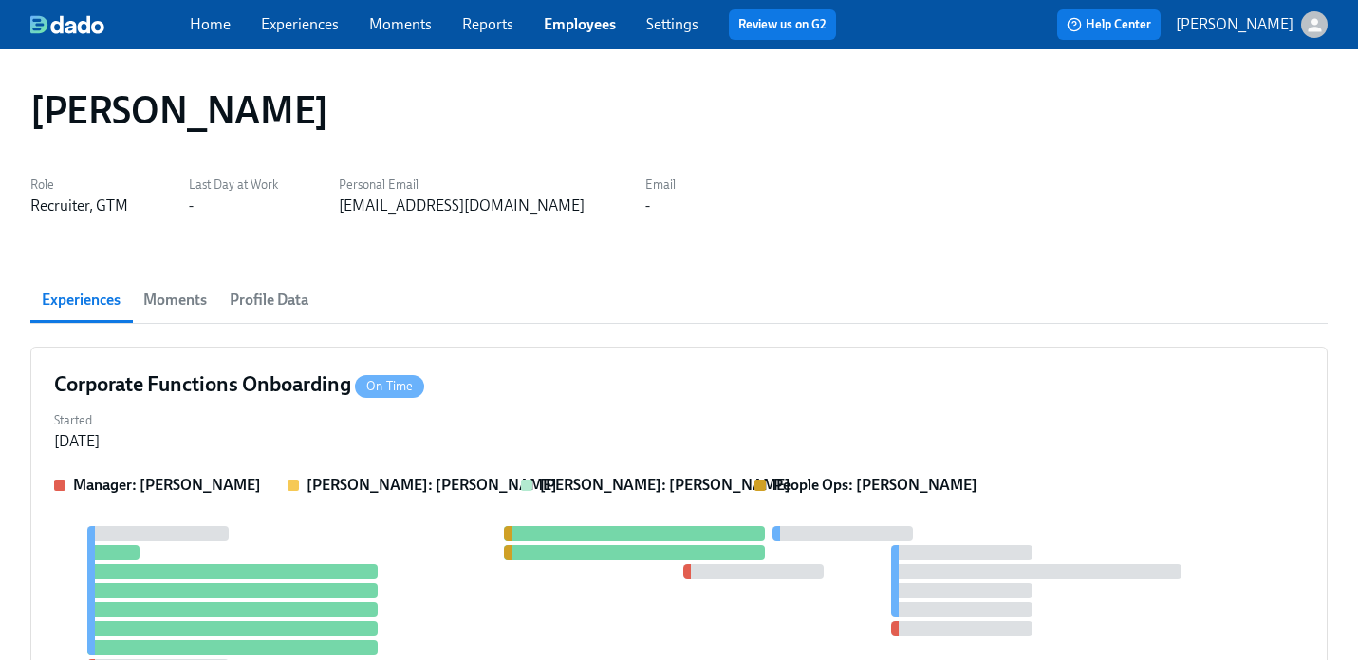
click at [566, 26] on link "Employees" at bounding box center [580, 24] width 72 height 18
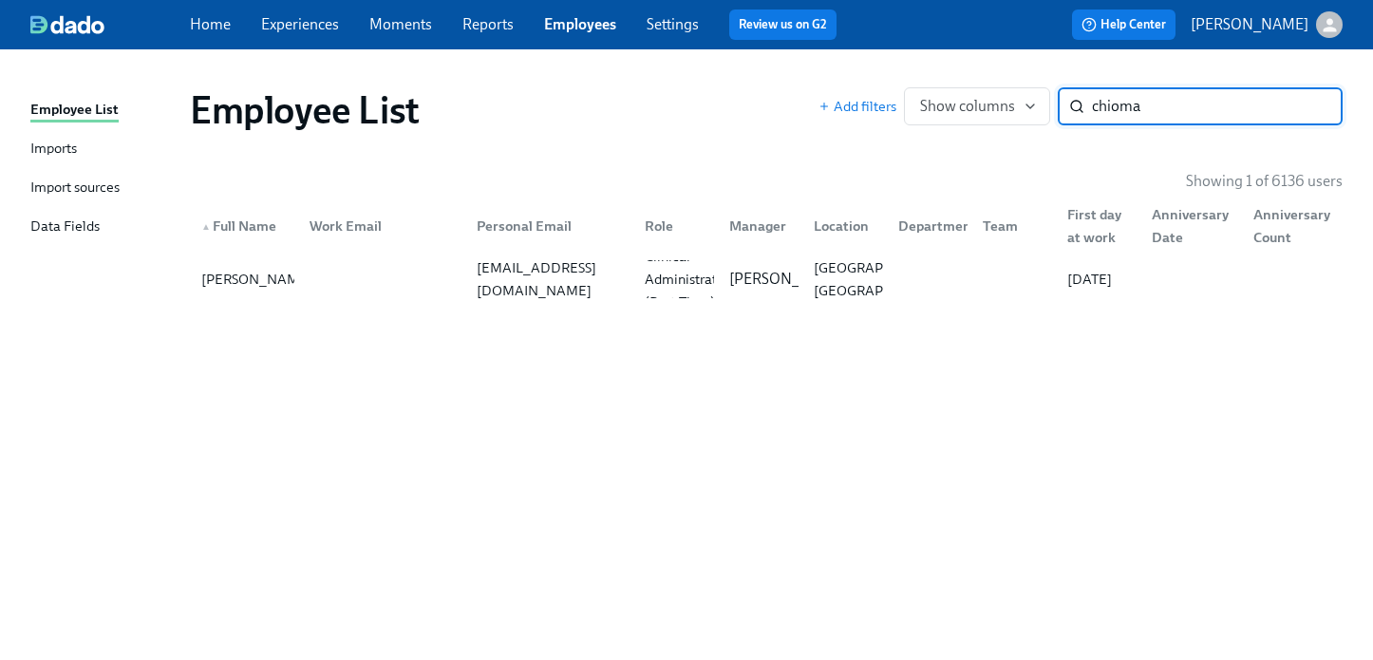
type input "chioma"
click at [794, 269] on div "Ashley Mackay" at bounding box center [787, 279] width 133 height 21
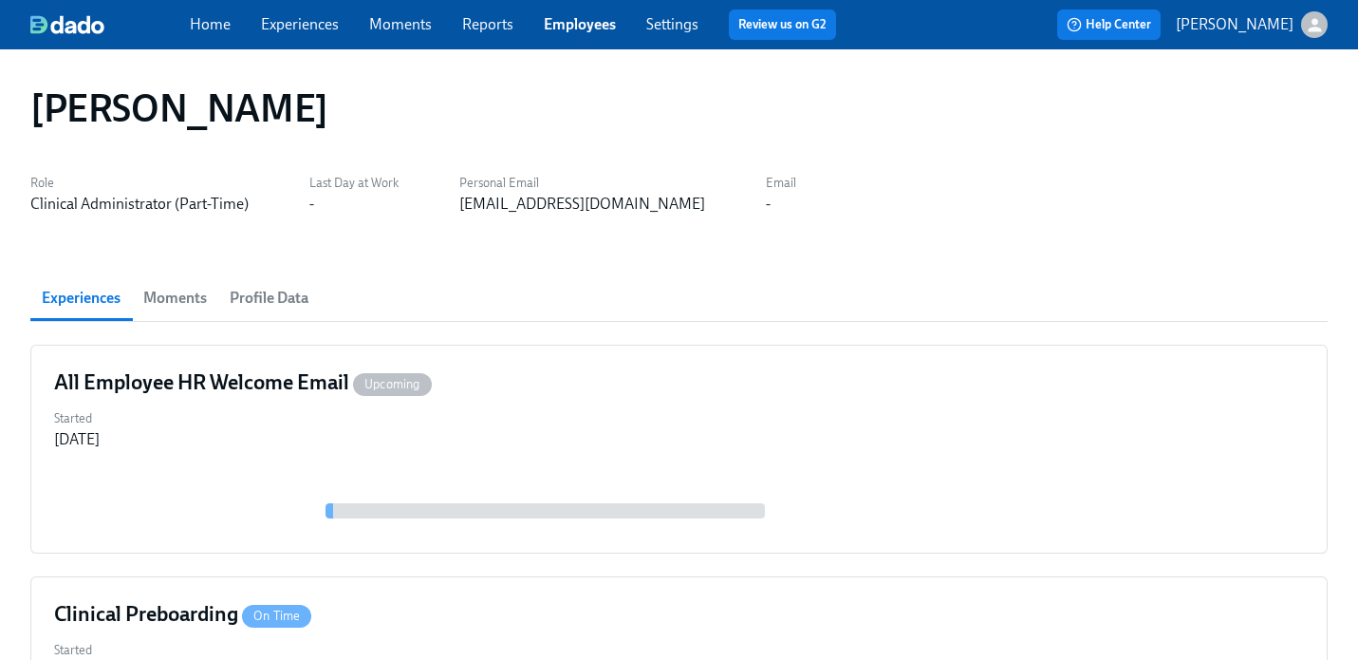
scroll to position [247, 0]
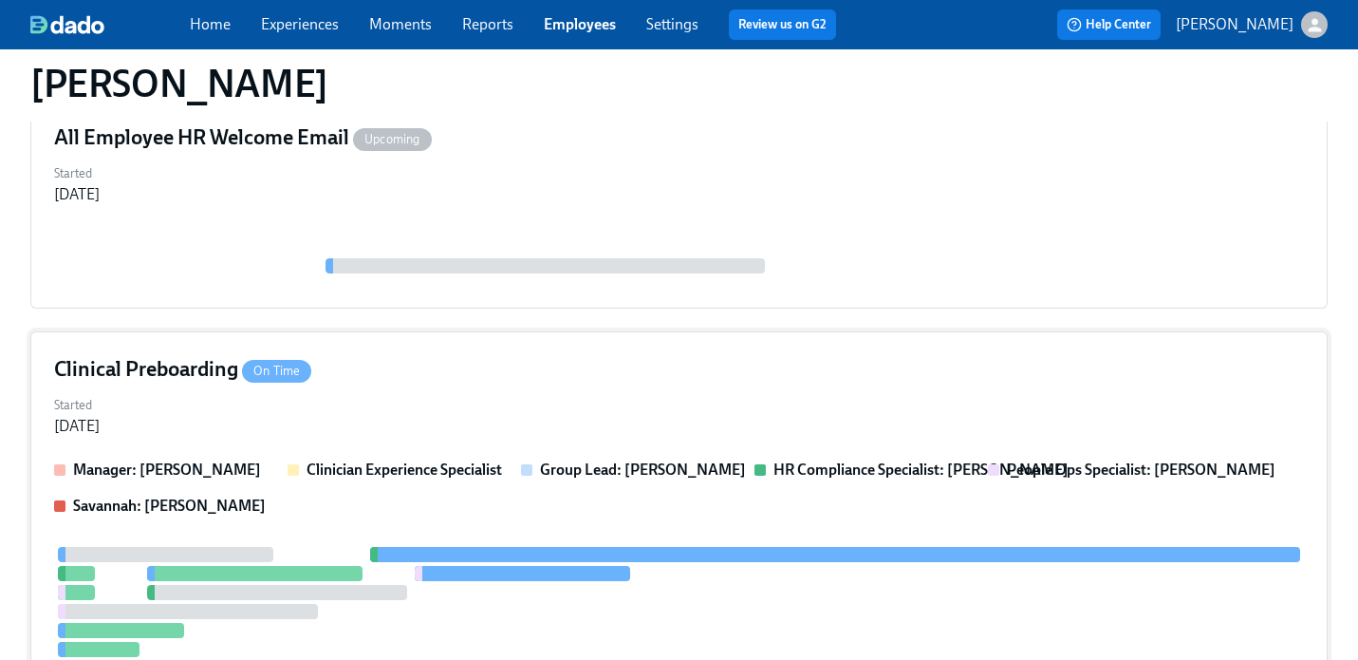
click at [736, 336] on div "Clinical Preboarding On Time Started Jul 30, 2025 Manager: Ashley Mackay Clinic…" at bounding box center [679, 615] width 1298 height 568
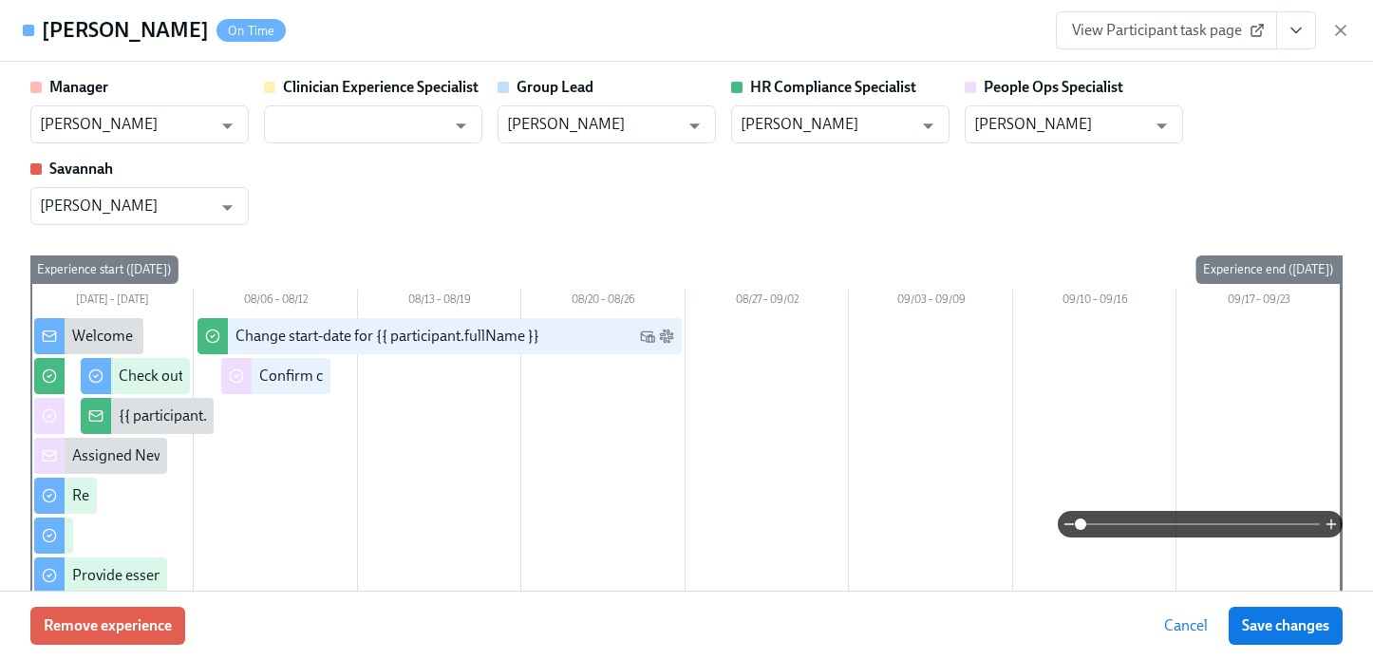
click at [1293, 24] on icon "View task page" at bounding box center [1295, 30] width 19 height 19
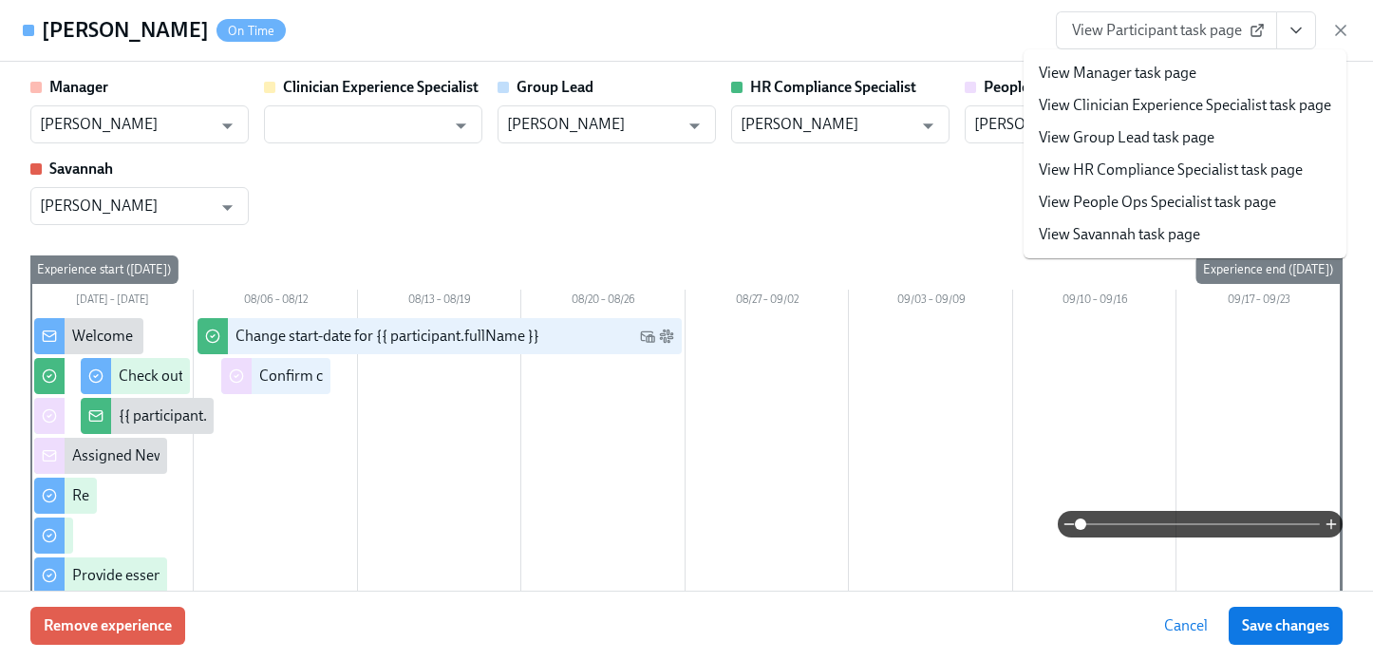
click at [1185, 202] on link "View People Ops Specialist task page" at bounding box center [1157, 202] width 237 height 21
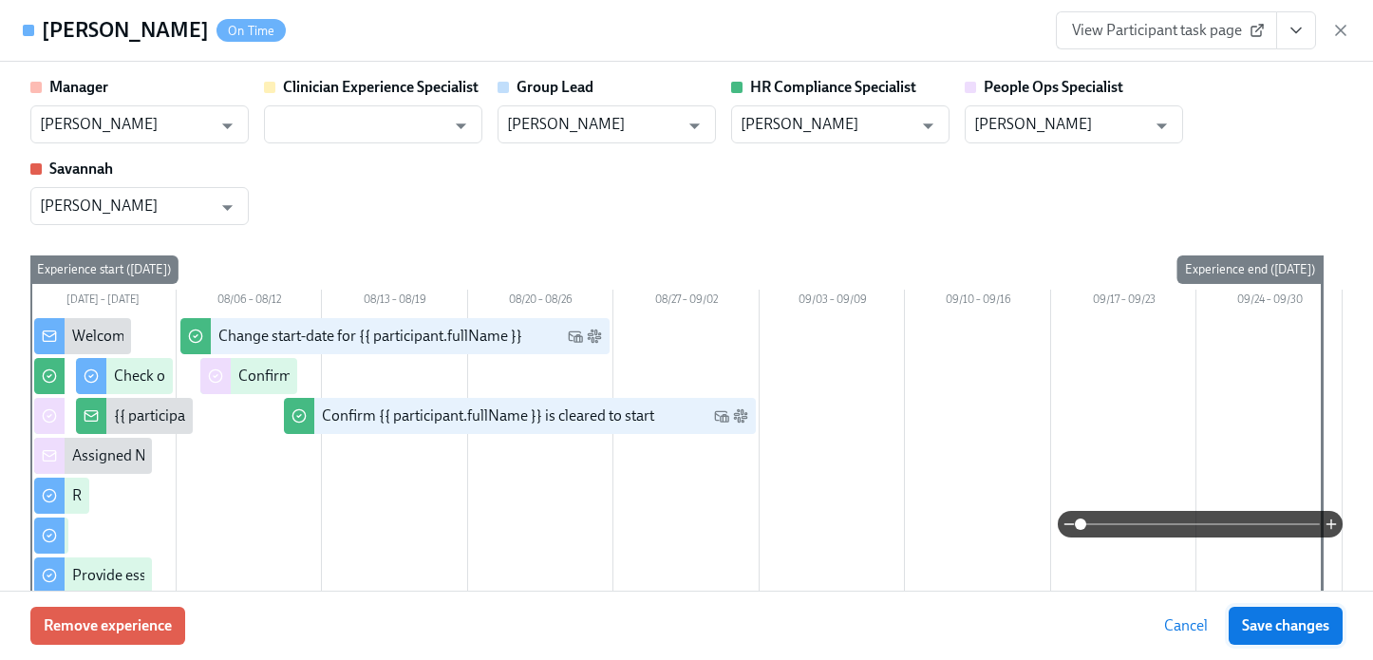
click at [1272, 635] on button "Save changes" at bounding box center [1285, 626] width 114 height 38
click at [1339, 24] on icon "button" at bounding box center [1340, 30] width 19 height 19
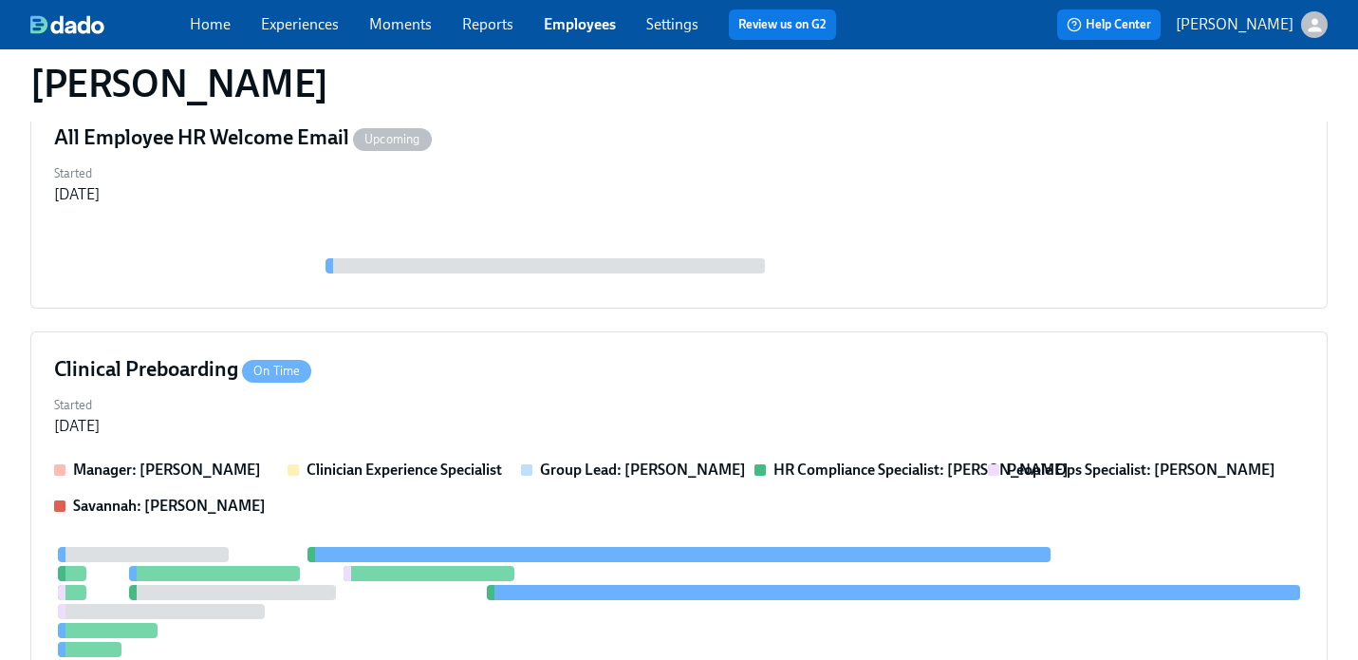
click at [591, 27] on link "Employees" at bounding box center [580, 24] width 72 height 18
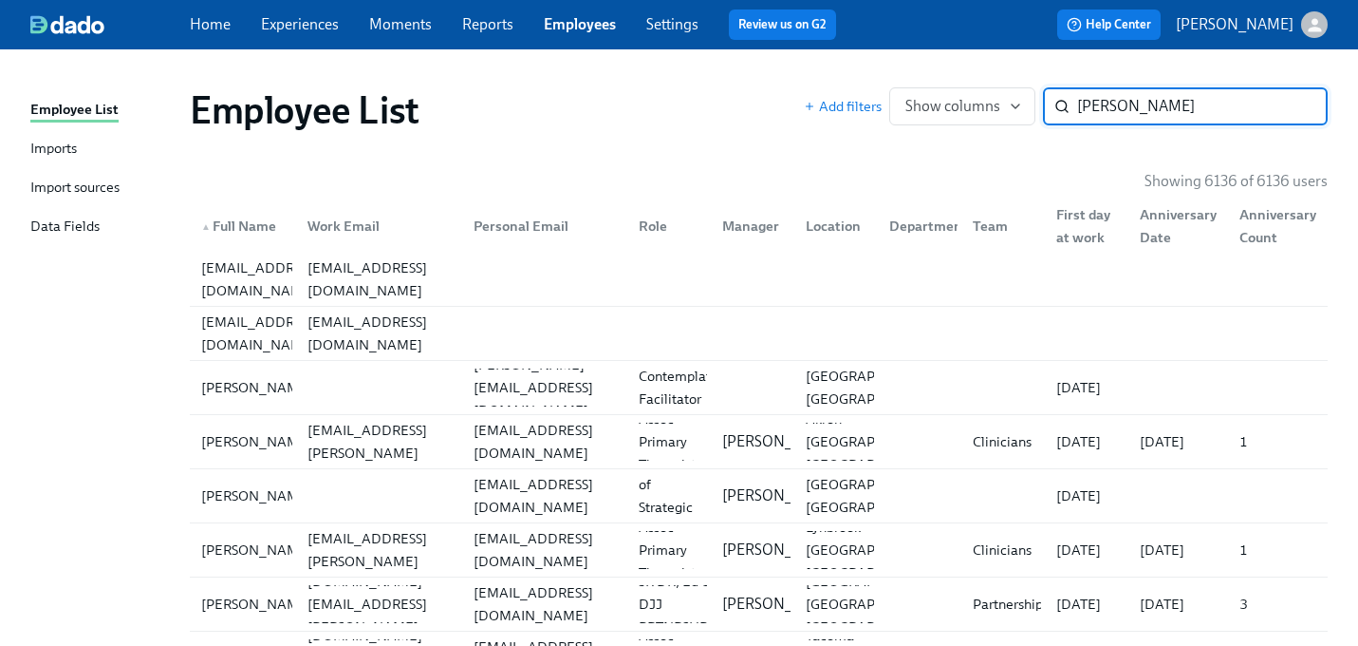
type input "rideout"
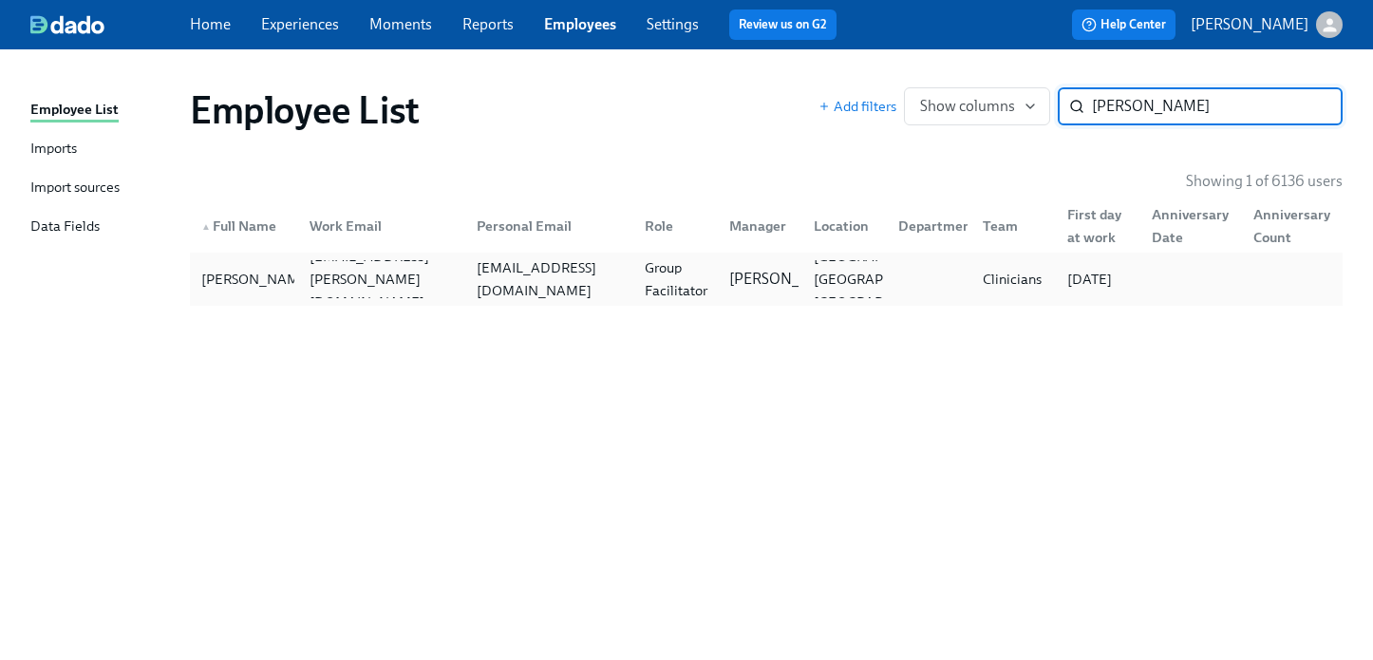
click at [684, 290] on div "Group Facilitator" at bounding box center [676, 279] width 78 height 46
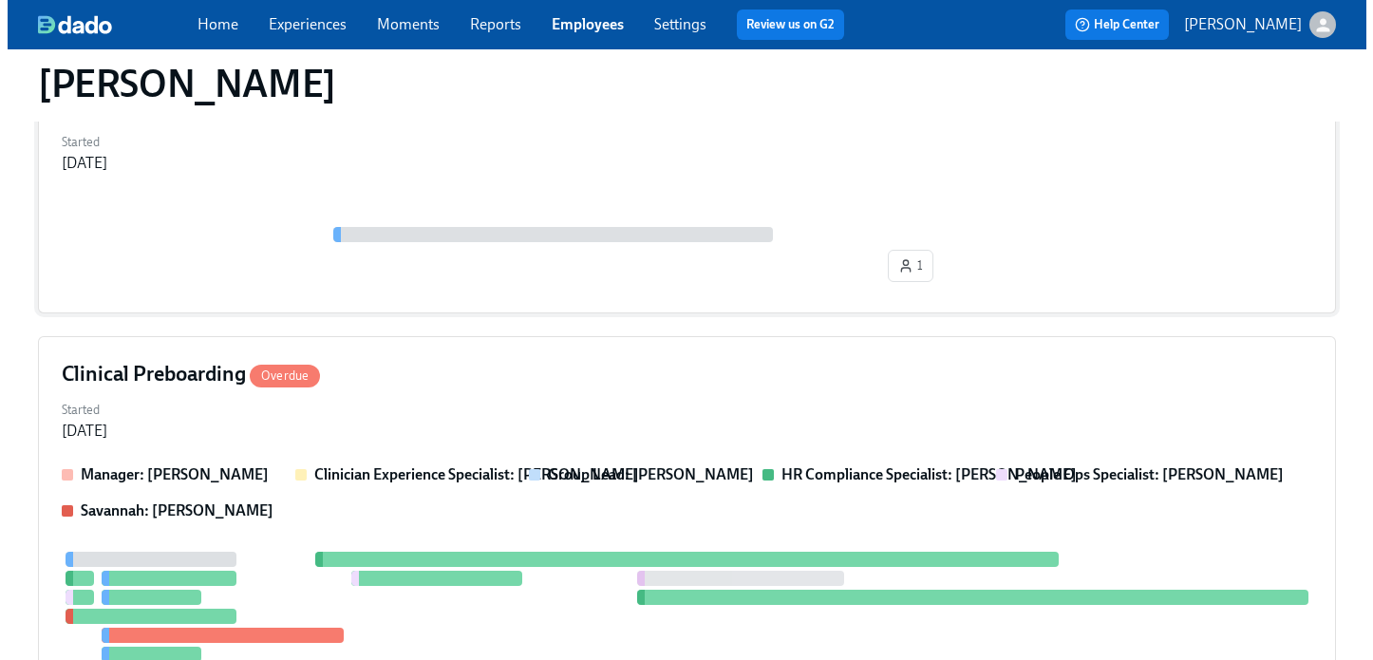
scroll to position [341, 0]
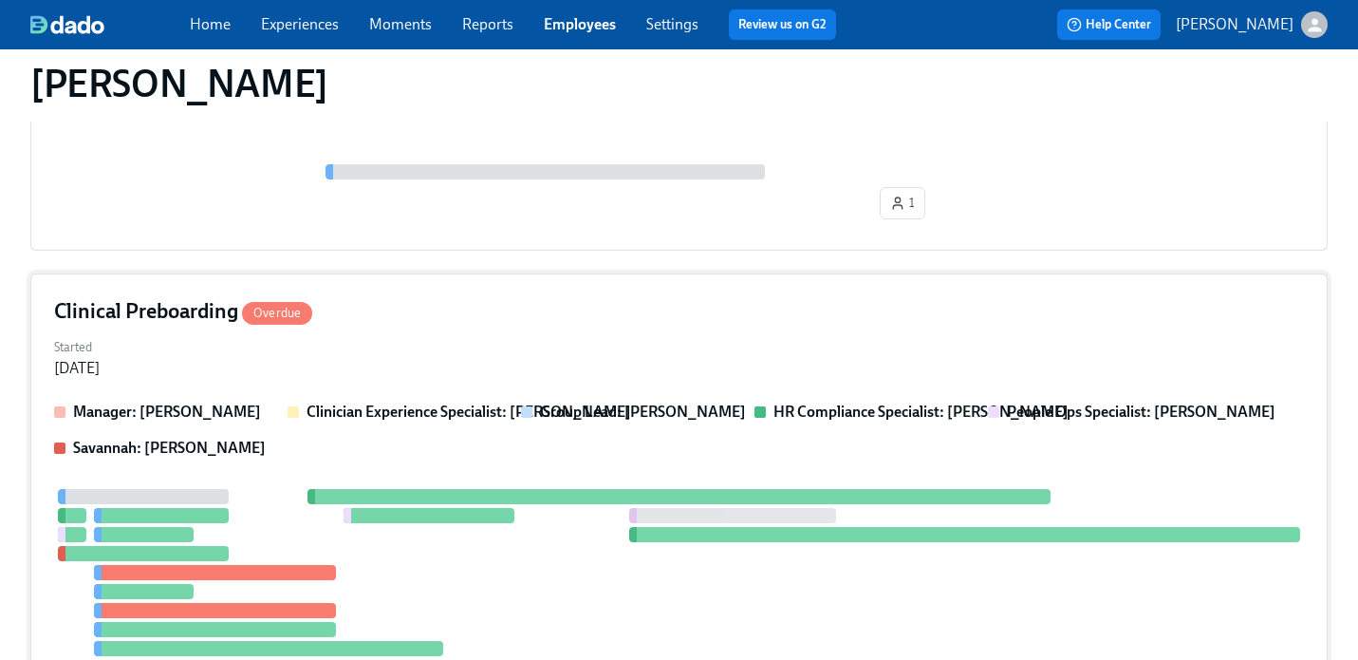
click at [756, 351] on div "Started Jul 22, 2025" at bounding box center [679, 356] width 1250 height 46
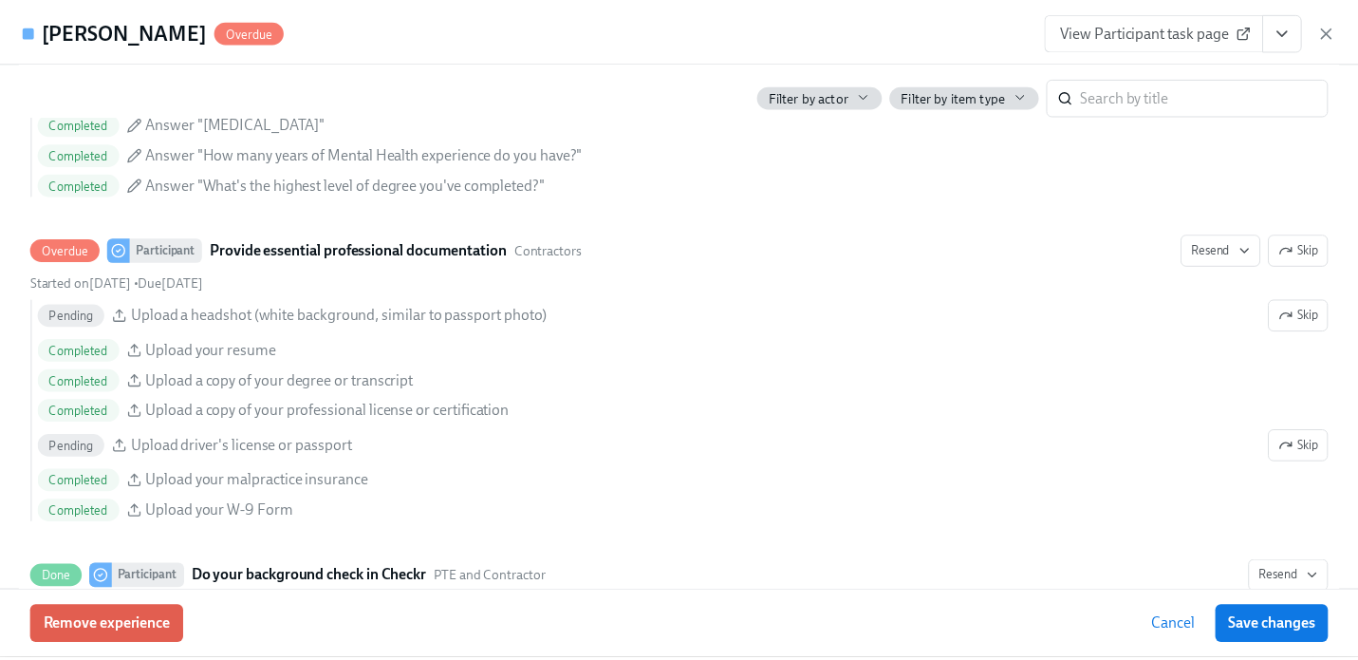
scroll to position [2157, 0]
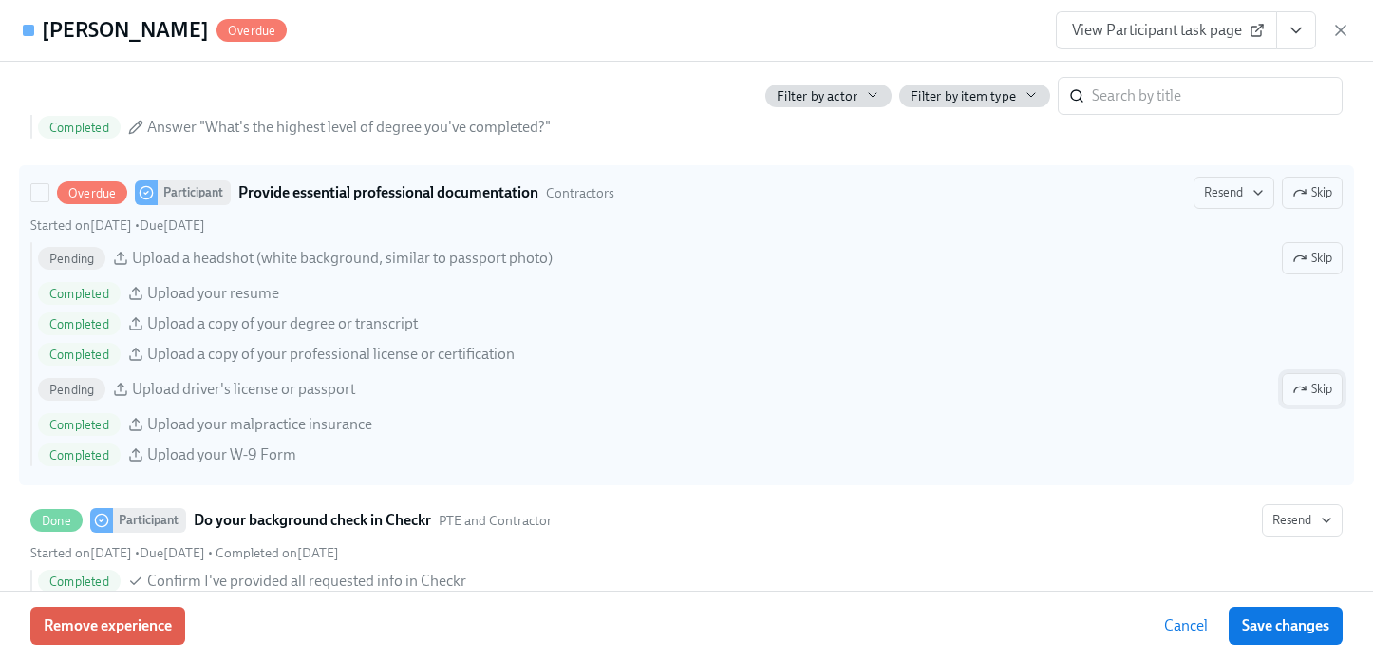
click at [1292, 391] on icon "button" at bounding box center [1299, 389] width 15 height 15
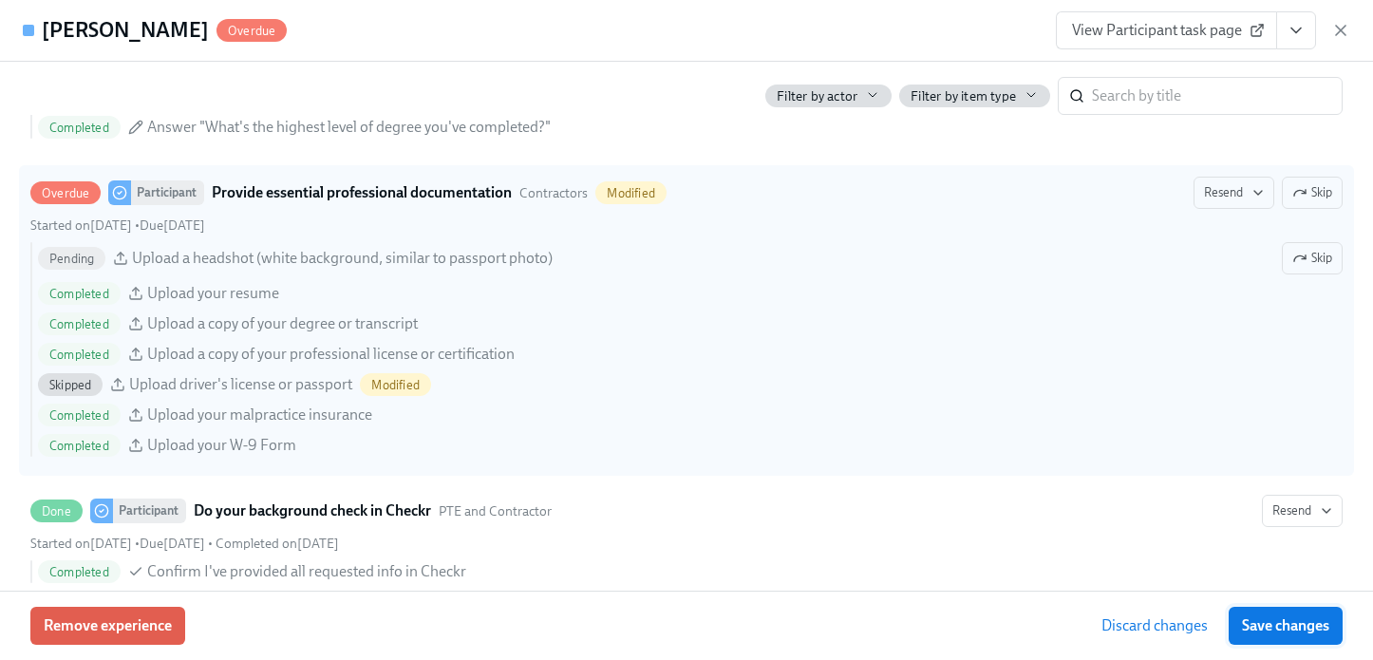
click at [1279, 621] on span "Save changes" at bounding box center [1285, 625] width 87 height 19
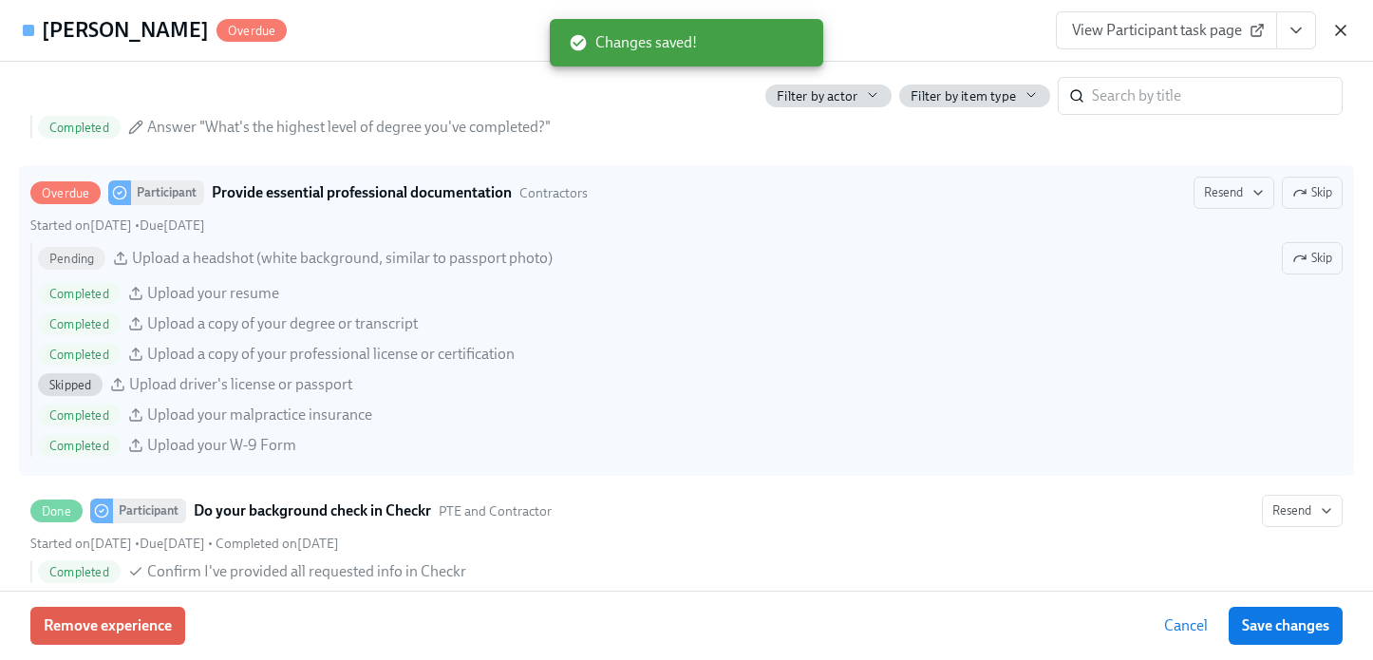
click at [1339, 27] on icon "button" at bounding box center [1340, 30] width 19 height 19
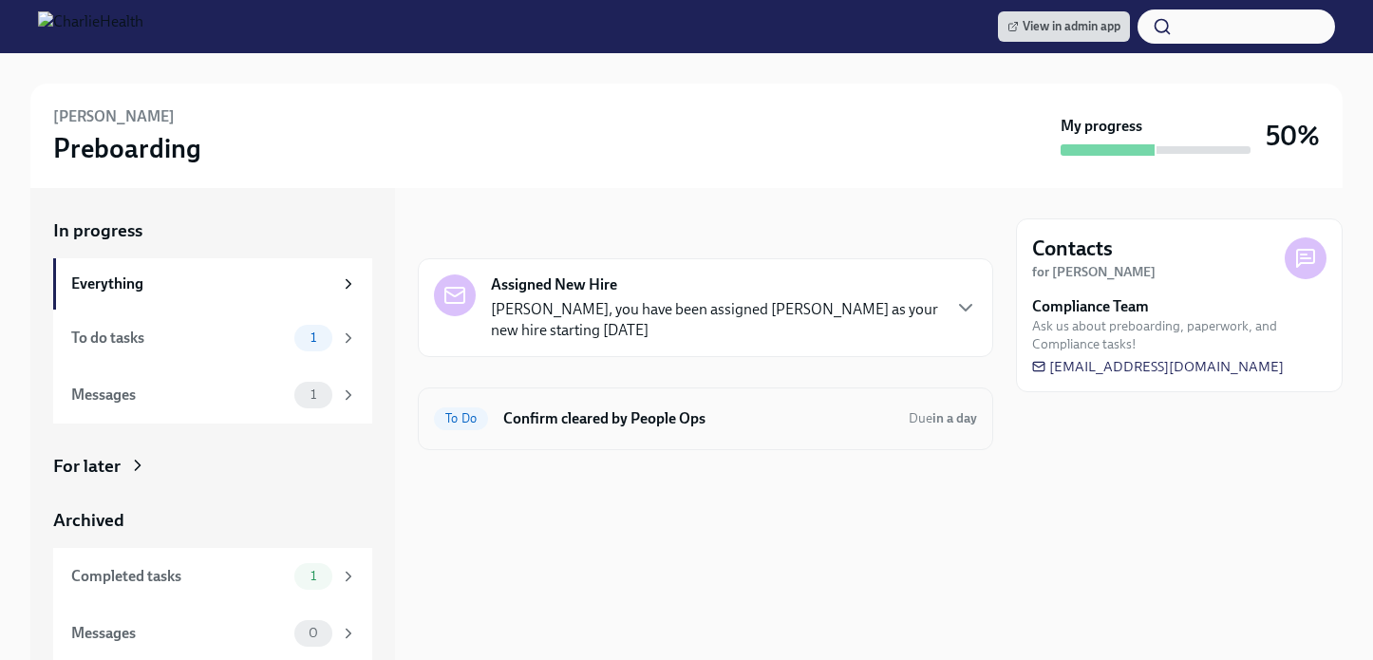
click at [535, 403] on div "To Do Confirm cleared by People Ops Due in a day" at bounding box center [705, 418] width 543 height 30
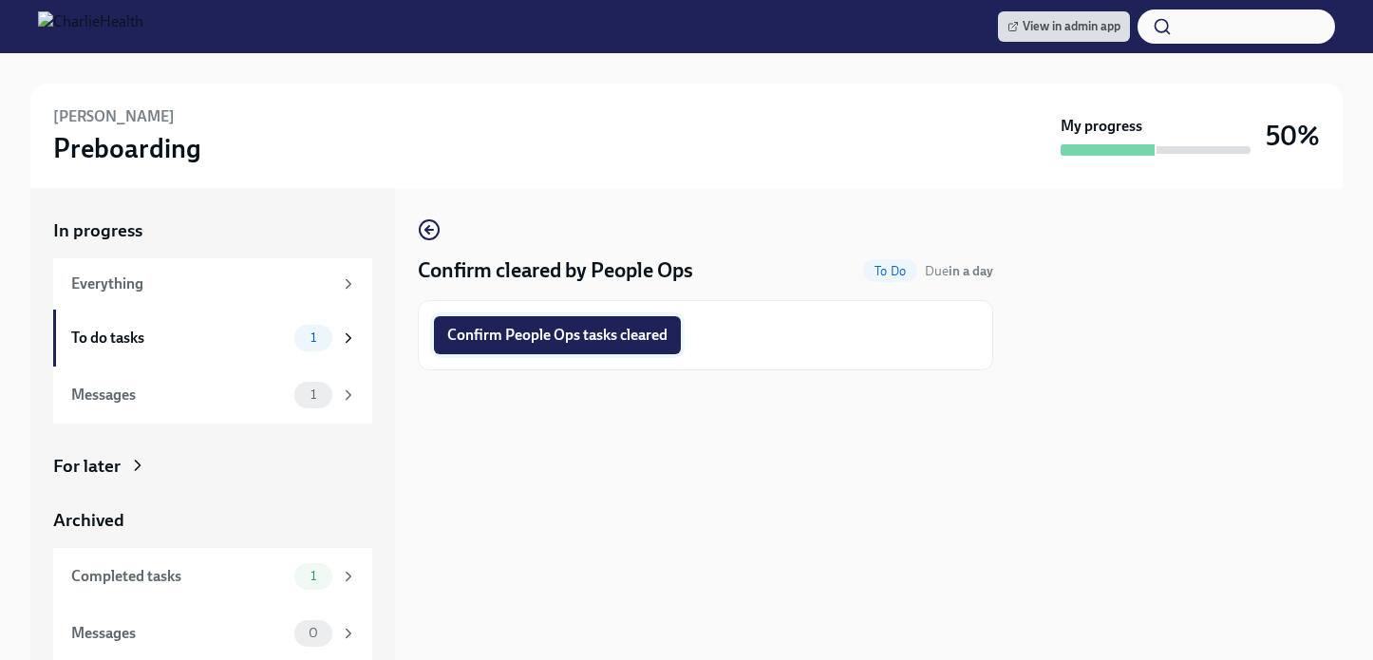
click at [564, 341] on span "Confirm People Ops tasks cleared" at bounding box center [557, 335] width 220 height 19
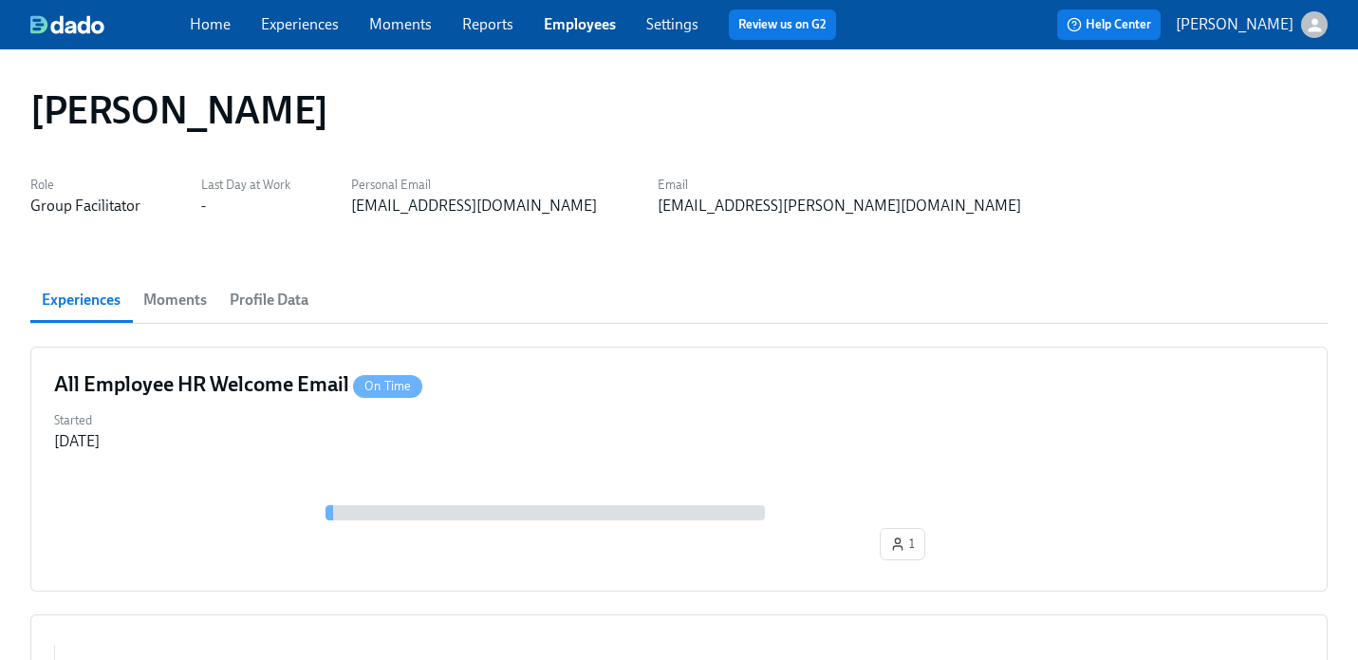
click at [562, 21] on link "Employees" at bounding box center [580, 24] width 72 height 18
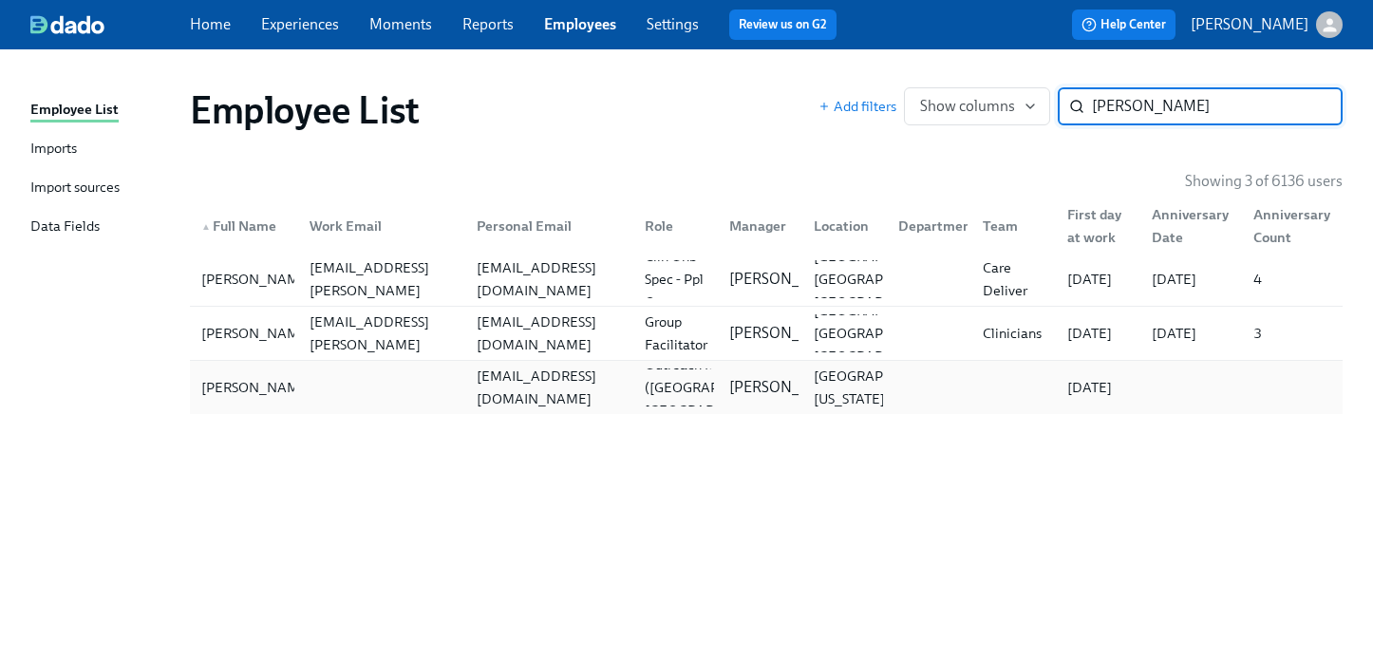
type input "clarissa"
click at [623, 381] on div "clarissacuni33@gmail.com" at bounding box center [549, 388] width 160 height 46
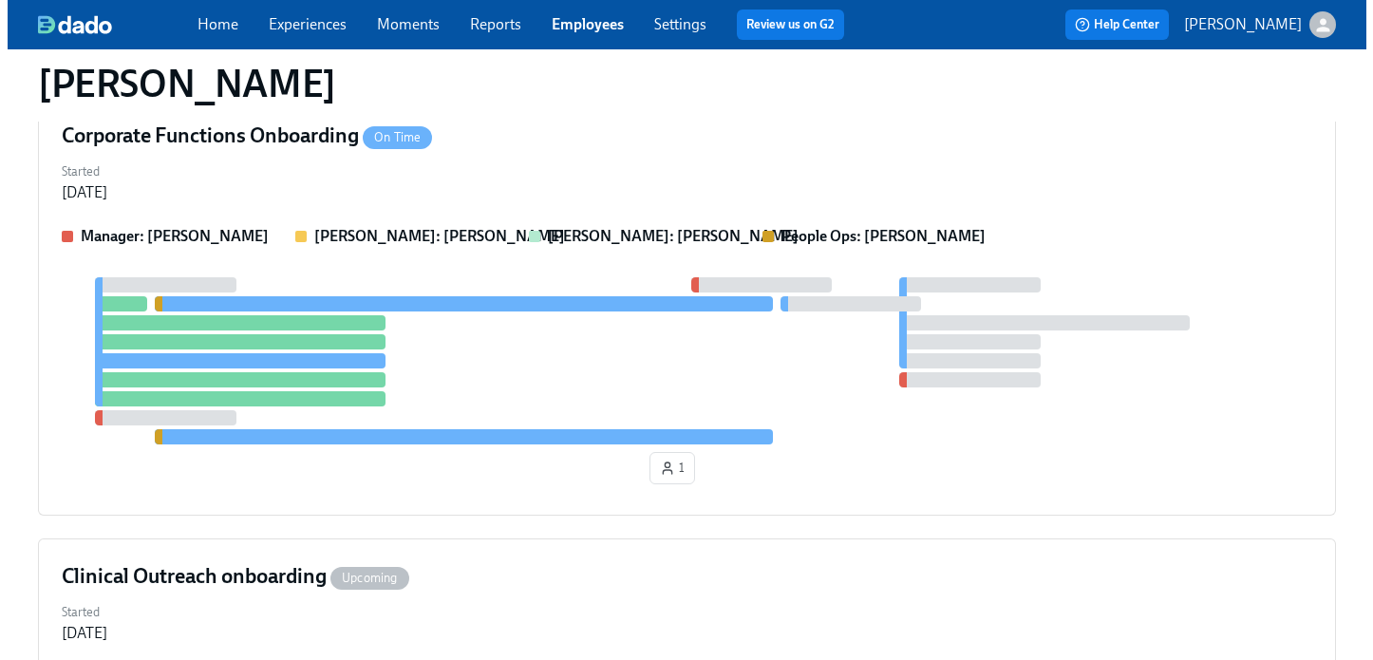
scroll to position [202, 0]
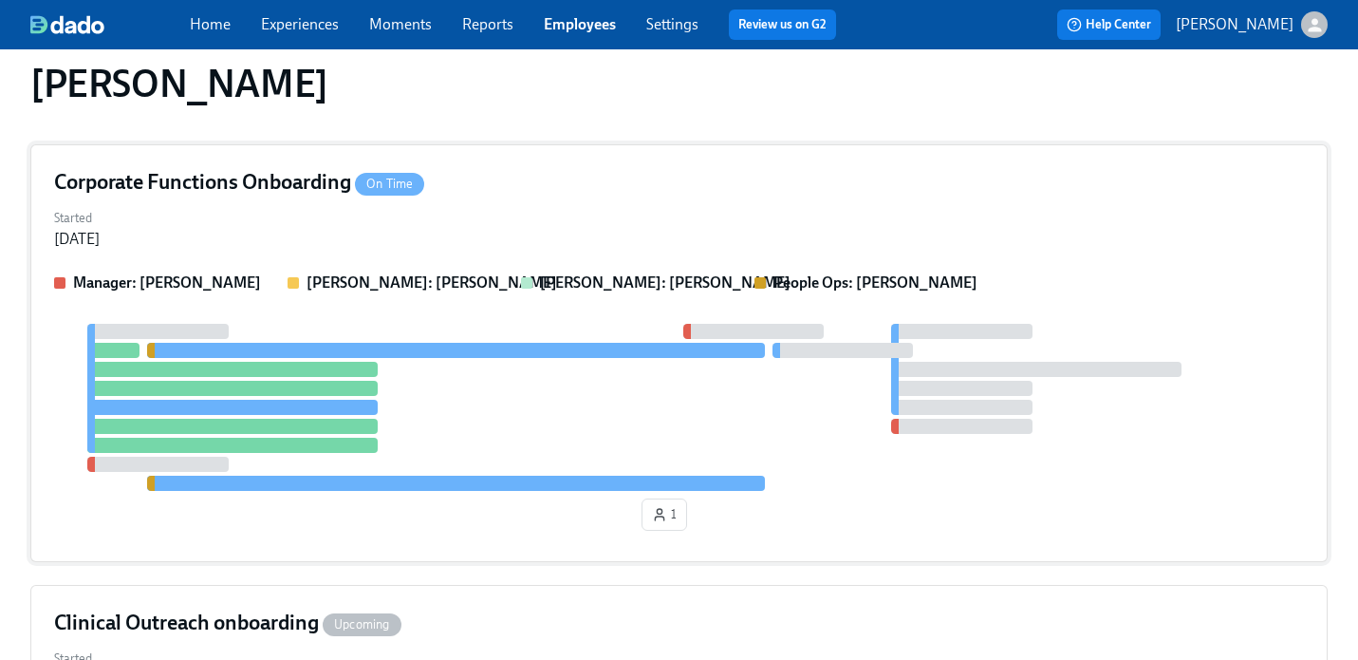
click at [672, 275] on strong "Murphy: Murphy Sibilio" at bounding box center [665, 282] width 251 height 18
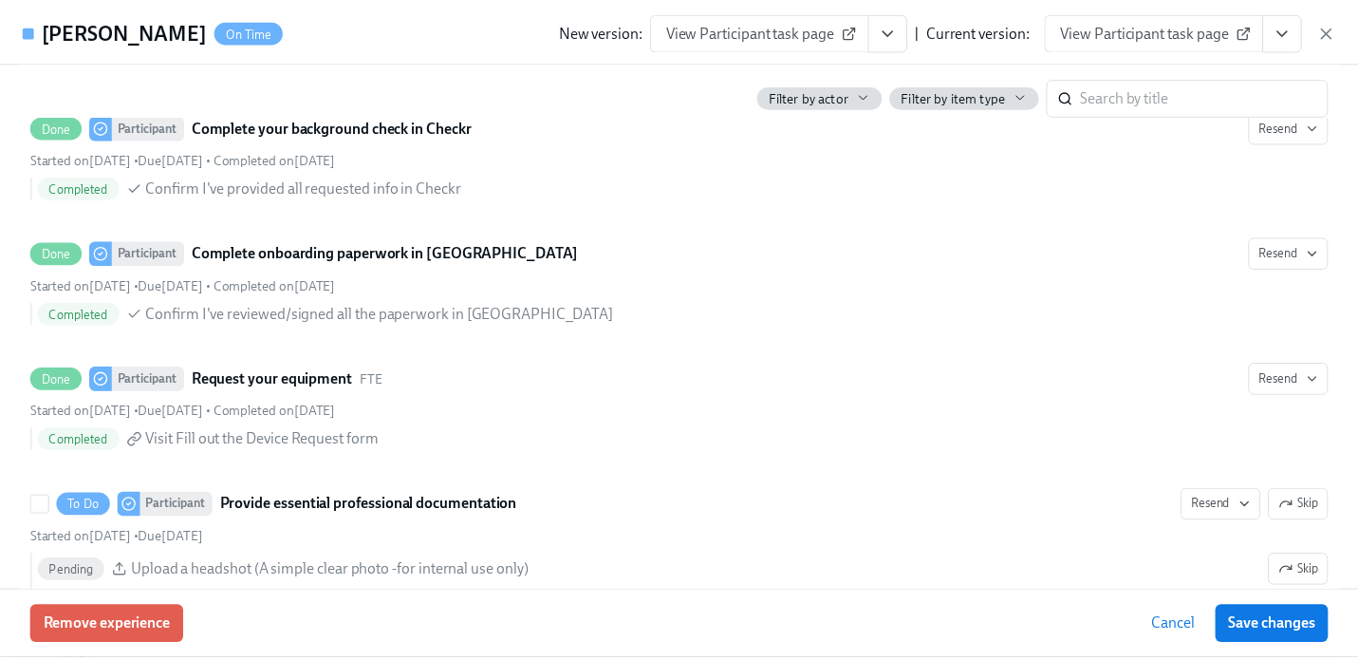
scroll to position [890, 0]
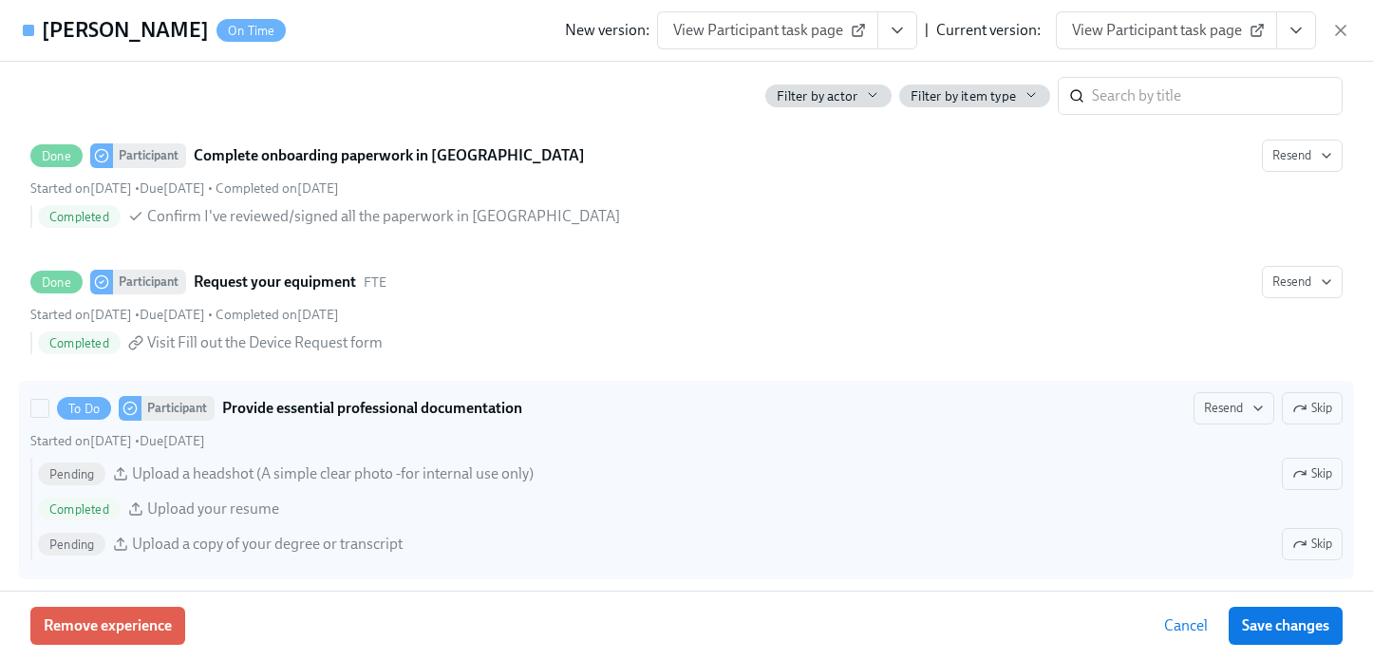
click at [652, 410] on div "To Do Participant Provide essential professional documentation Resend Skip" at bounding box center [686, 408] width 1312 height 32
click at [48, 410] on input "To Do Participant Provide essential professional documentation Resend Skip Star…" at bounding box center [39, 408] width 17 height 17
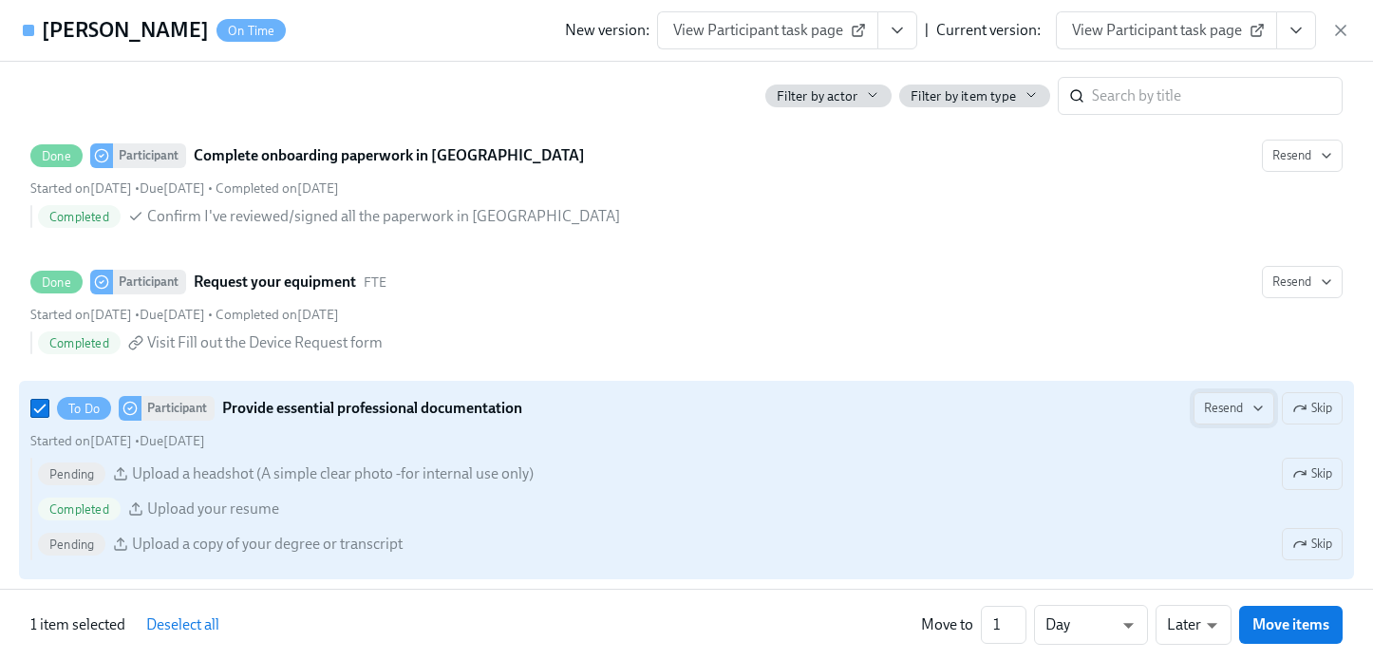
click at [1217, 410] on span "Resend" at bounding box center [1234, 408] width 60 height 19
click at [1228, 456] on div "Personal Email" at bounding box center [1254, 448] width 122 height 21
click at [946, 399] on div at bounding box center [686, 330] width 1373 height 660
click at [999, 454] on div "To Do Participant Provide essential professional documentation Sending... Skip …" at bounding box center [686, 480] width 1312 height 176
click at [48, 417] on input "To Do Participant Provide essential professional documentation Sending... Skip …" at bounding box center [39, 408] width 17 height 17
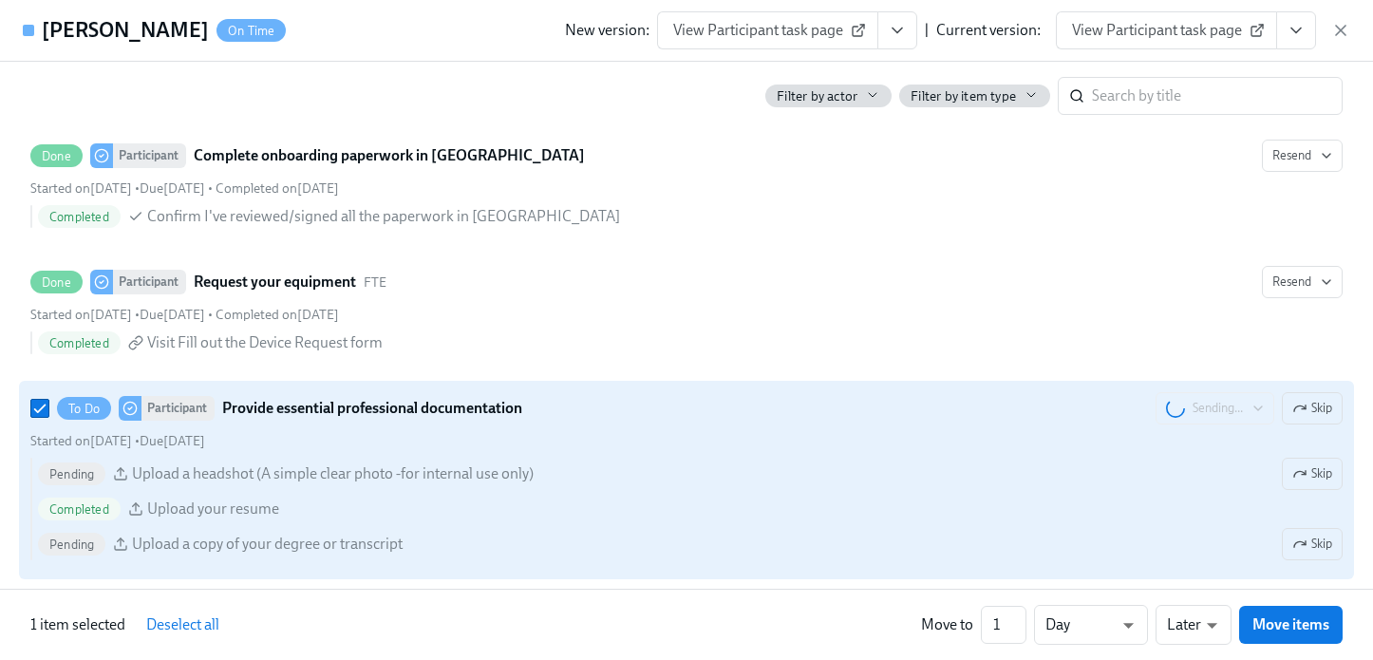
checkbox input "false"
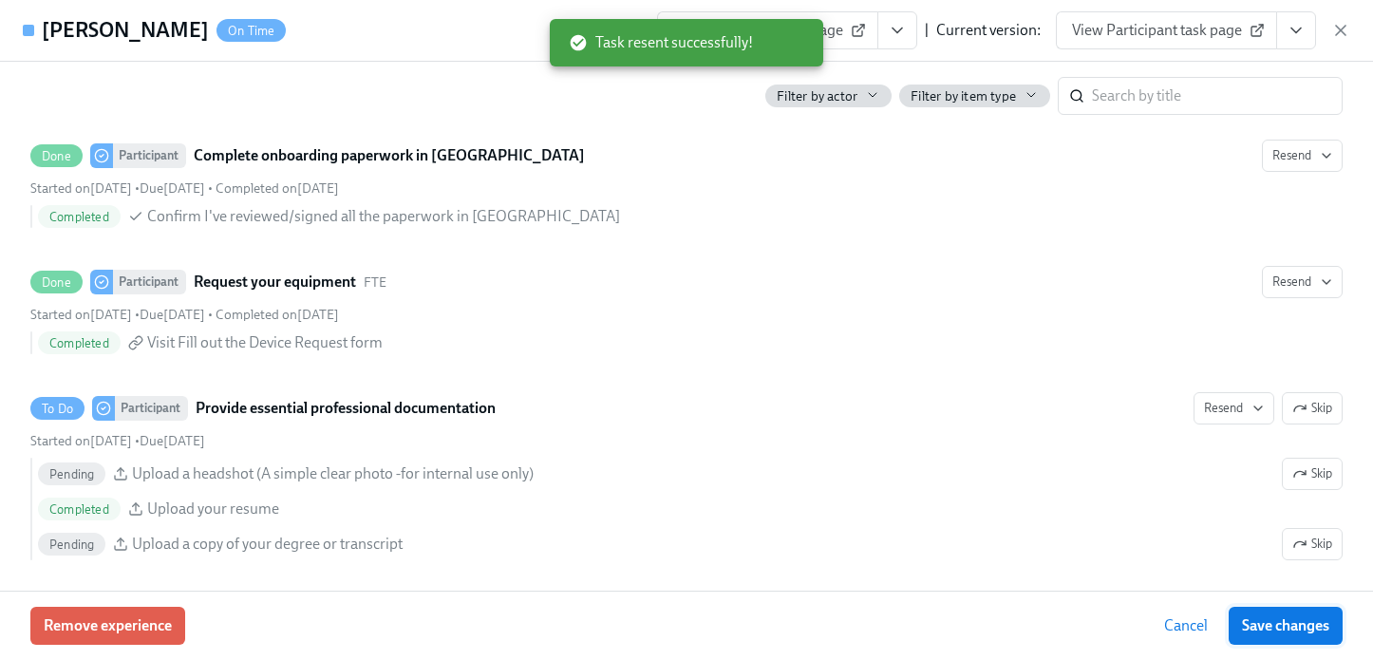
click at [1258, 622] on span "Save changes" at bounding box center [1285, 625] width 87 height 19
click at [1346, 29] on icon "button" at bounding box center [1340, 30] width 19 height 19
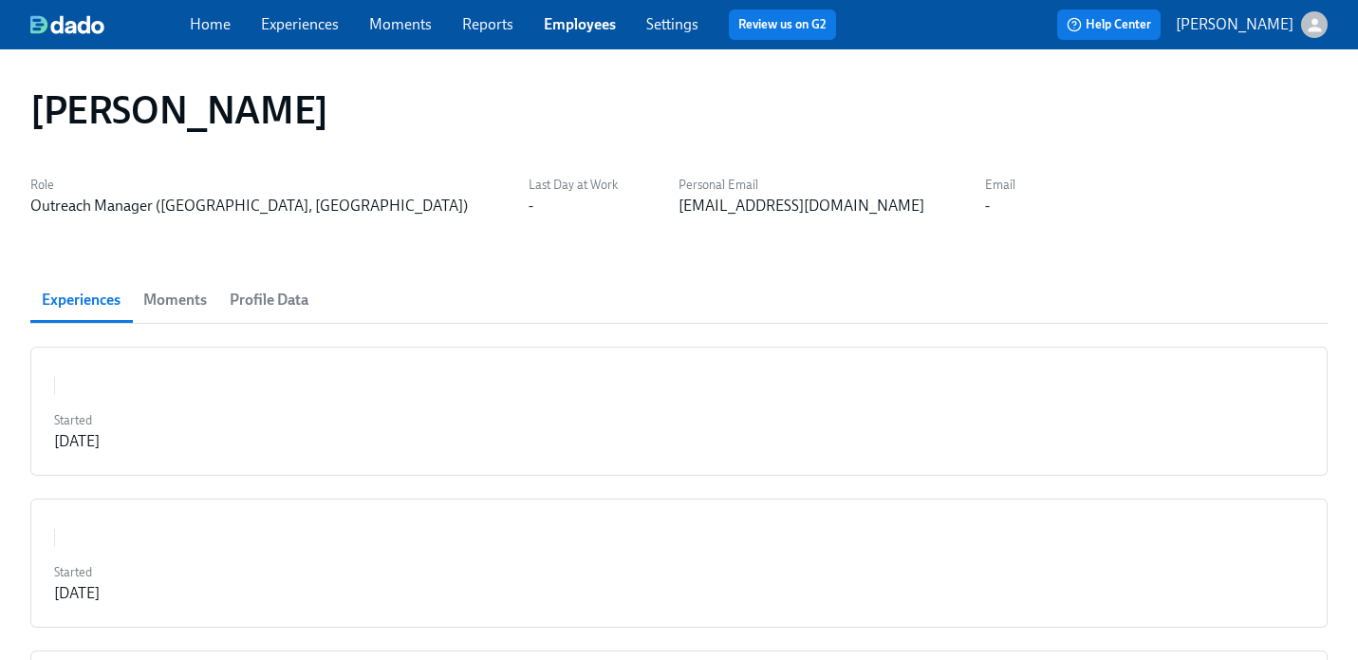
click at [571, 28] on link "Employees" at bounding box center [580, 24] width 72 height 18
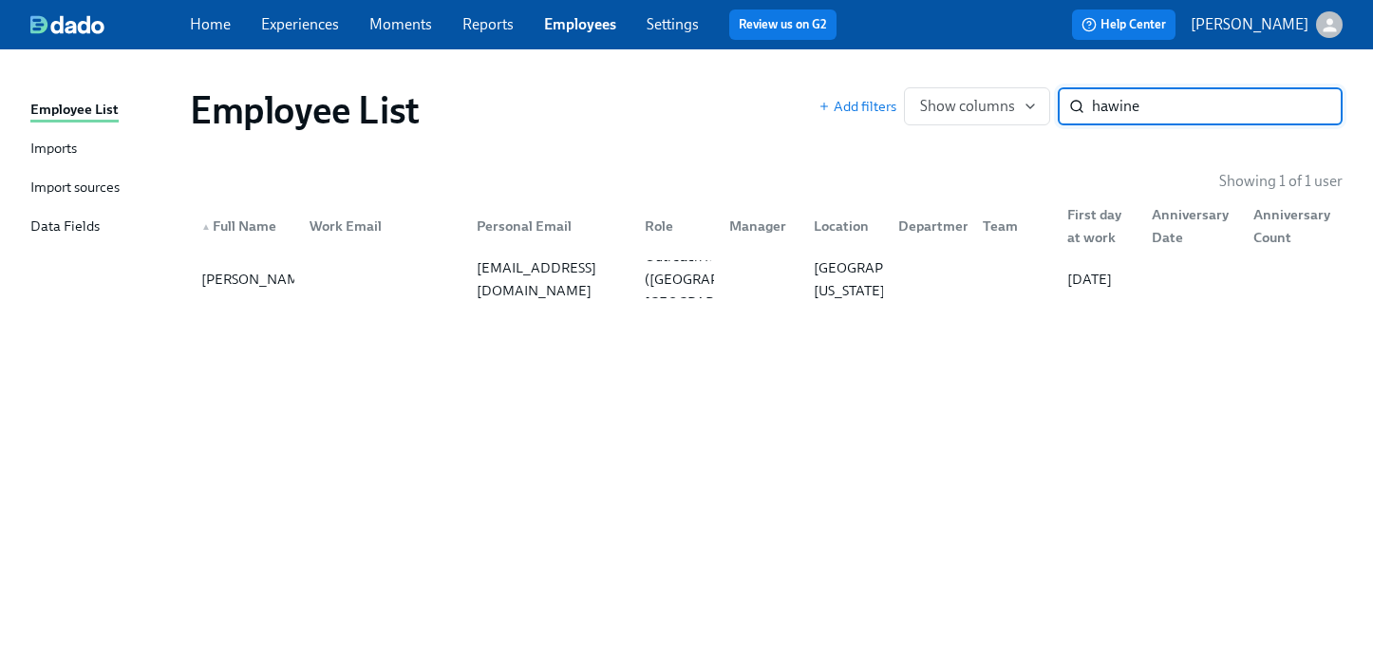
type input "hawine"
click at [692, 285] on div "Group Facilitator" at bounding box center [676, 279] width 78 height 46
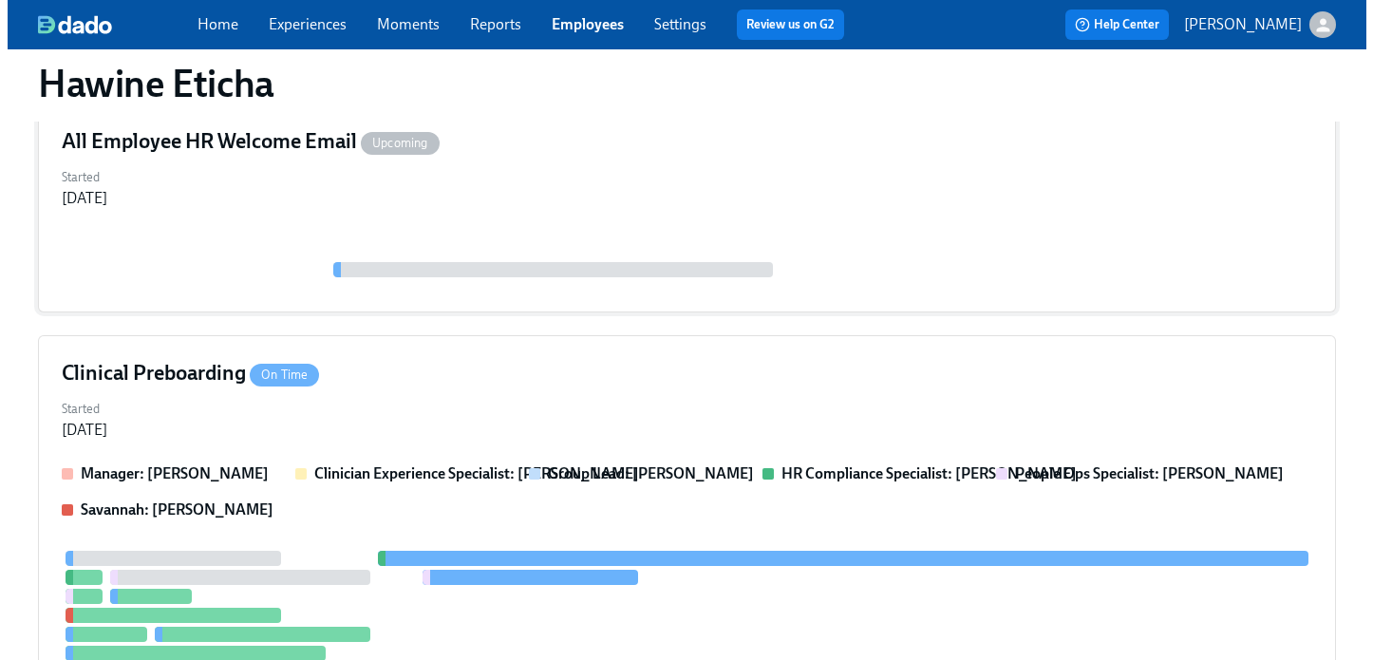
scroll to position [288, 0]
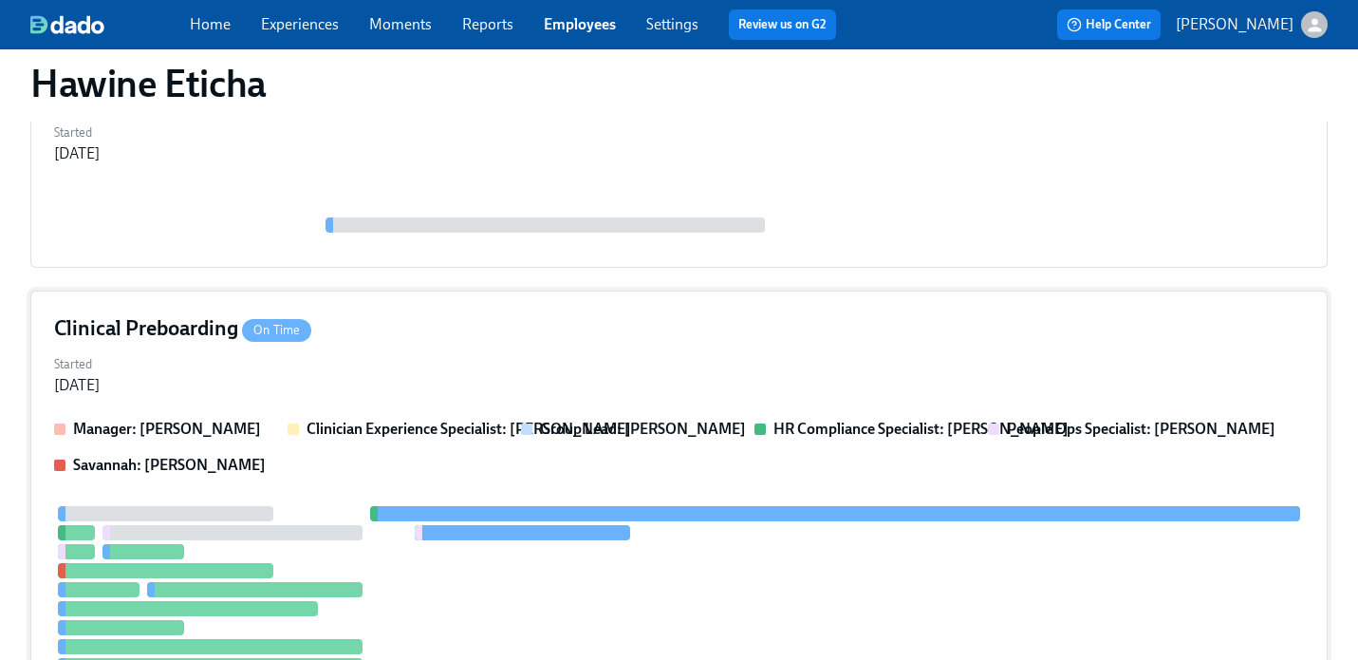
click at [713, 365] on div "Started Jul 30, 2025" at bounding box center [679, 373] width 1250 height 46
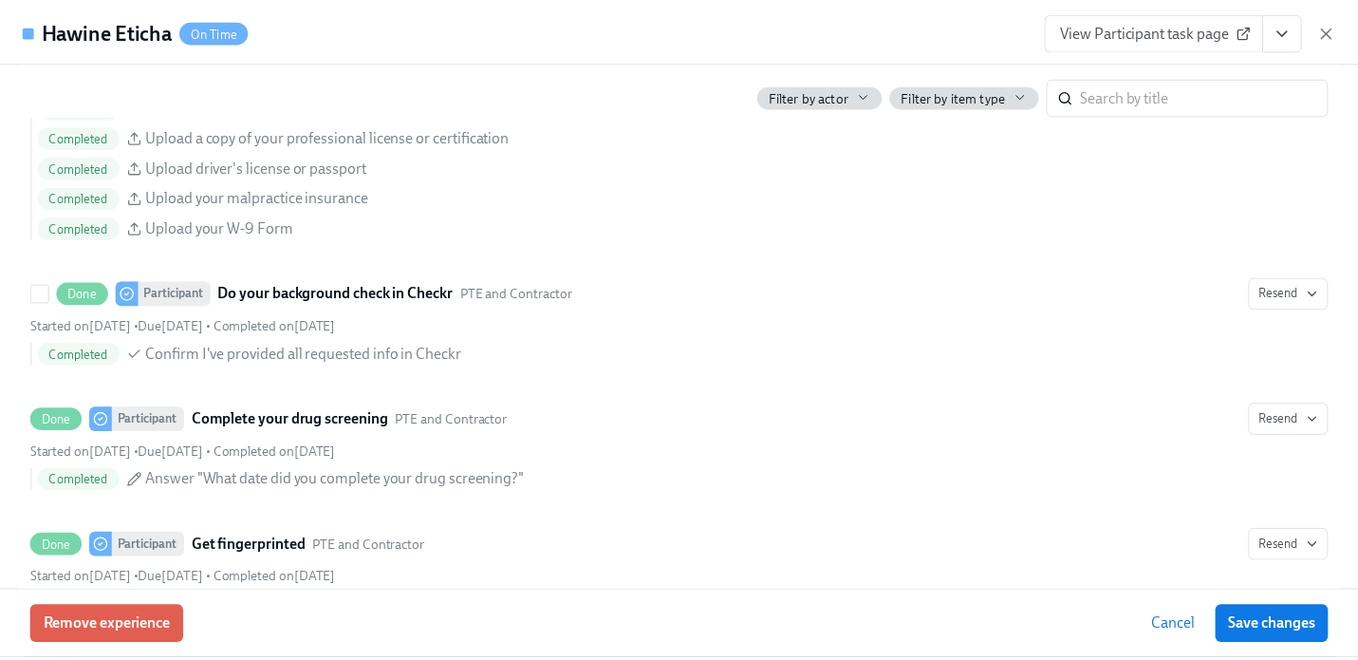
scroll to position [1924, 0]
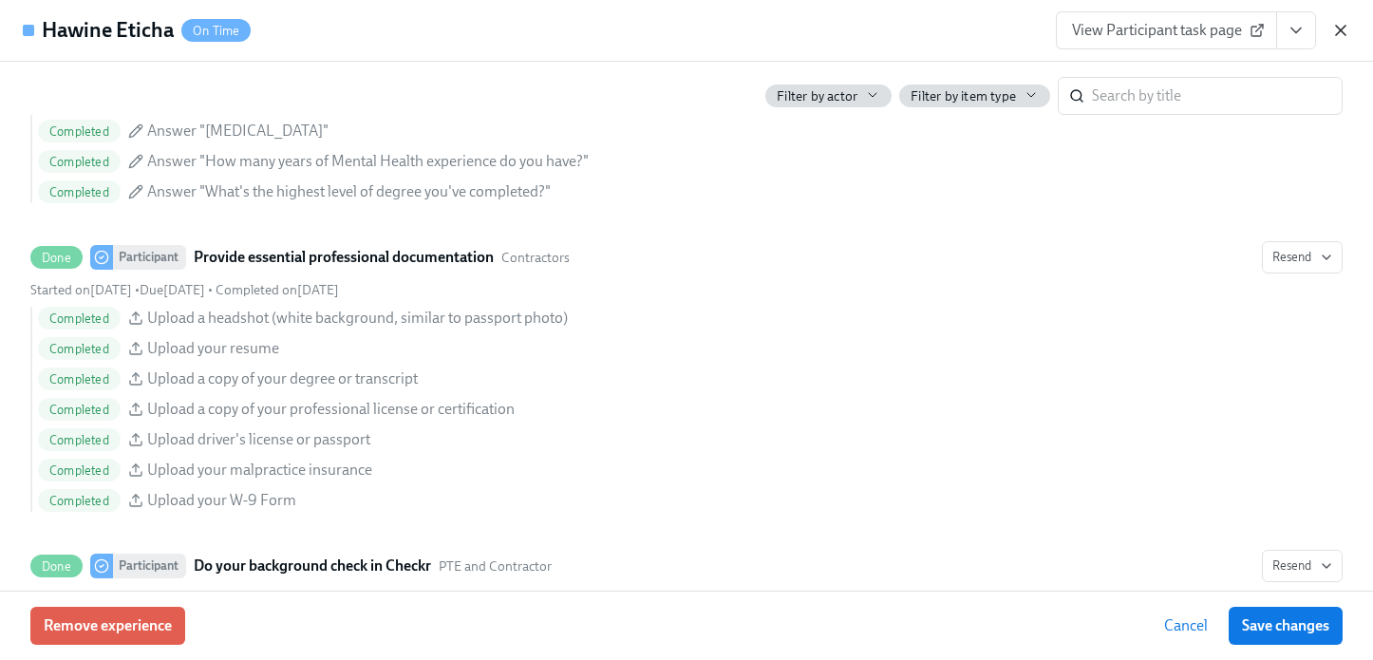
click at [1345, 27] on icon "button" at bounding box center [1340, 30] width 19 height 19
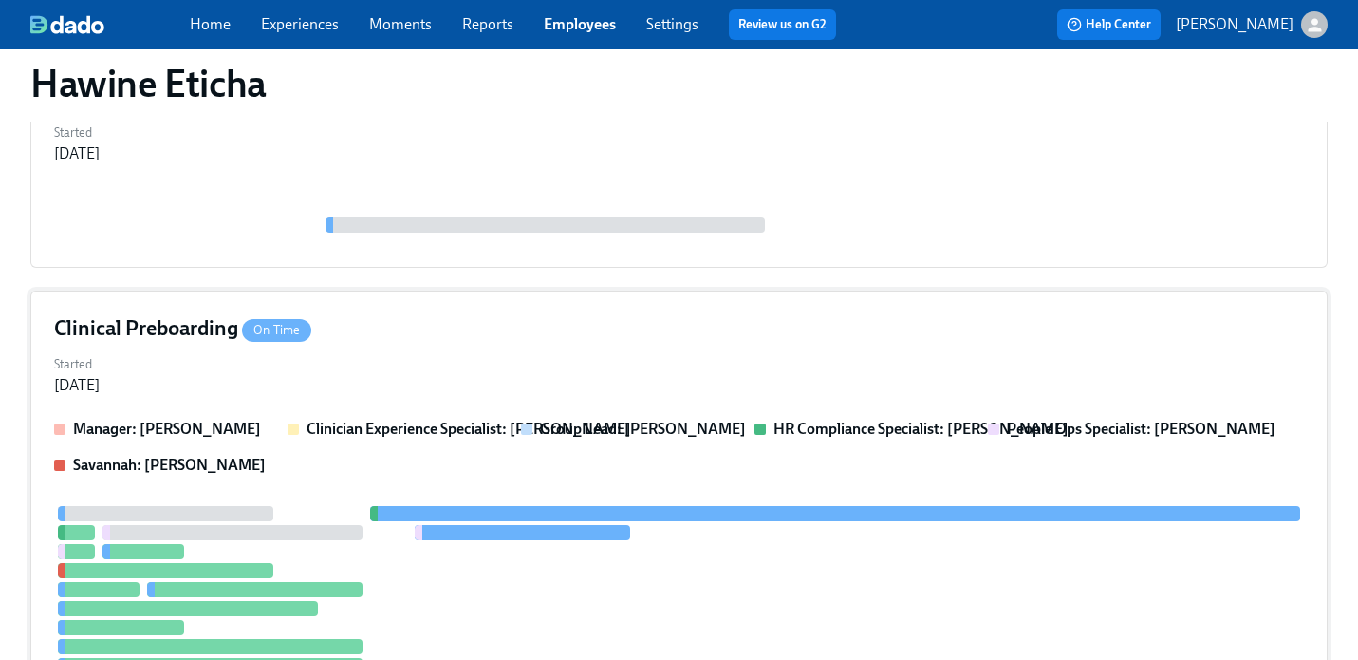
click at [687, 330] on div "Clinical Preboarding On Time" at bounding box center [679, 328] width 1250 height 28
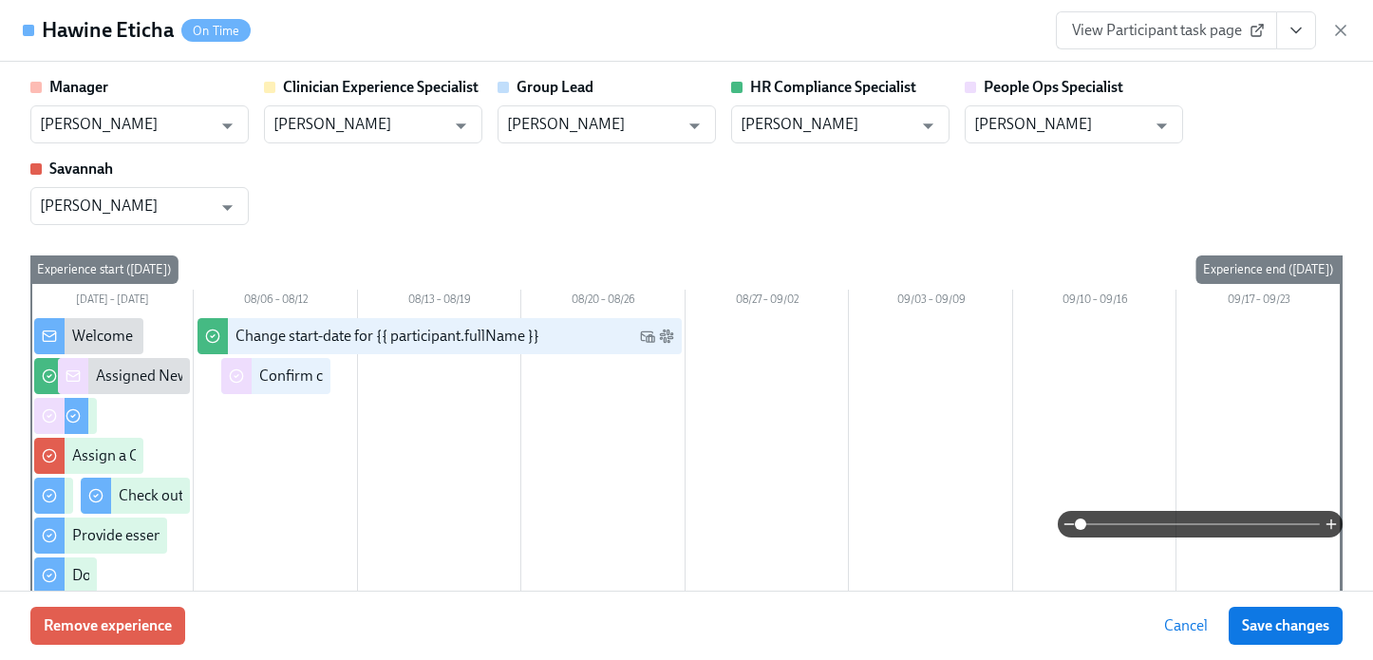
click at [1291, 28] on icon "View task page" at bounding box center [1295, 30] width 9 height 5
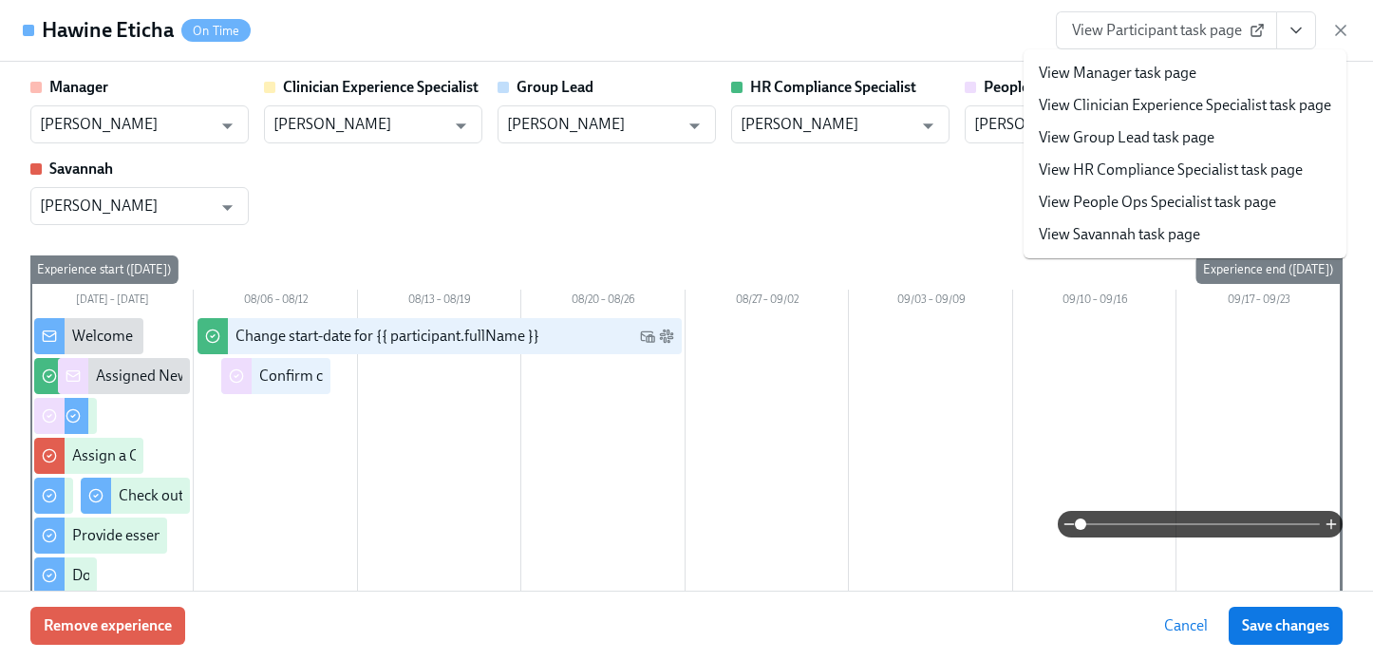
click at [1231, 201] on link "View People Ops Specialist task page" at bounding box center [1157, 202] width 237 height 21
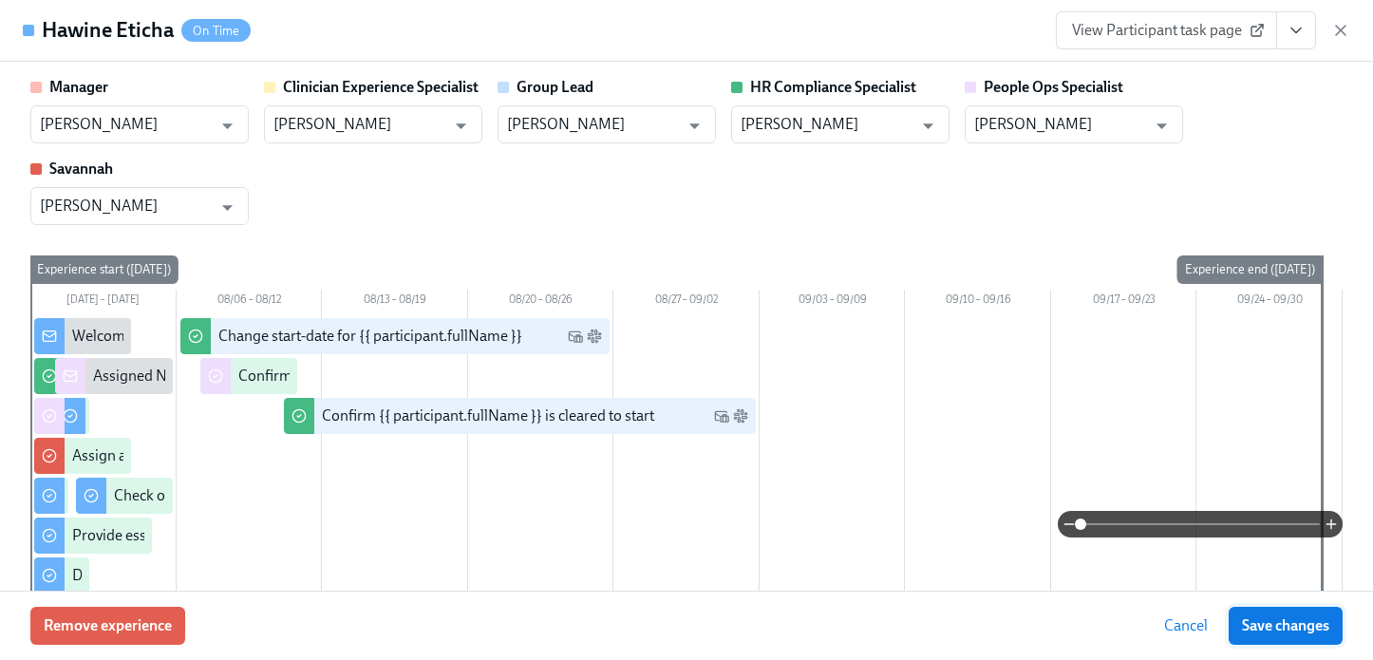
click at [1258, 624] on span "Save changes" at bounding box center [1285, 625] width 87 height 19
click at [1337, 27] on icon "button" at bounding box center [1340, 30] width 9 height 9
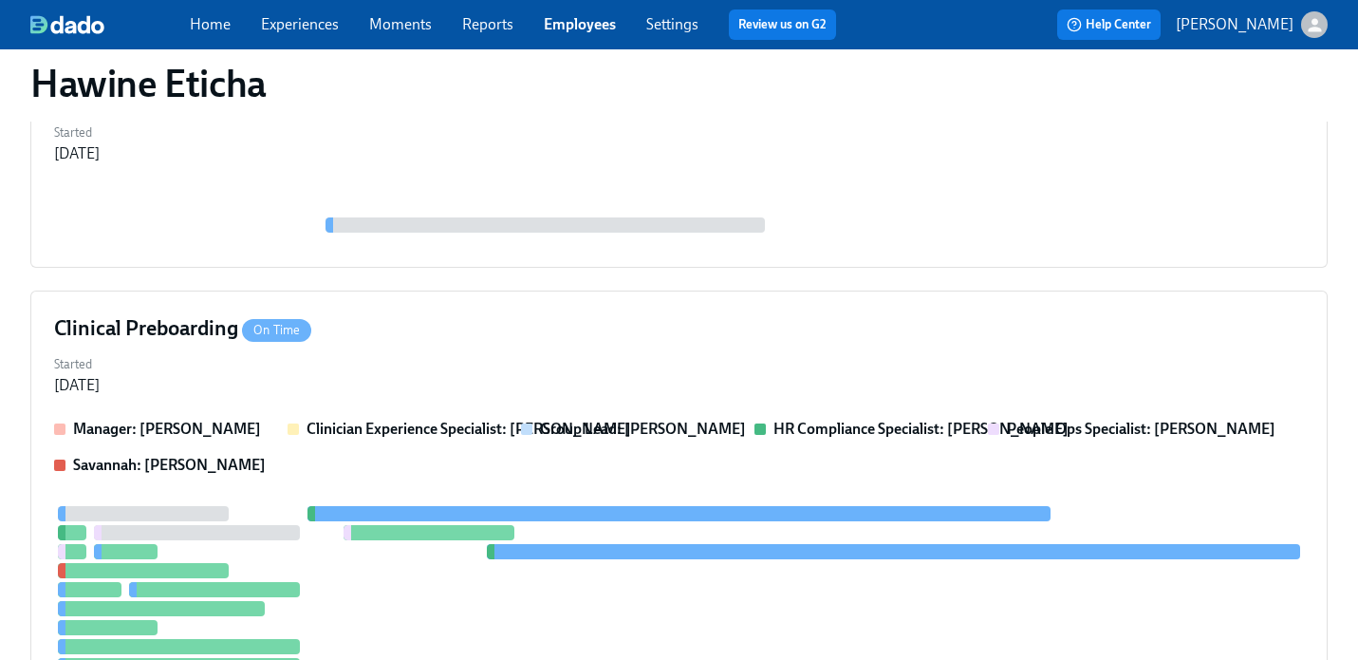
click at [561, 22] on link "Employees" at bounding box center [580, 24] width 72 height 18
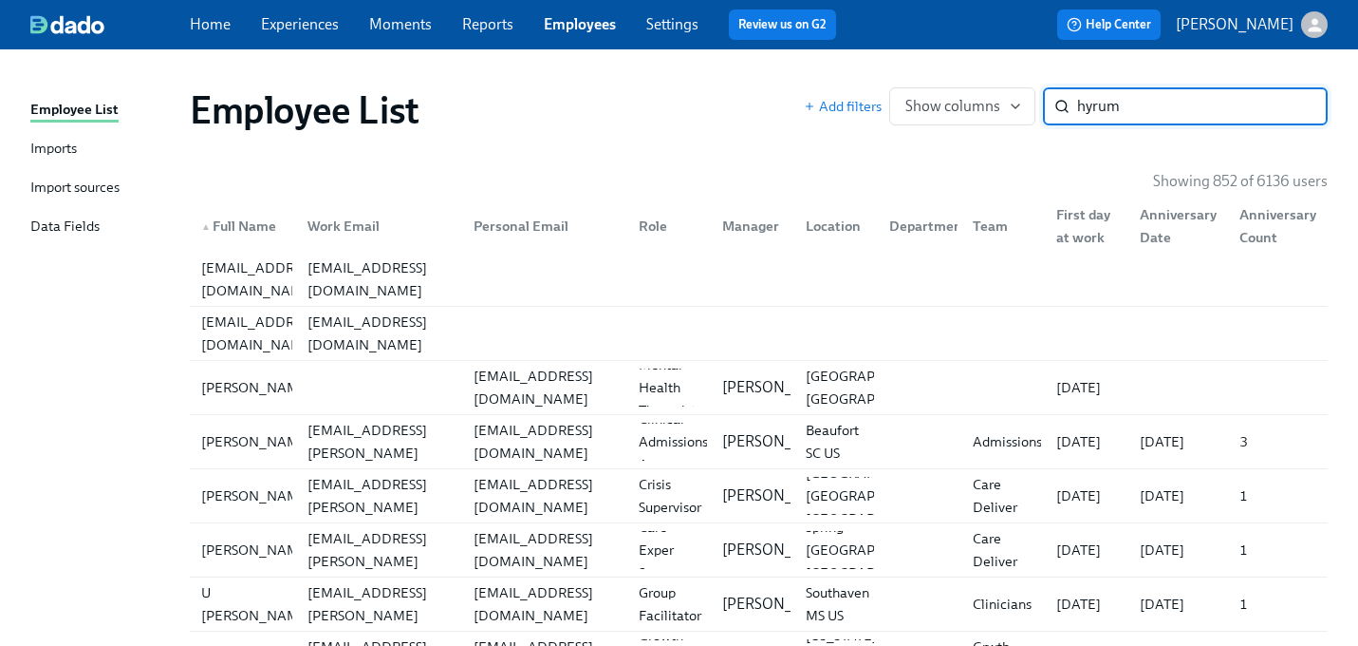
type input "hyrum"
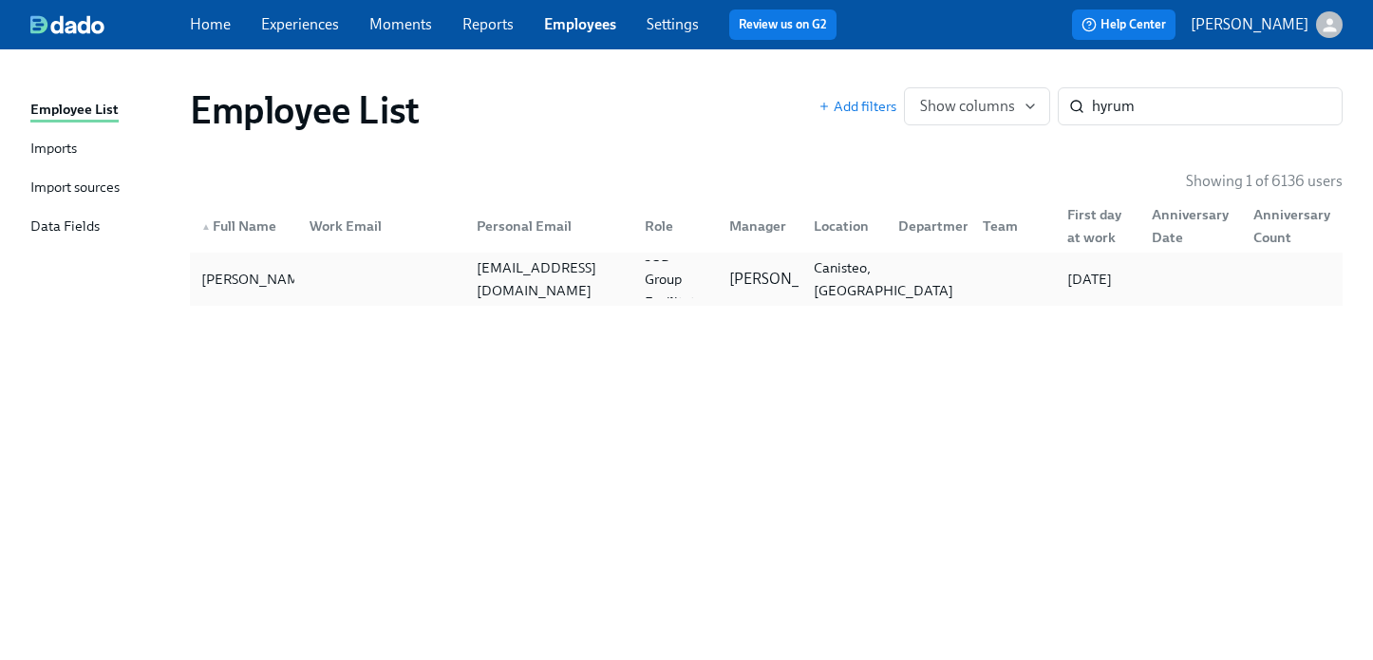
click at [815, 283] on div "Canisteo, NY" at bounding box center [883, 279] width 155 height 46
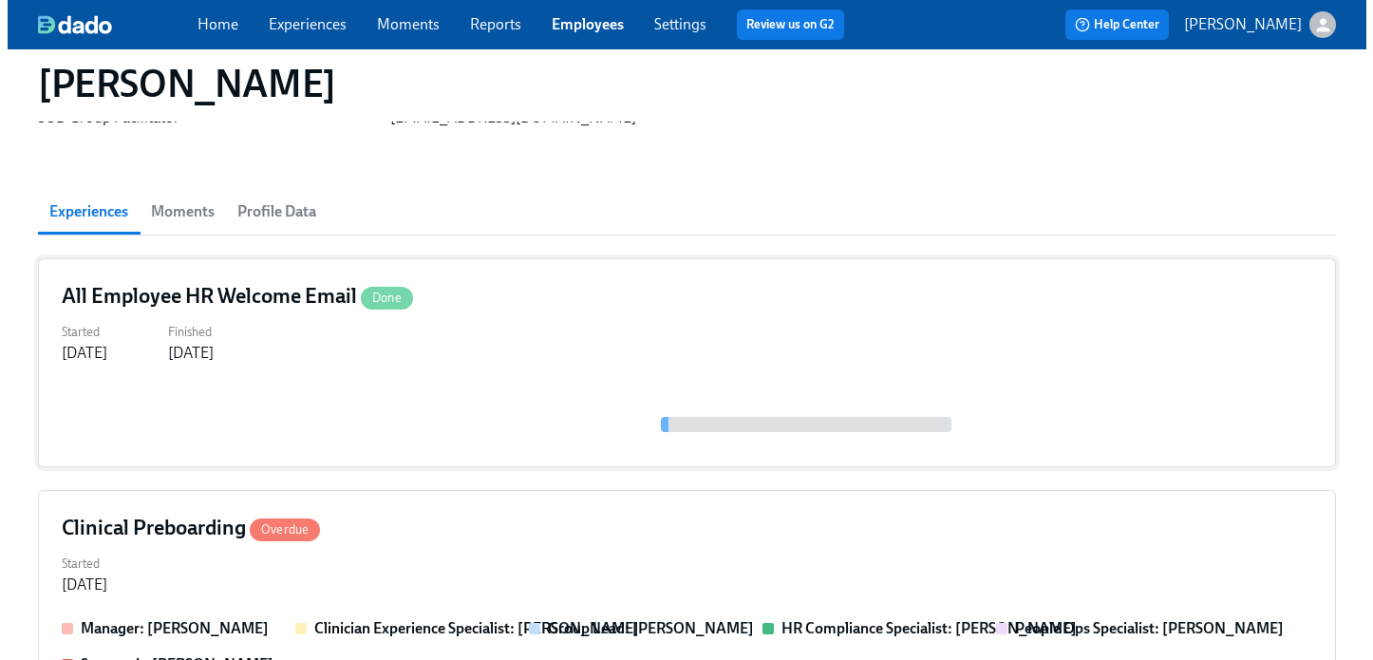
scroll to position [207, 0]
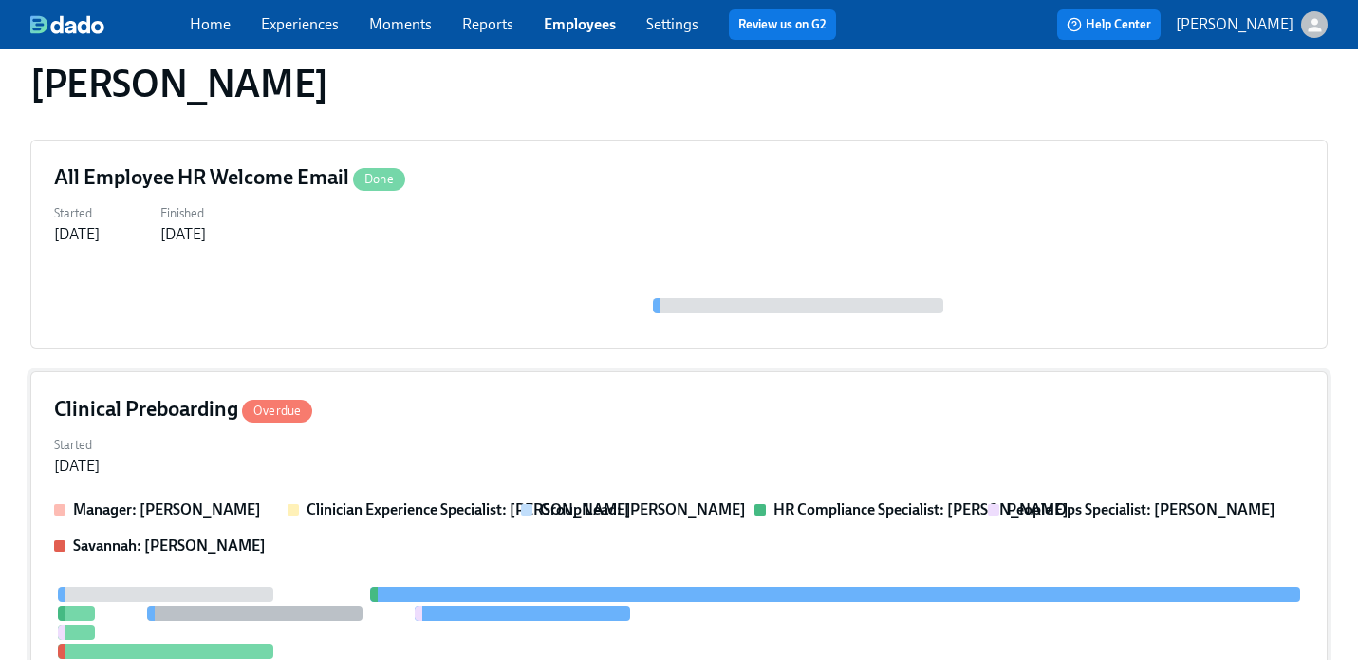
click at [706, 416] on div "Clinical Preboarding Overdue" at bounding box center [679, 409] width 1250 height 28
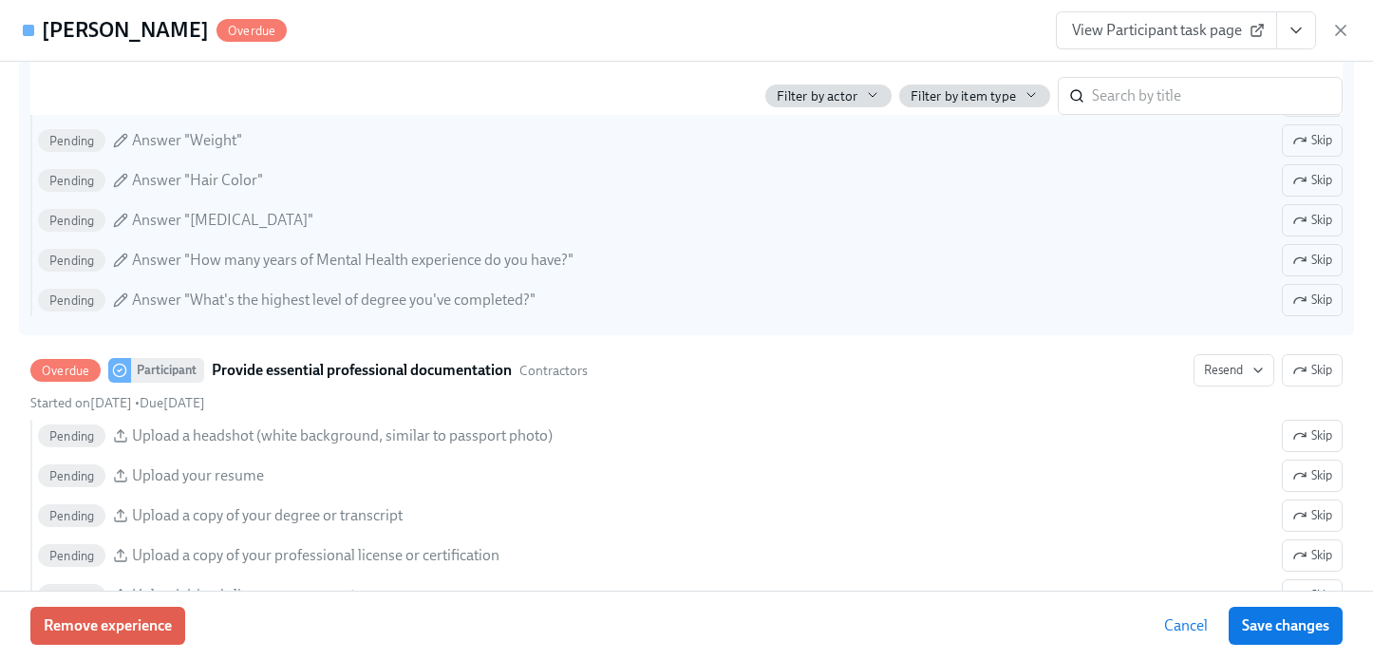
scroll to position [2070, 0]
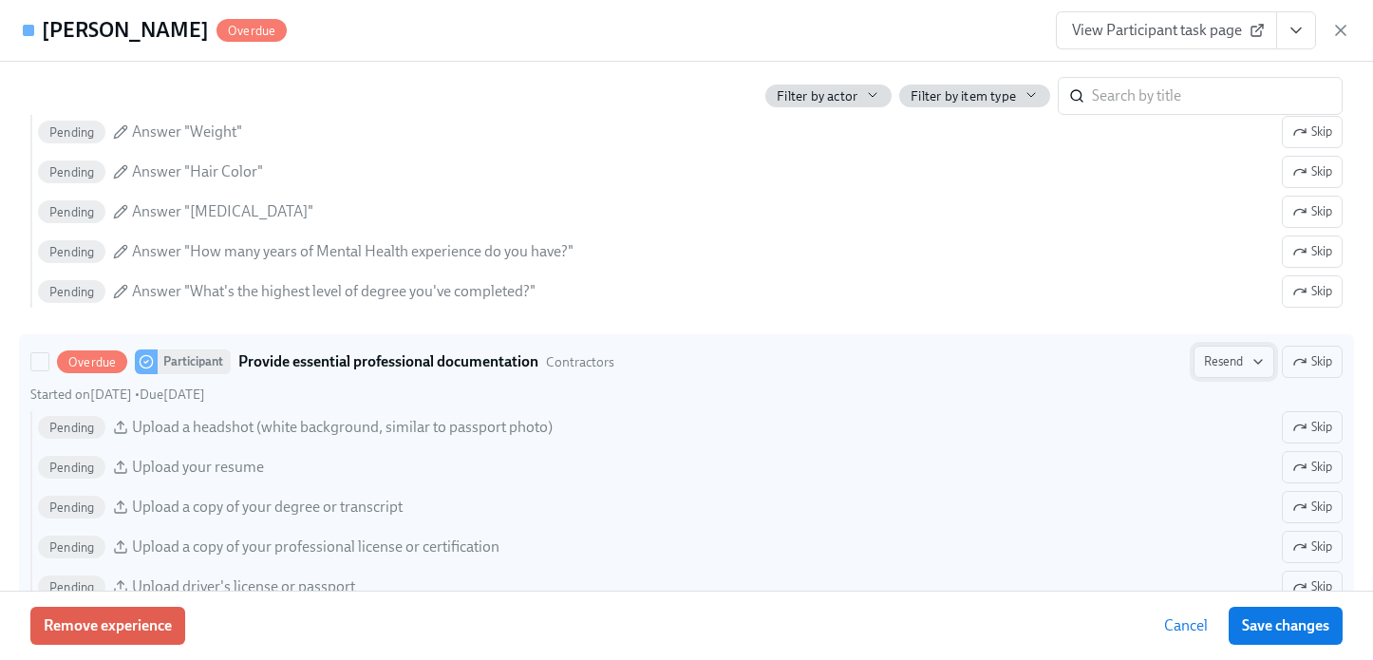
click at [1204, 365] on span "Resend" at bounding box center [1234, 361] width 60 height 19
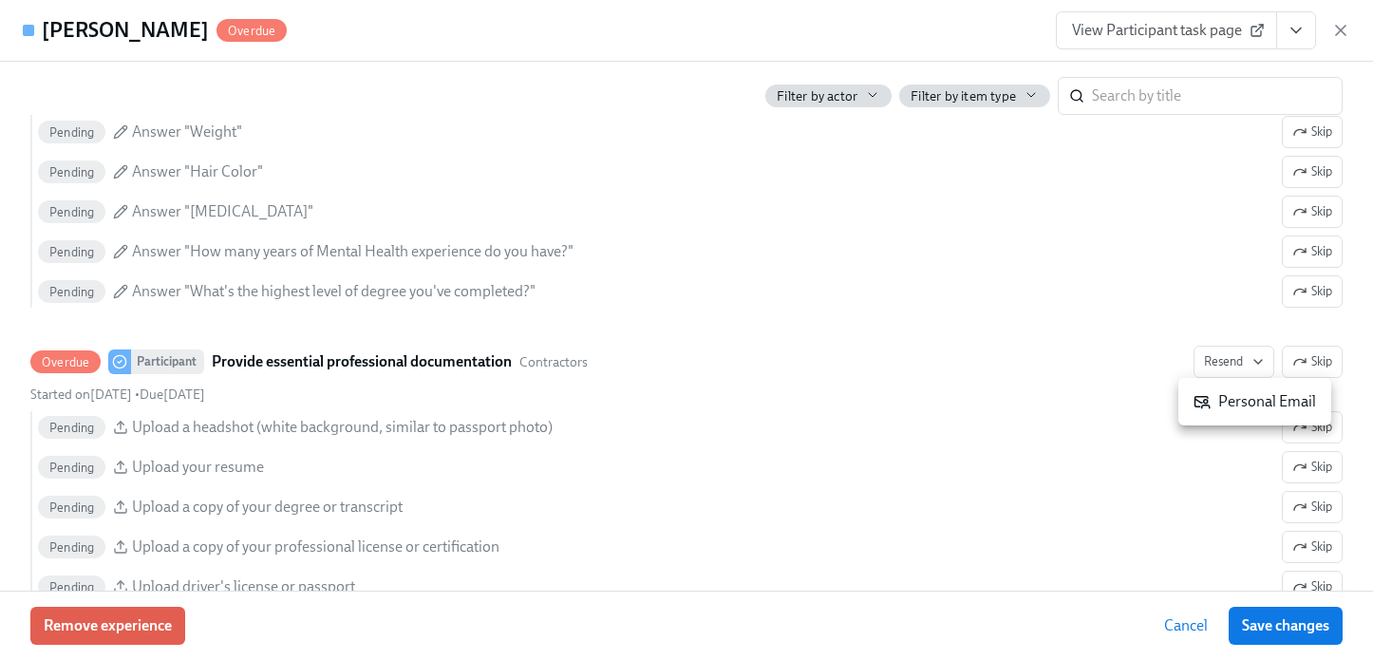
click at [1200, 404] on icon at bounding box center [1201, 401] width 17 height 17
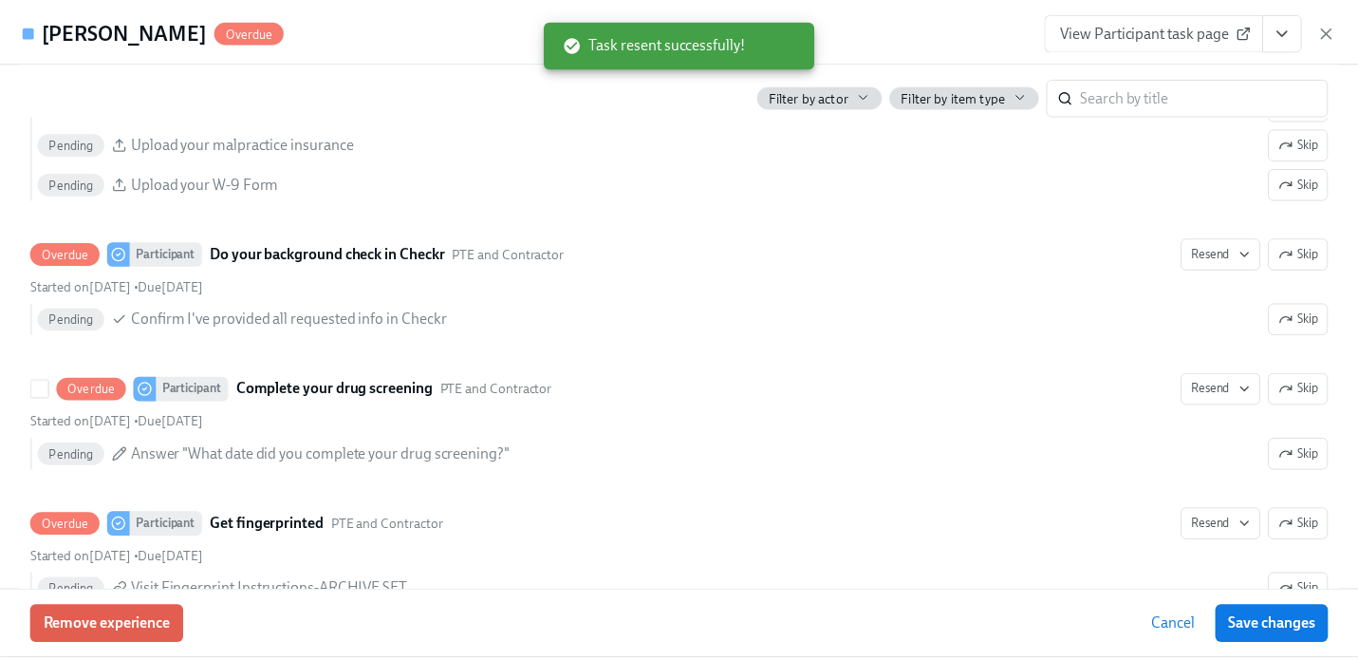
scroll to position [2557, 0]
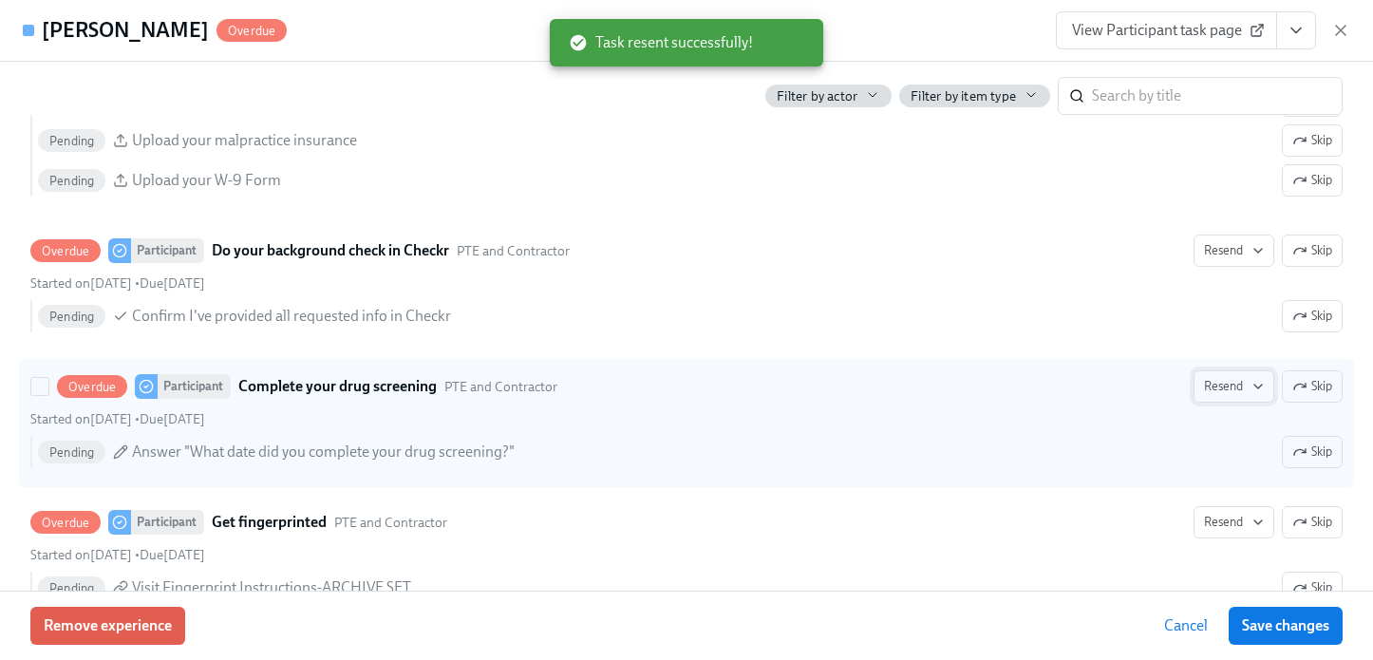
click at [1214, 391] on span "Resend" at bounding box center [1234, 386] width 60 height 19
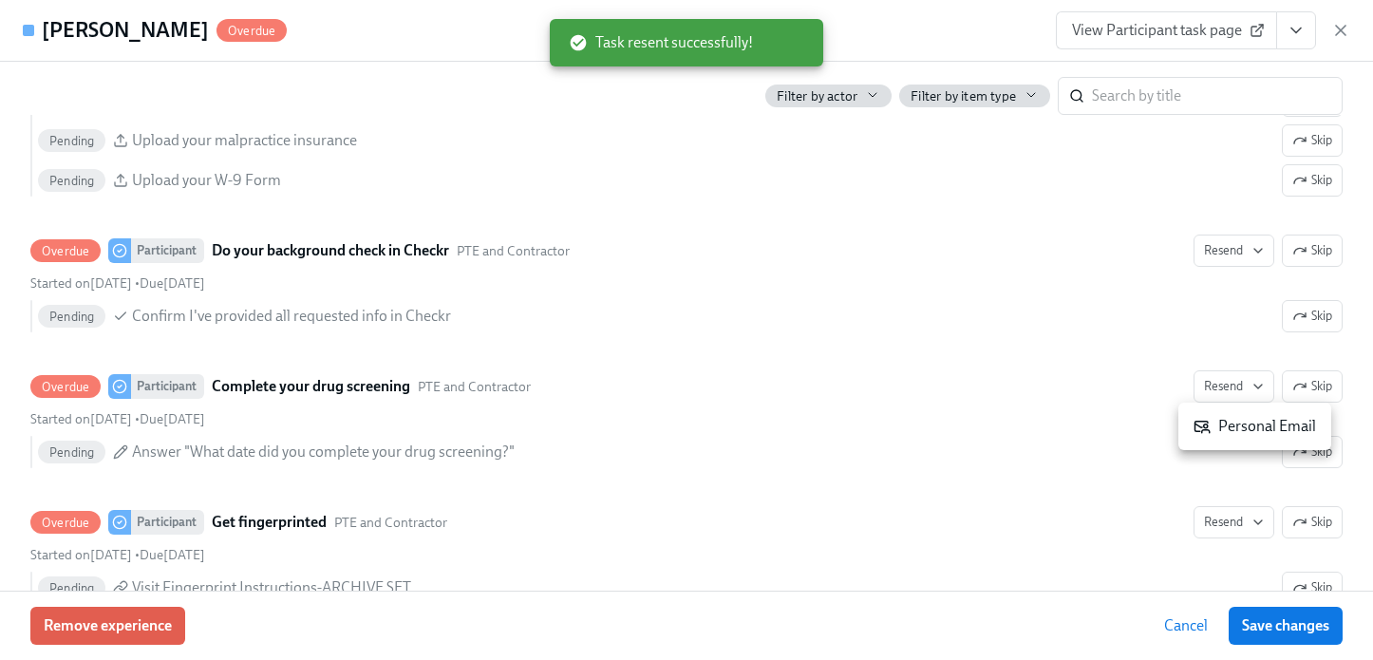
click at [1229, 433] on div "Personal Email" at bounding box center [1254, 426] width 122 height 21
click at [1296, 624] on span "Save changes" at bounding box center [1285, 625] width 87 height 19
click at [1339, 28] on icon "button" at bounding box center [1340, 30] width 9 height 9
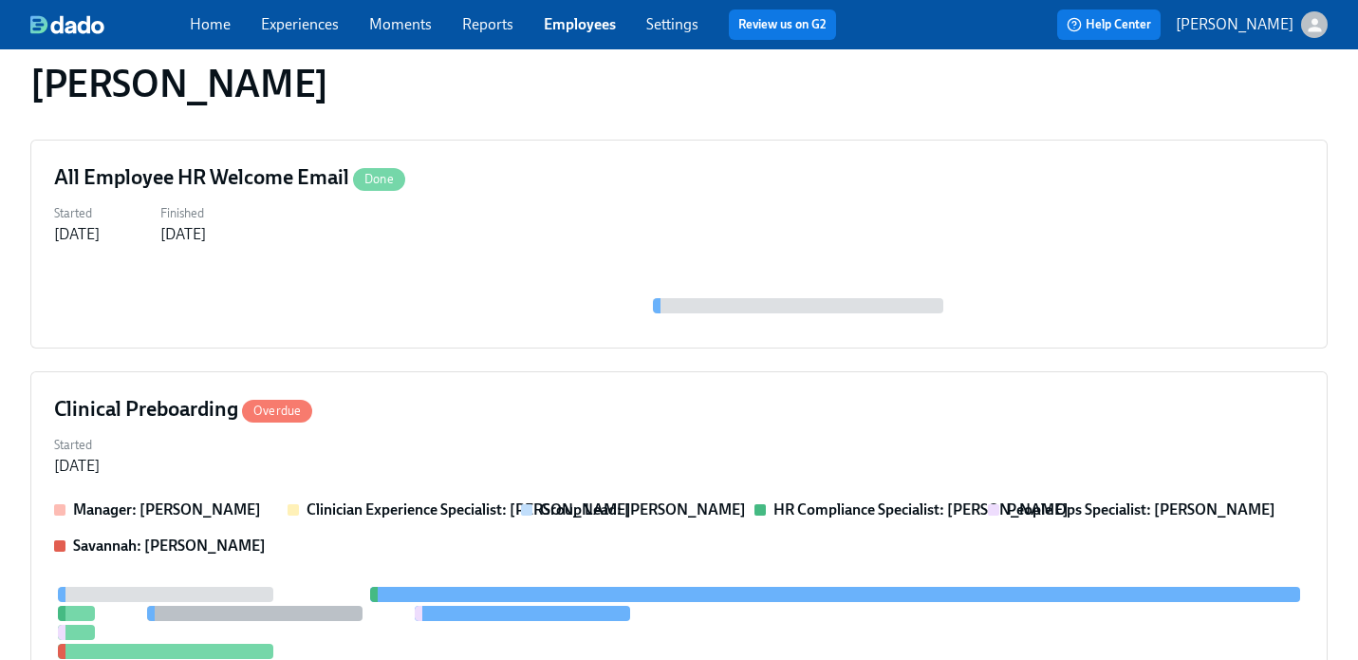
click at [597, 28] on link "Employees" at bounding box center [580, 24] width 72 height 18
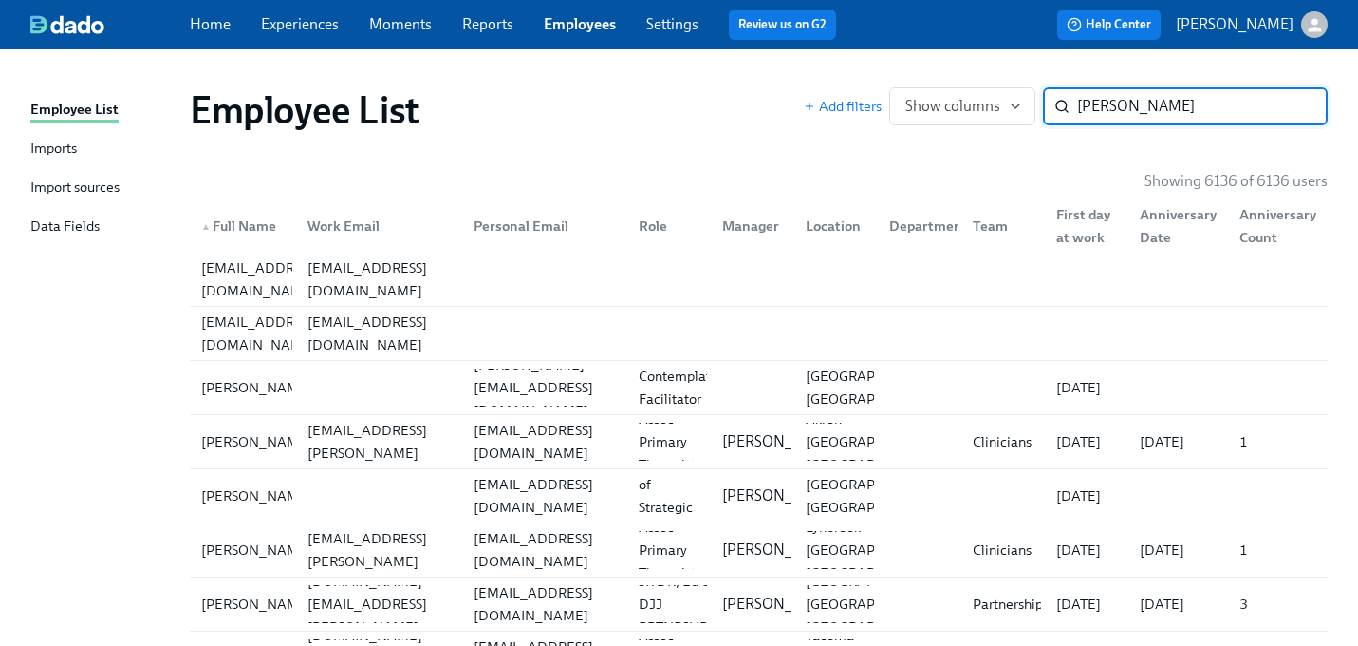
type input "kusler"
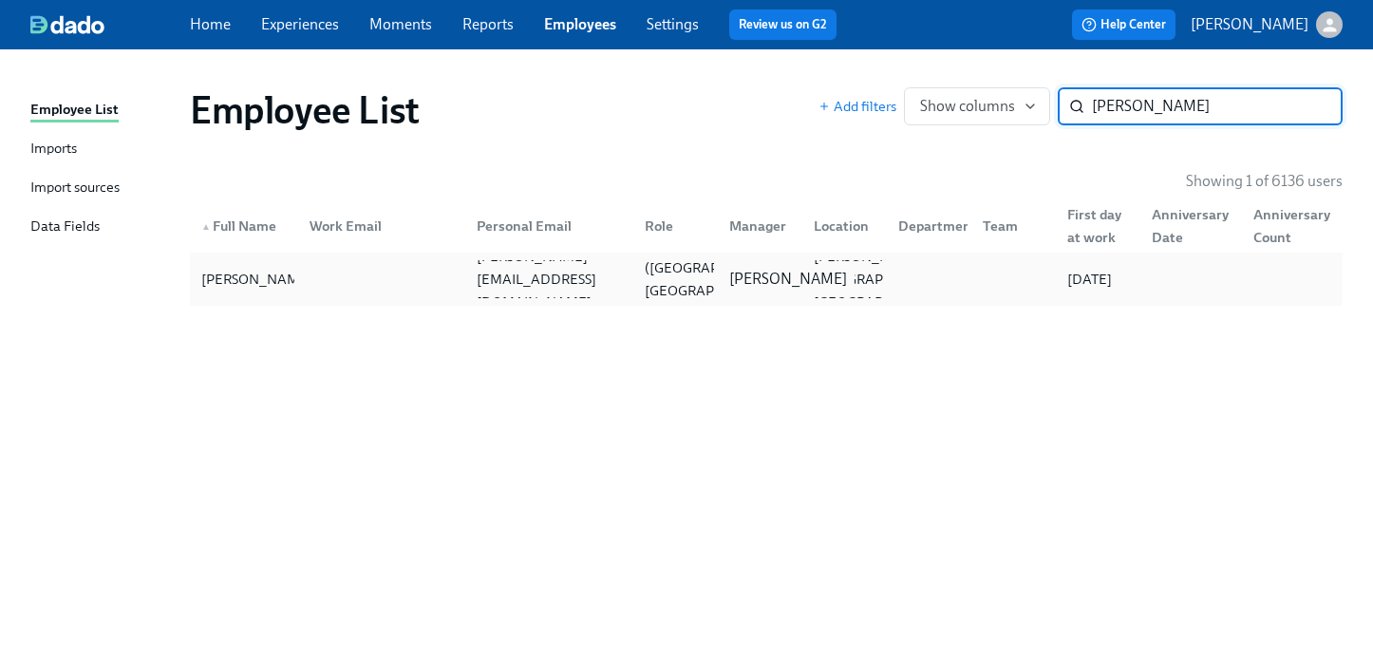
click at [728, 272] on div "Shlok Kharod" at bounding box center [787, 279] width 133 height 21
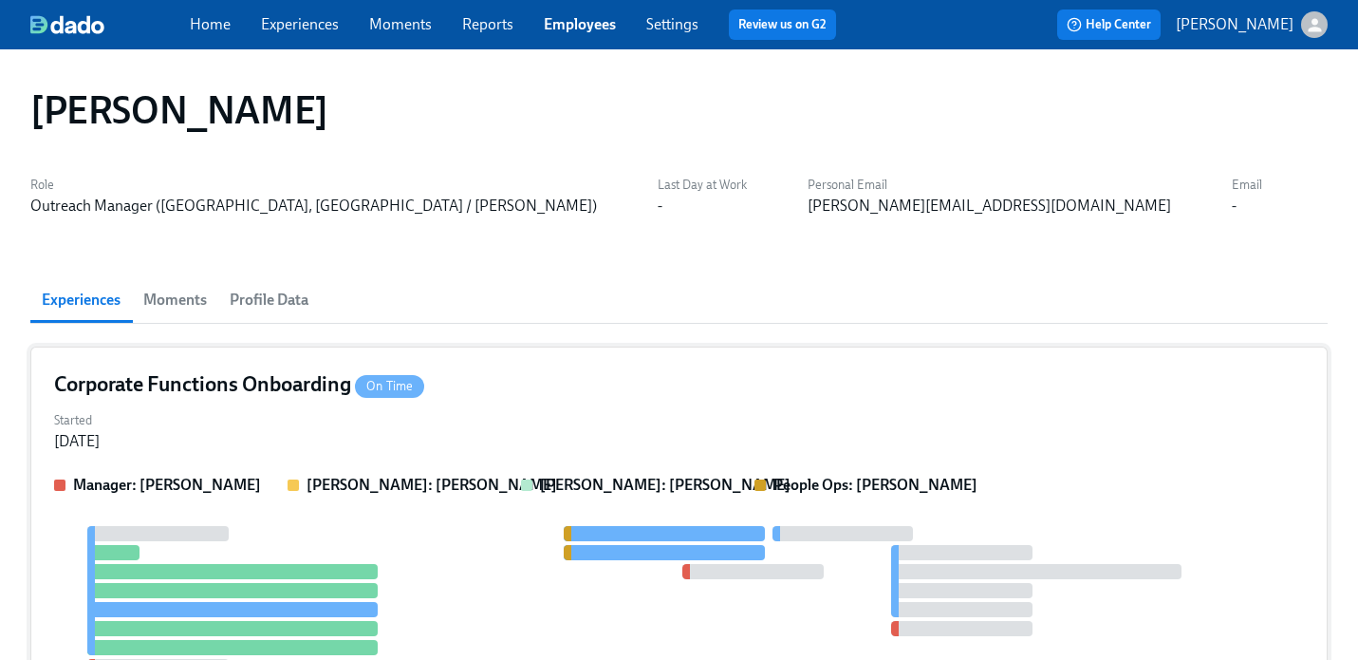
click at [605, 375] on div "Corporate Functions Onboarding On Time" at bounding box center [679, 384] width 1250 height 28
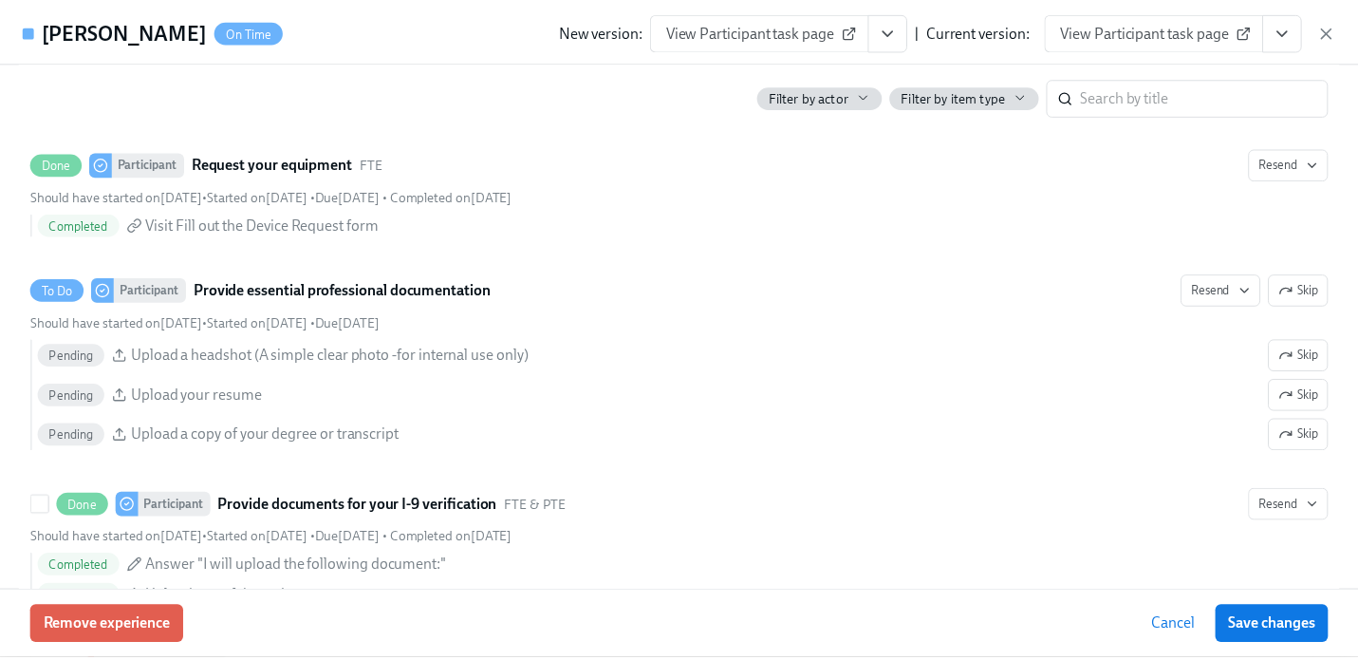
scroll to position [864, 0]
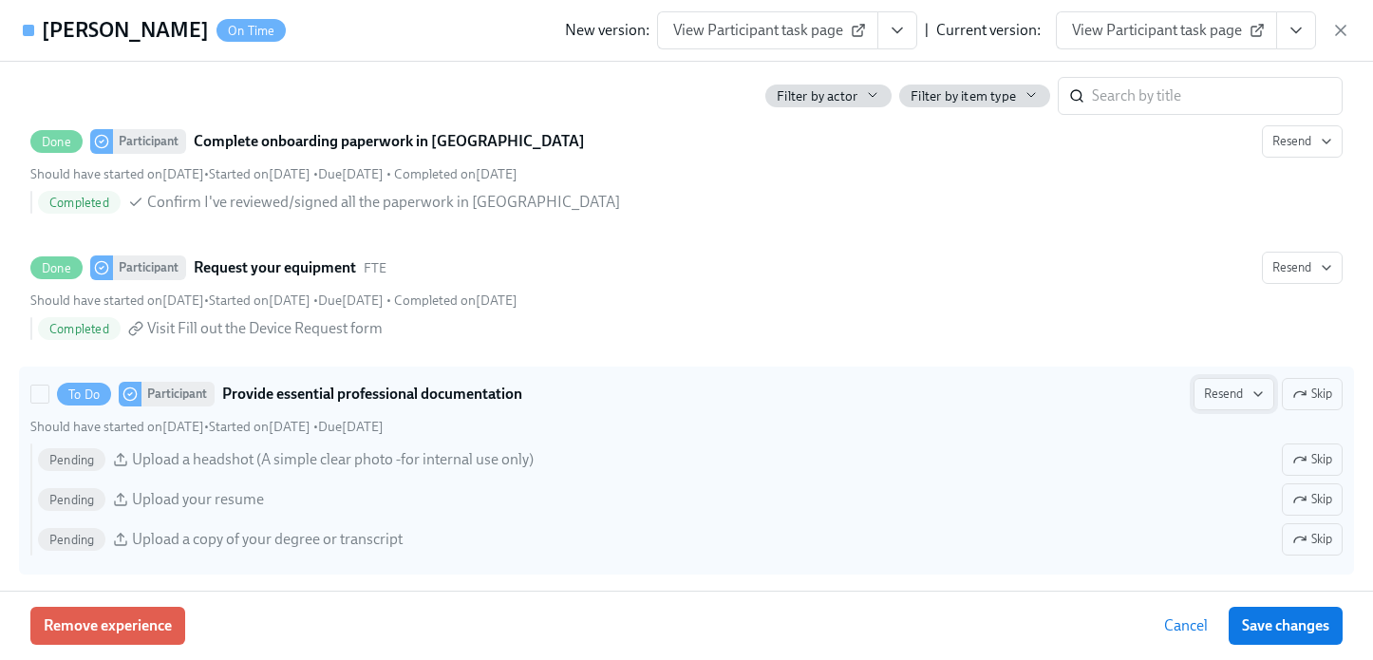
click at [1205, 392] on span "Resend" at bounding box center [1234, 393] width 60 height 19
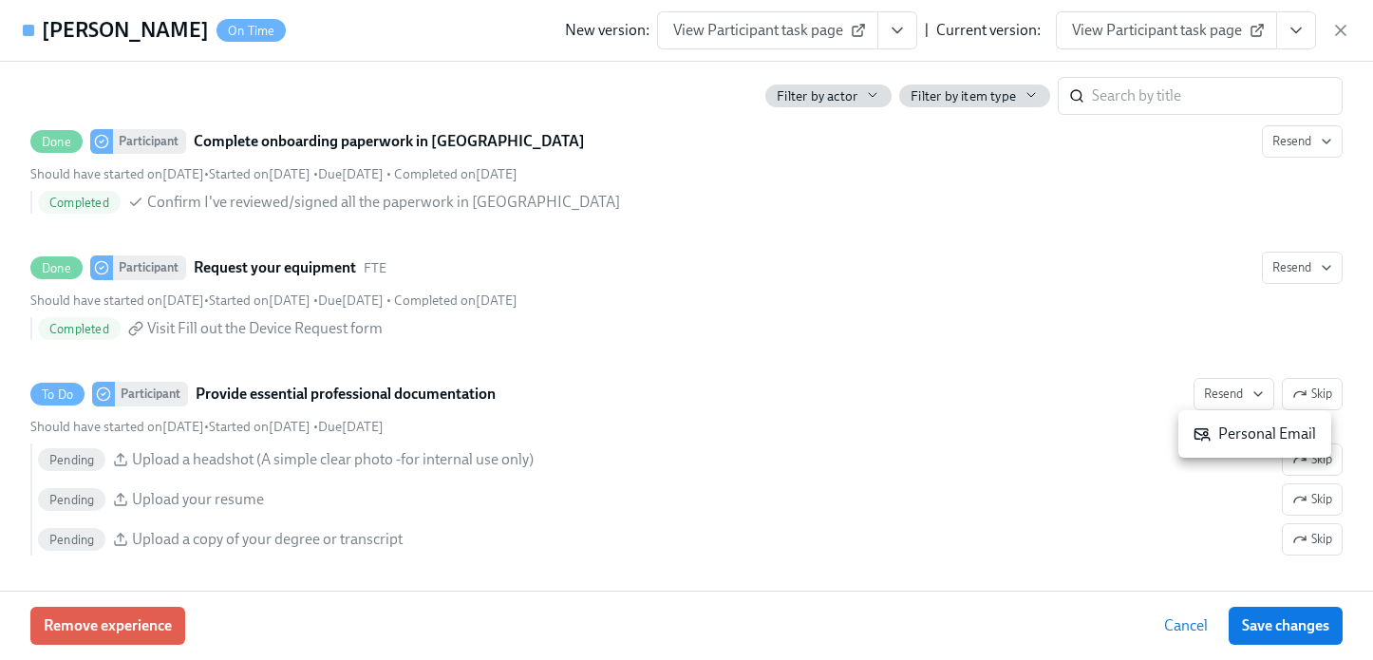
click at [1220, 429] on div "Personal Email" at bounding box center [1254, 433] width 122 height 21
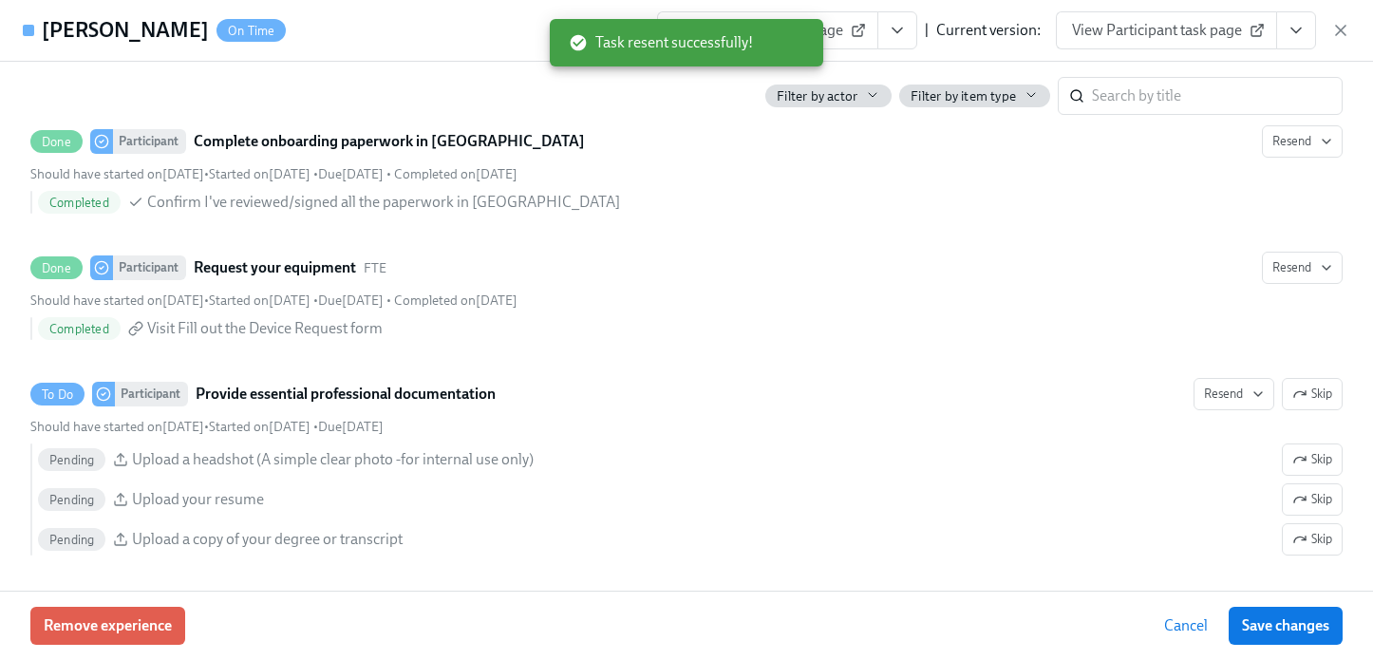
click at [1284, 625] on span "Save changes" at bounding box center [1285, 625] width 87 height 19
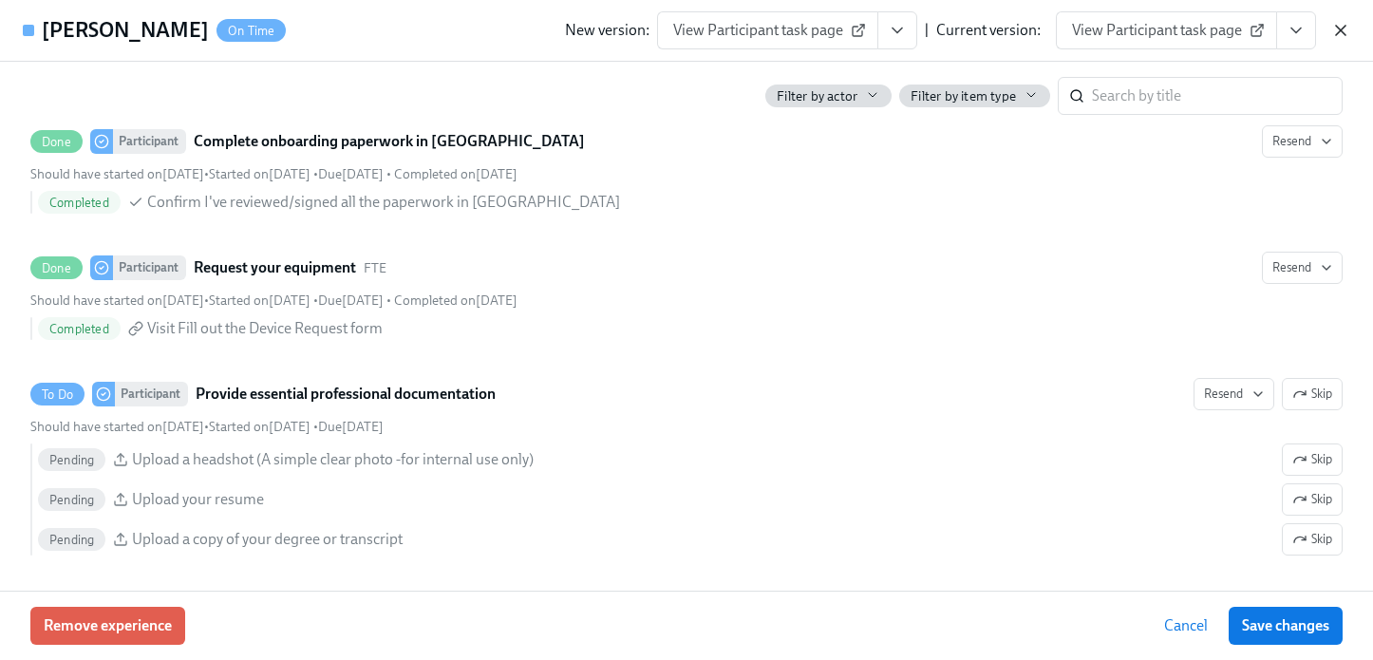
click at [1336, 34] on icon "button" at bounding box center [1340, 30] width 9 height 9
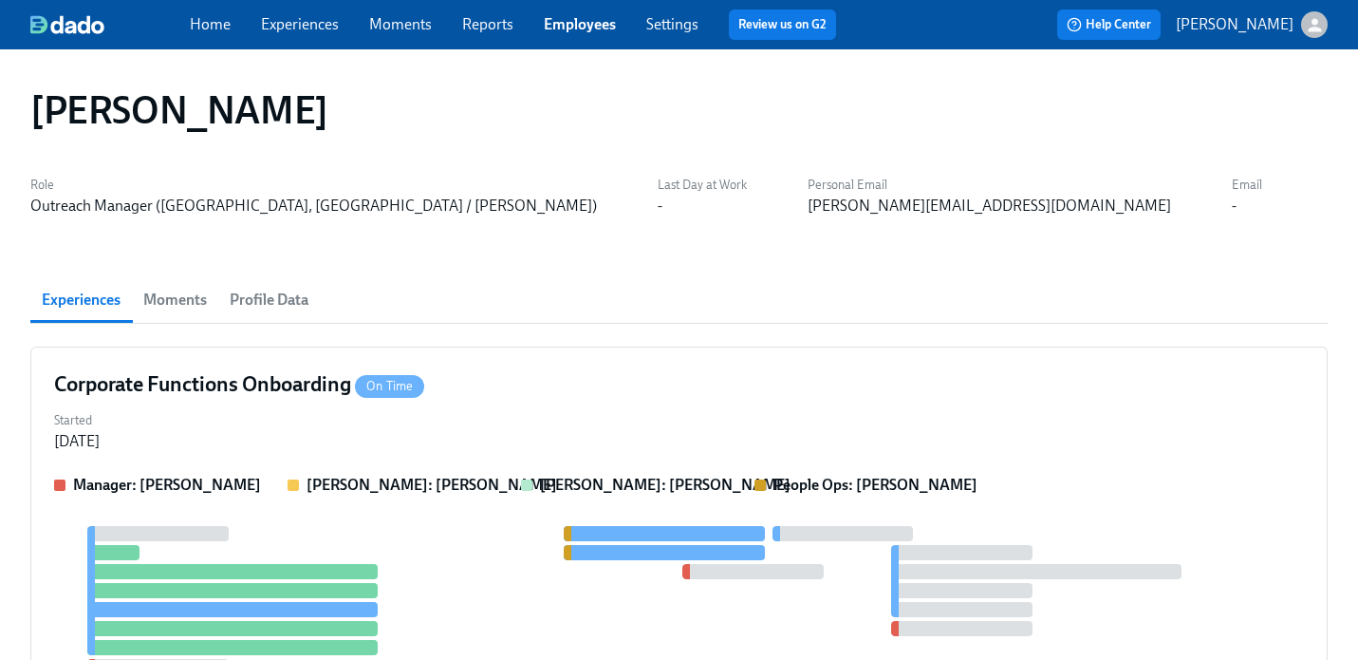
click at [565, 24] on link "Employees" at bounding box center [580, 24] width 72 height 18
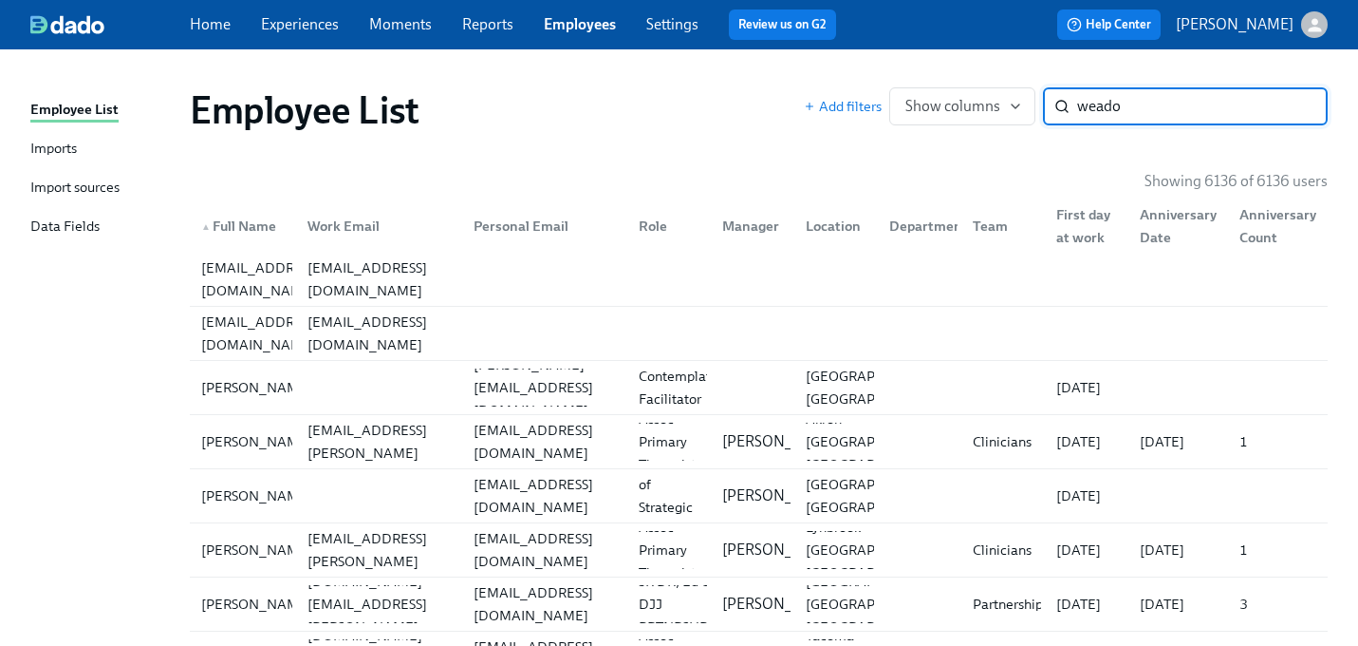
type input "weado"
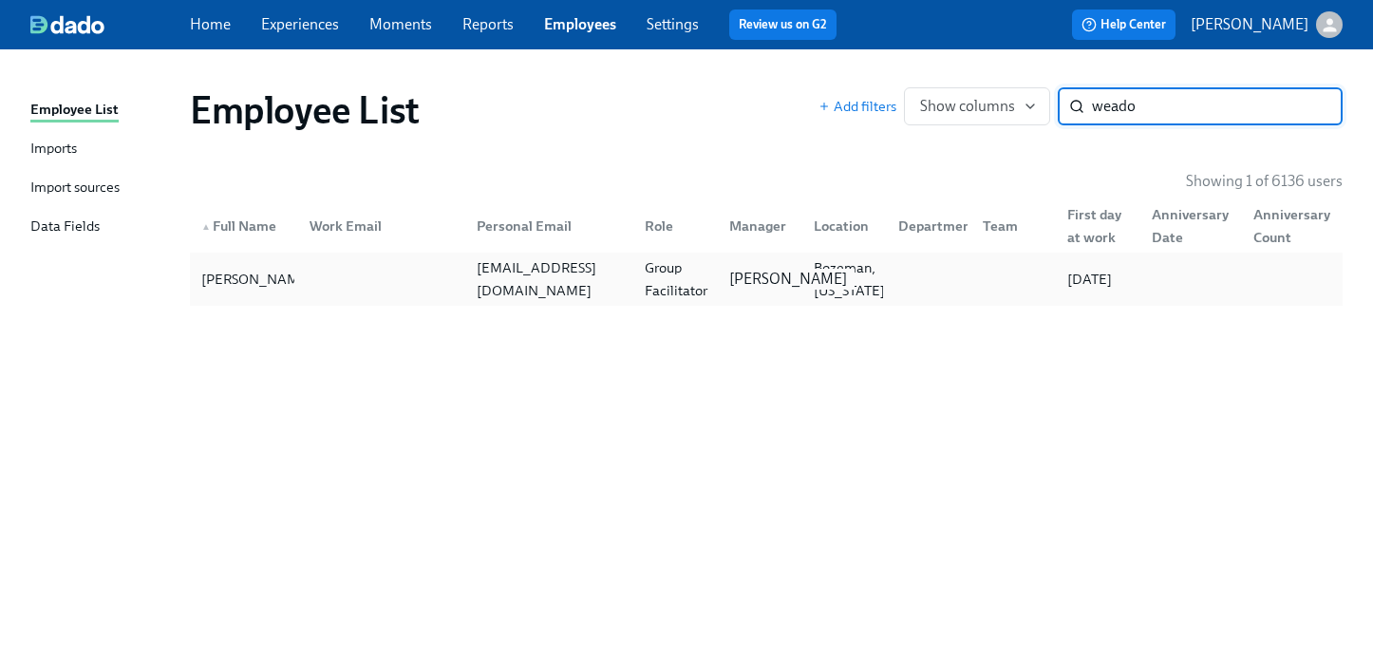
click at [793, 279] on p "Marlee Billingsley" at bounding box center [788, 279] width 118 height 21
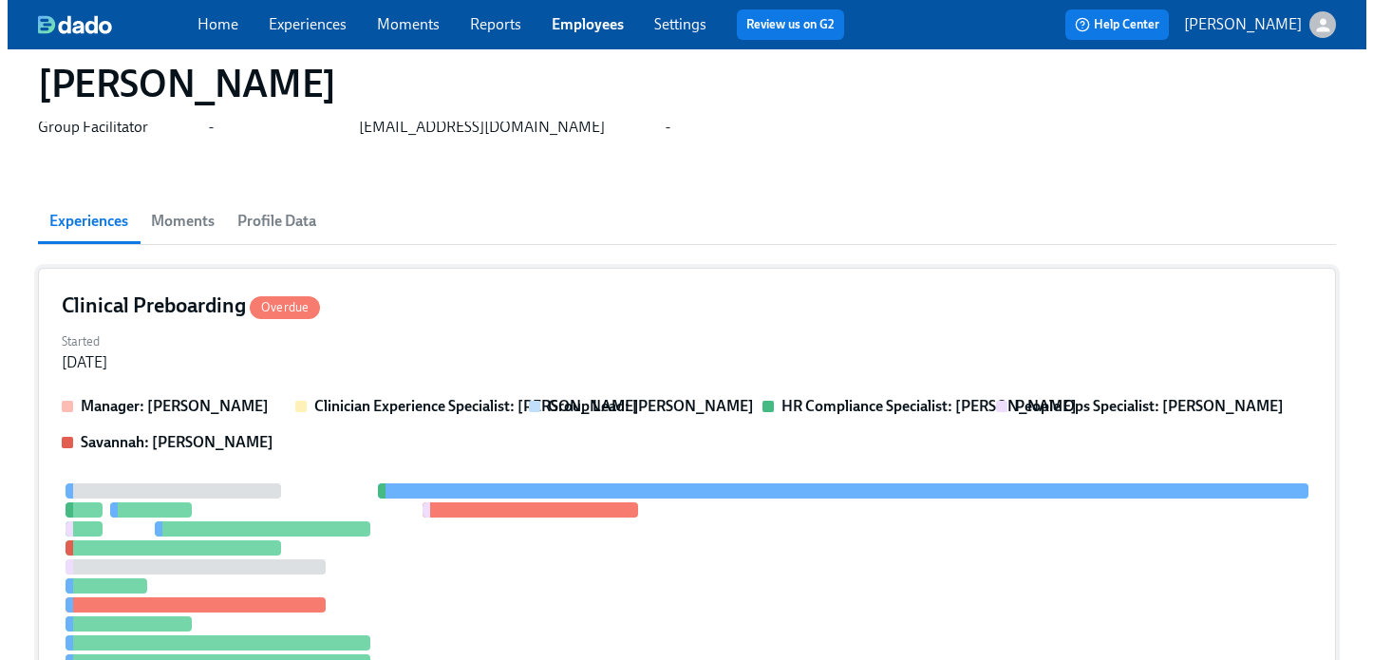
scroll to position [109, 0]
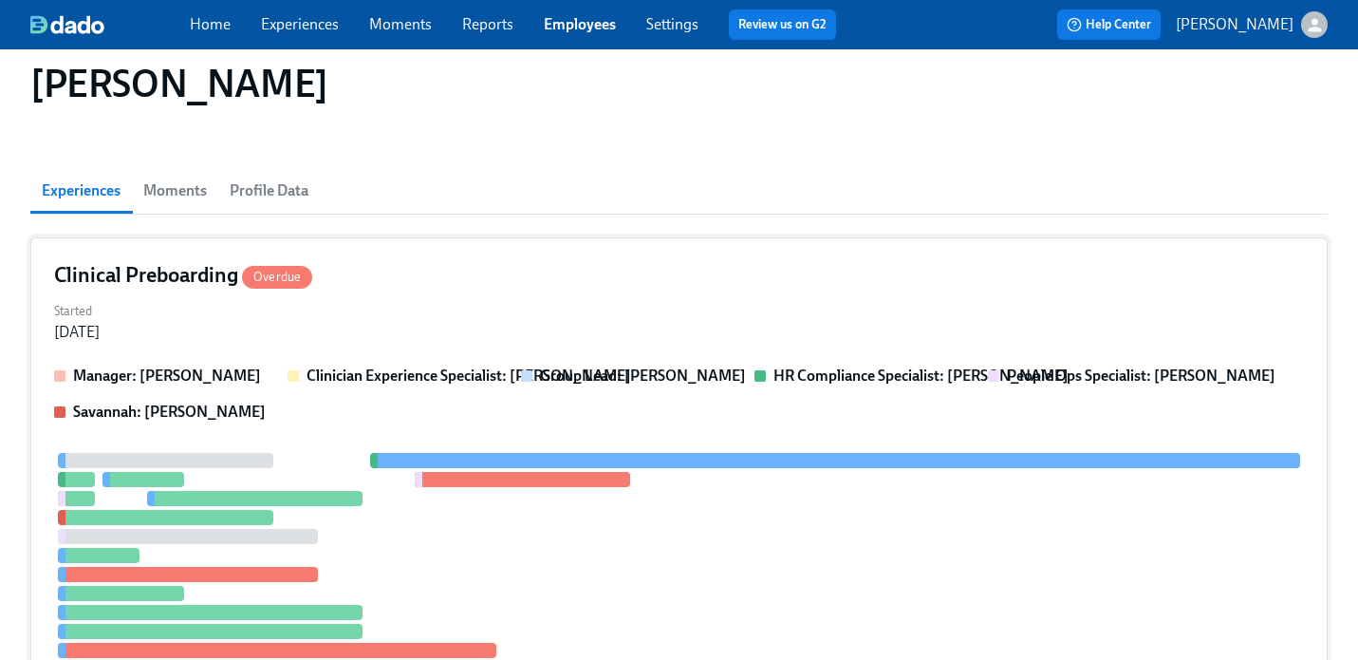
click at [794, 400] on div "Manager: Marlee Billingsley Clinician Experience Specialist: Keenan Nessl Group…" at bounding box center [679, 393] width 1250 height 57
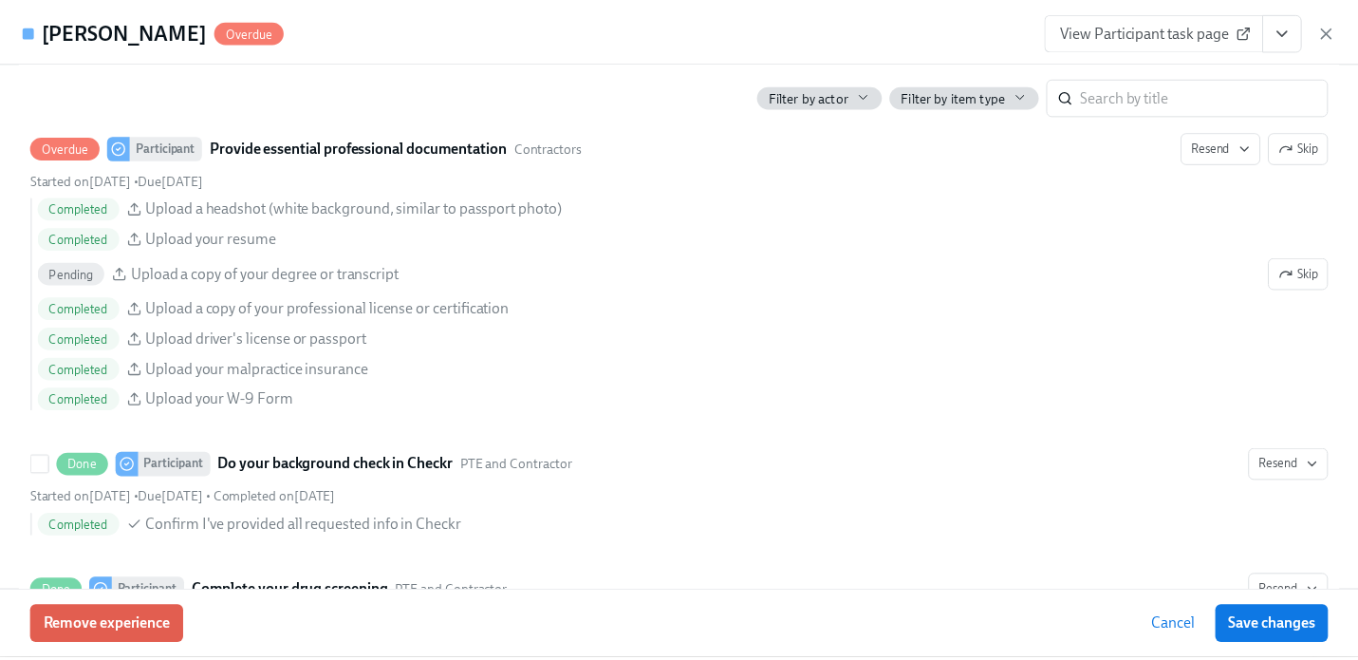
scroll to position [2169, 0]
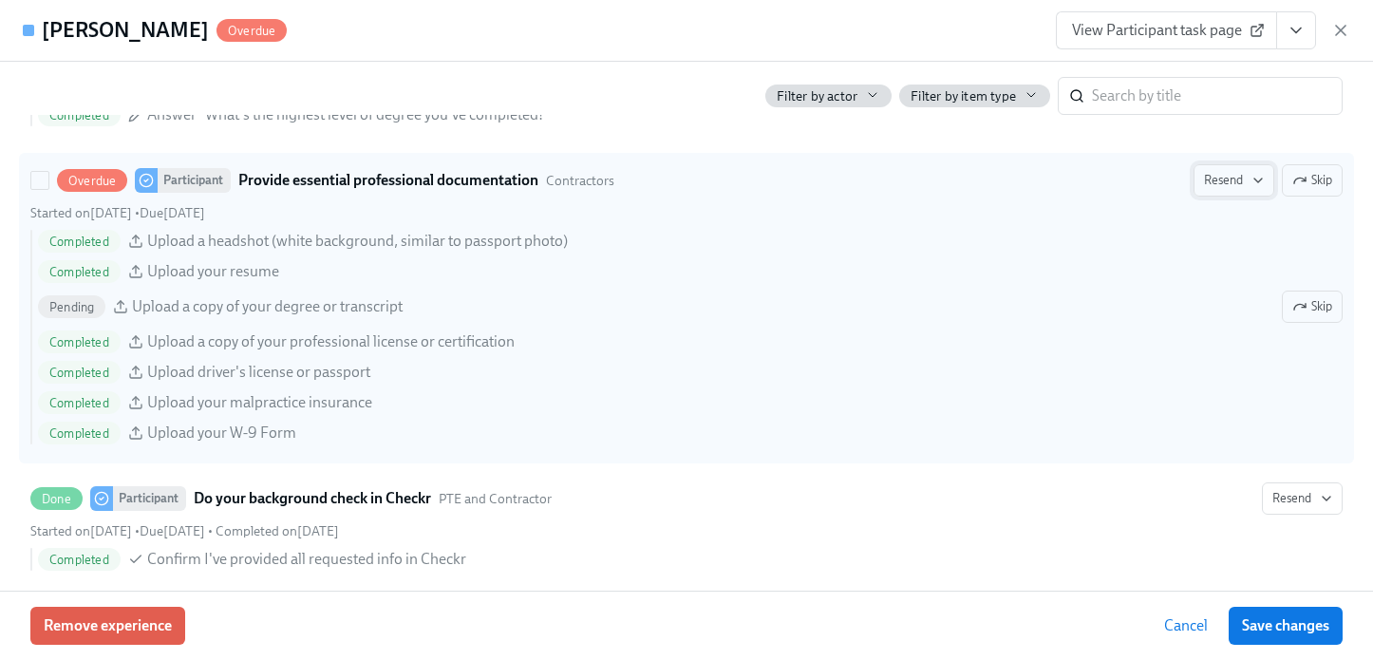
click at [1215, 172] on span "Resend" at bounding box center [1234, 180] width 60 height 19
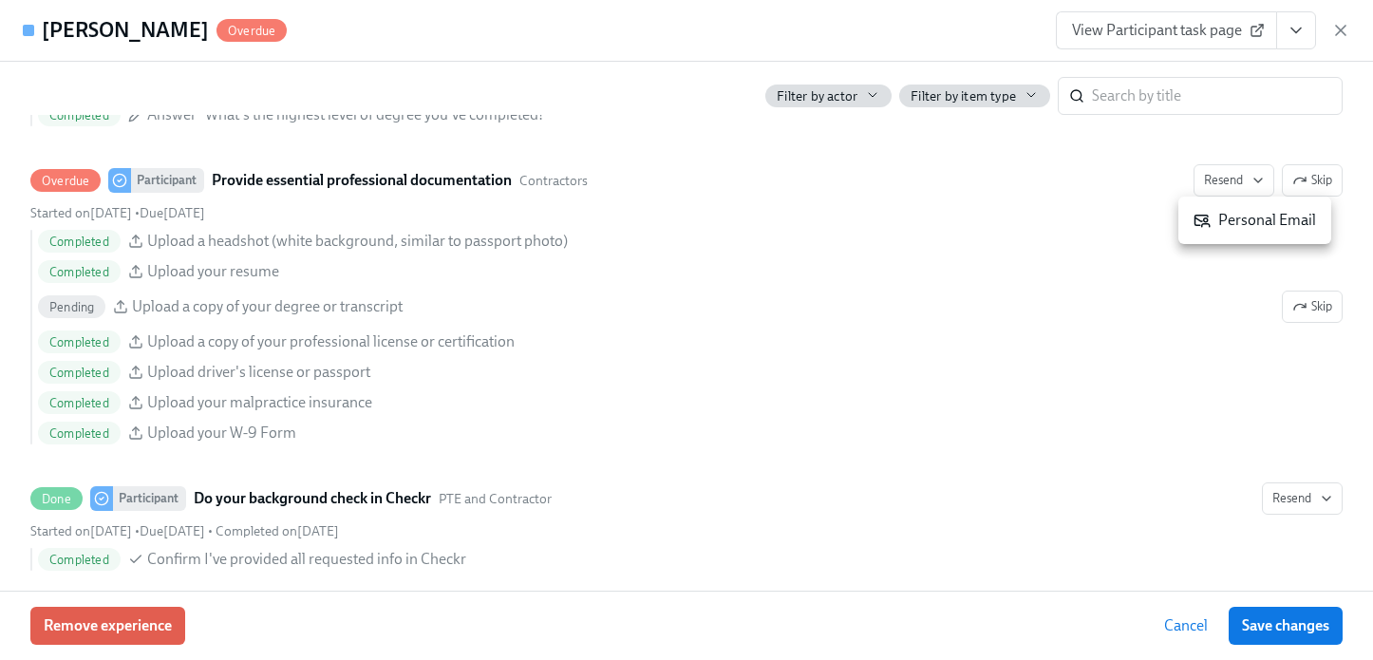
click at [1259, 618] on div at bounding box center [686, 330] width 1373 height 660
click at [1259, 626] on span "Save changes" at bounding box center [1285, 625] width 87 height 19
click at [1337, 28] on icon "button" at bounding box center [1340, 30] width 9 height 9
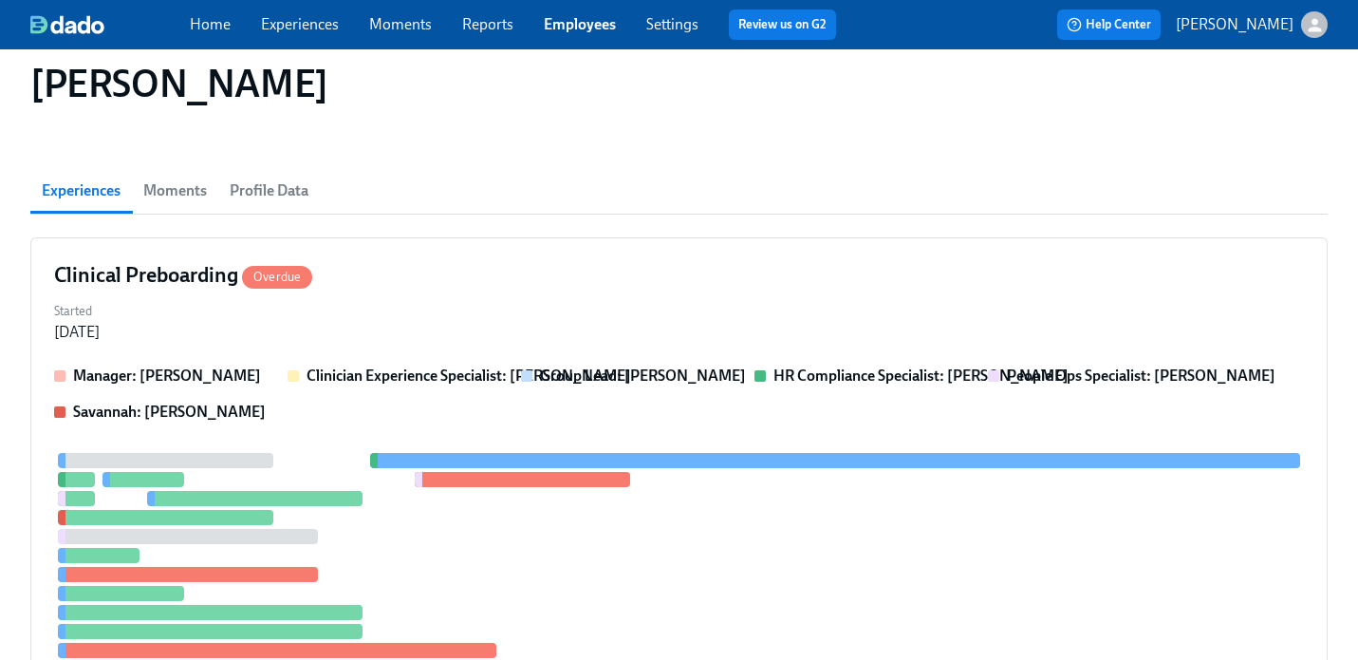
click at [578, 18] on link "Employees" at bounding box center [580, 24] width 72 height 18
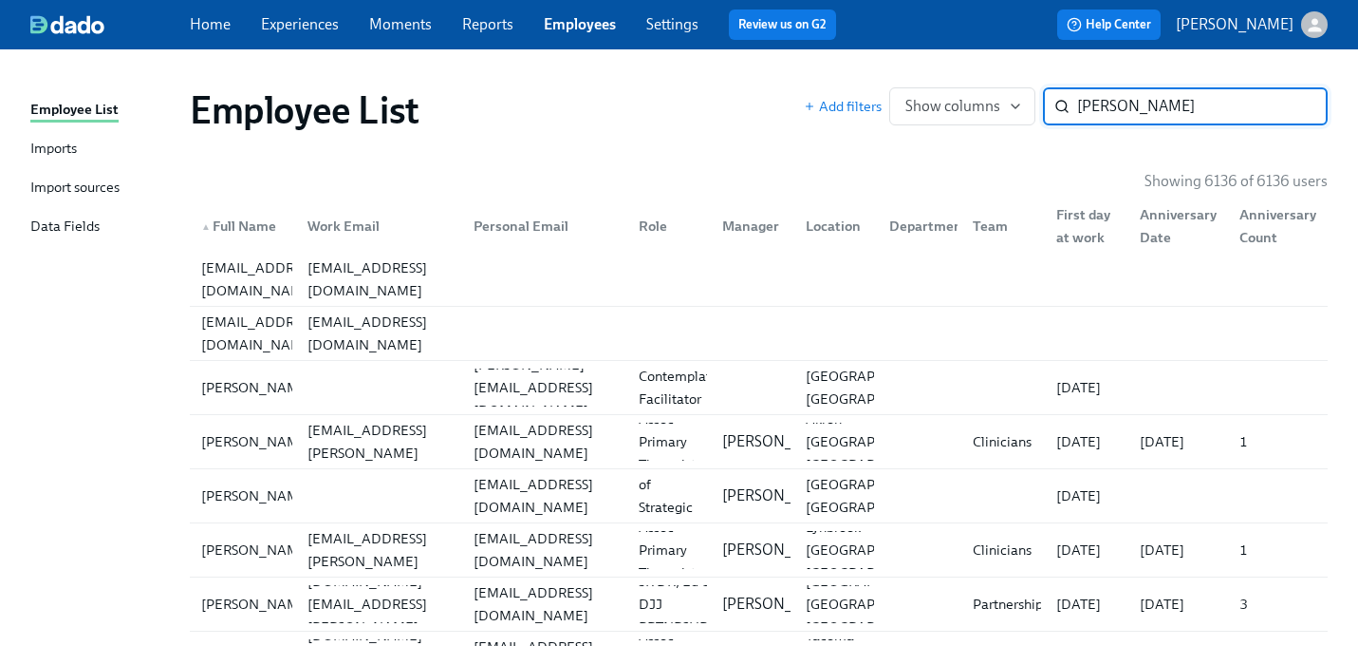
type input "mayra"
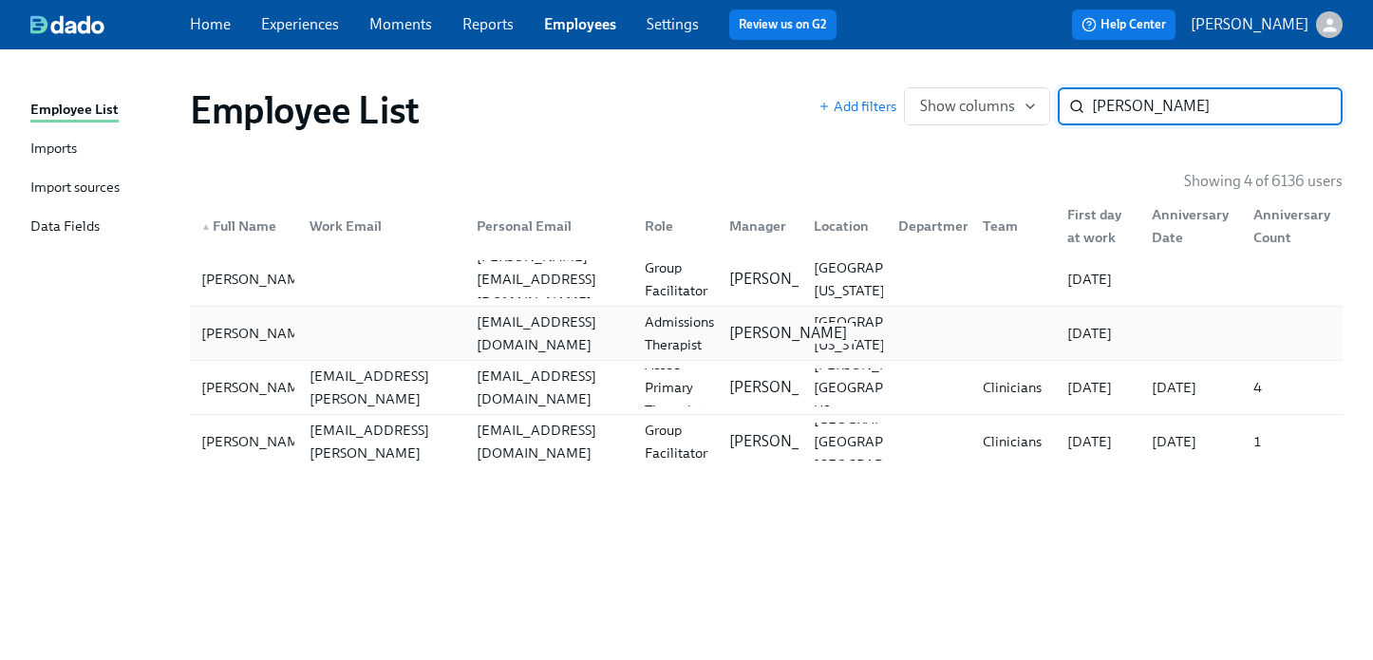
click at [716, 333] on div "Jackie LeBlanc" at bounding box center [756, 333] width 84 height 38
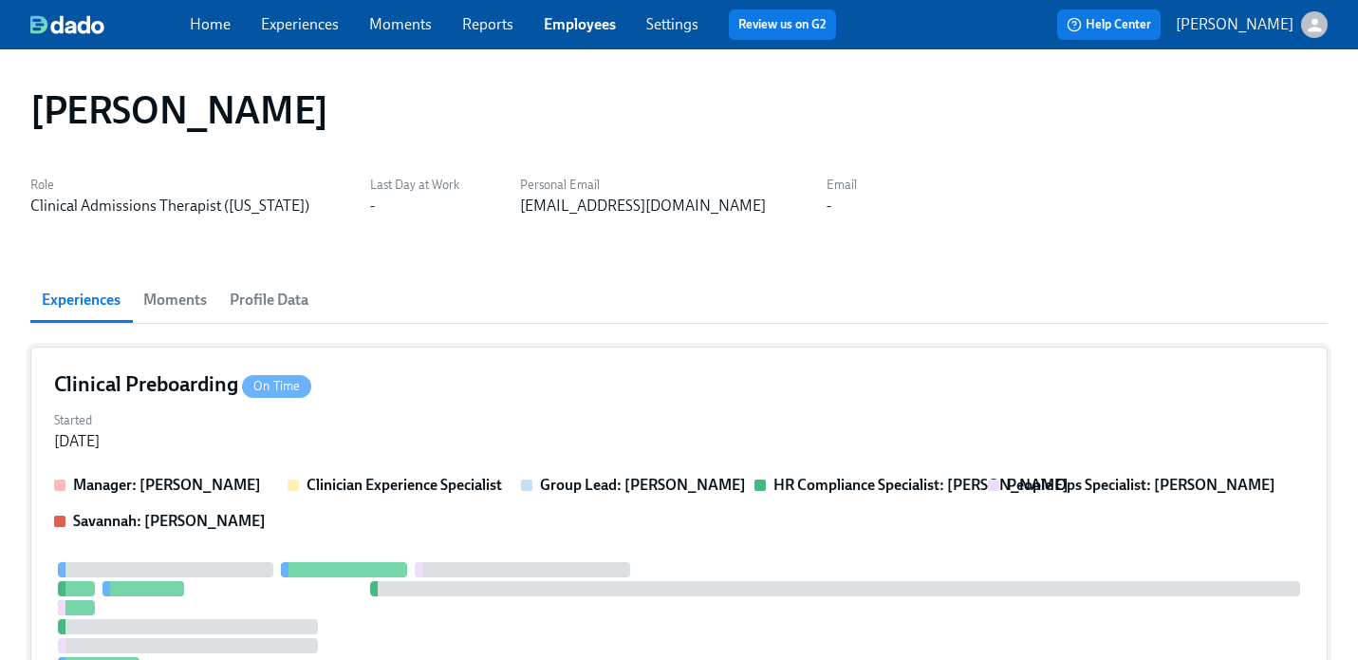
click at [701, 392] on div "Clinical Preboarding On Time" at bounding box center [679, 384] width 1250 height 28
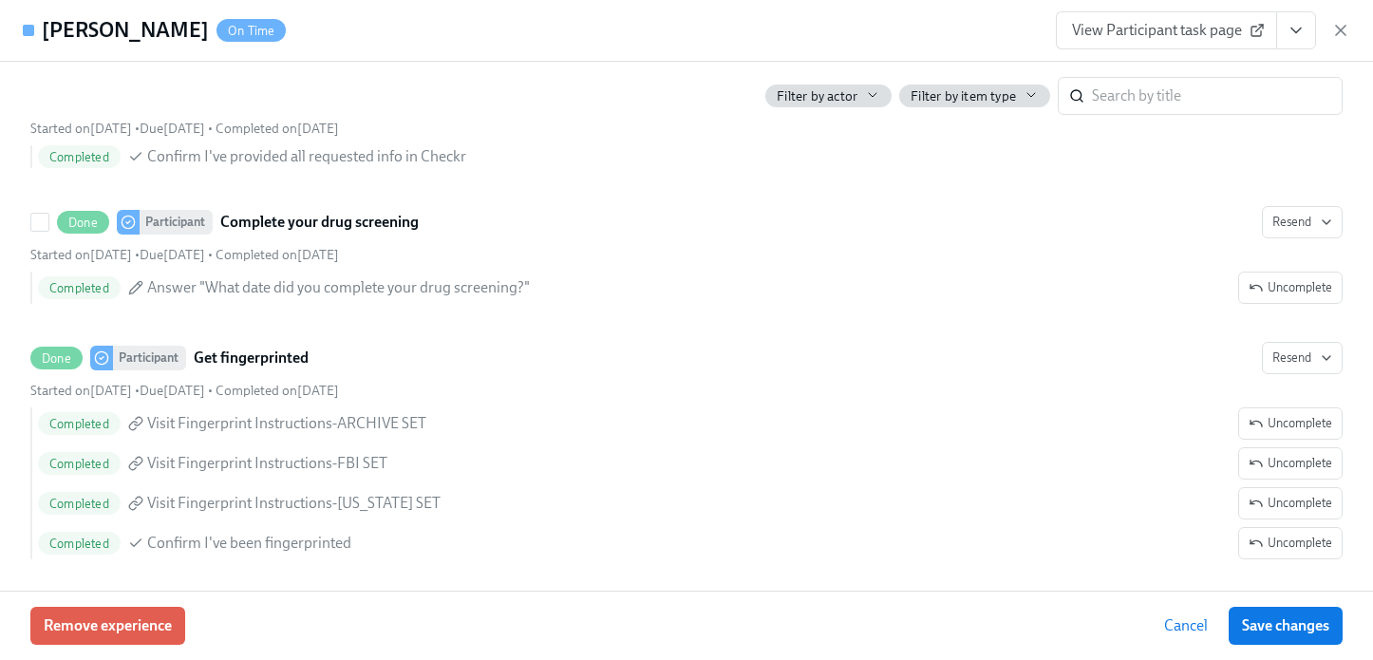
scroll to position [2741, 0]
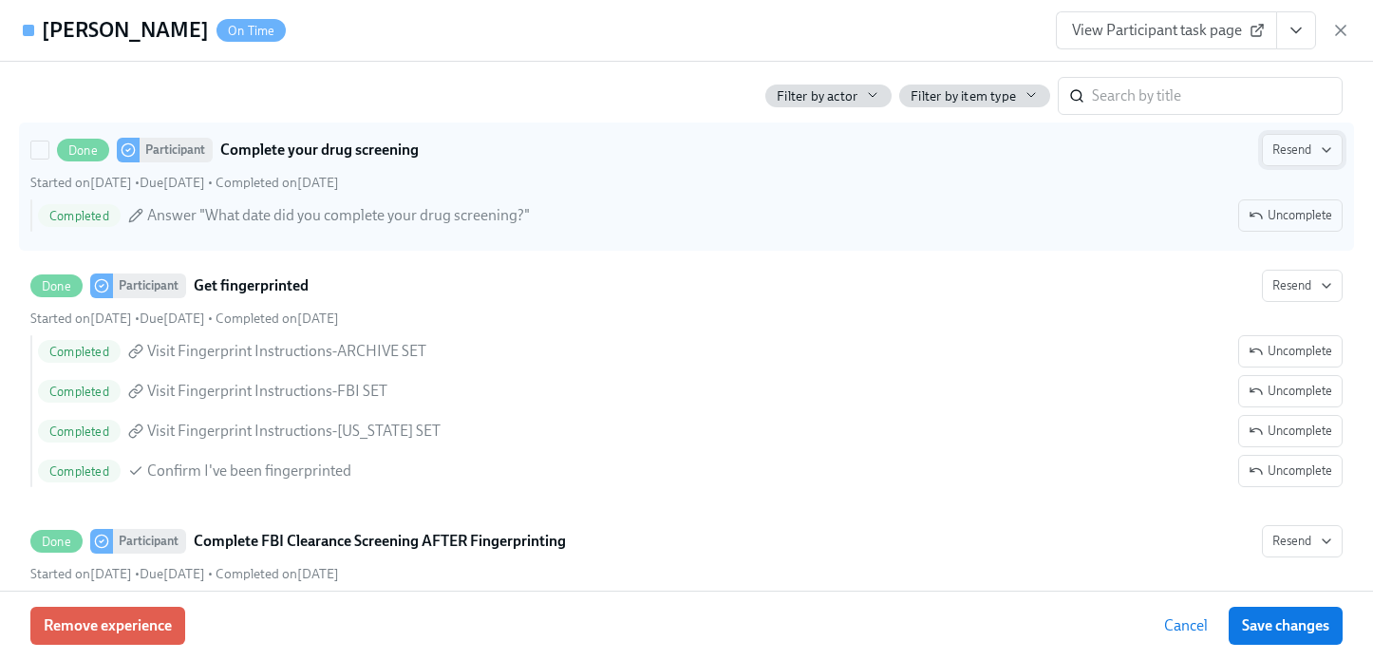
click at [1279, 147] on span "Resend" at bounding box center [1302, 150] width 60 height 19
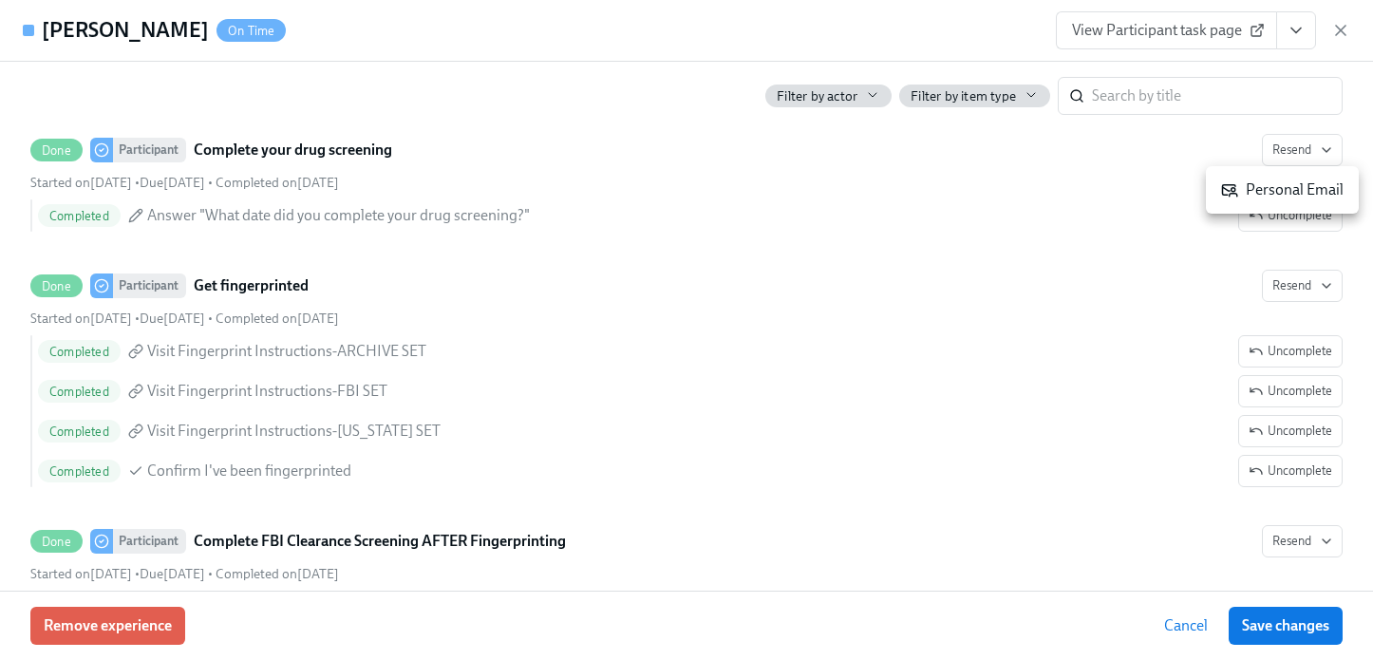
click at [1307, 187] on div "Personal Email" at bounding box center [1282, 189] width 122 height 21
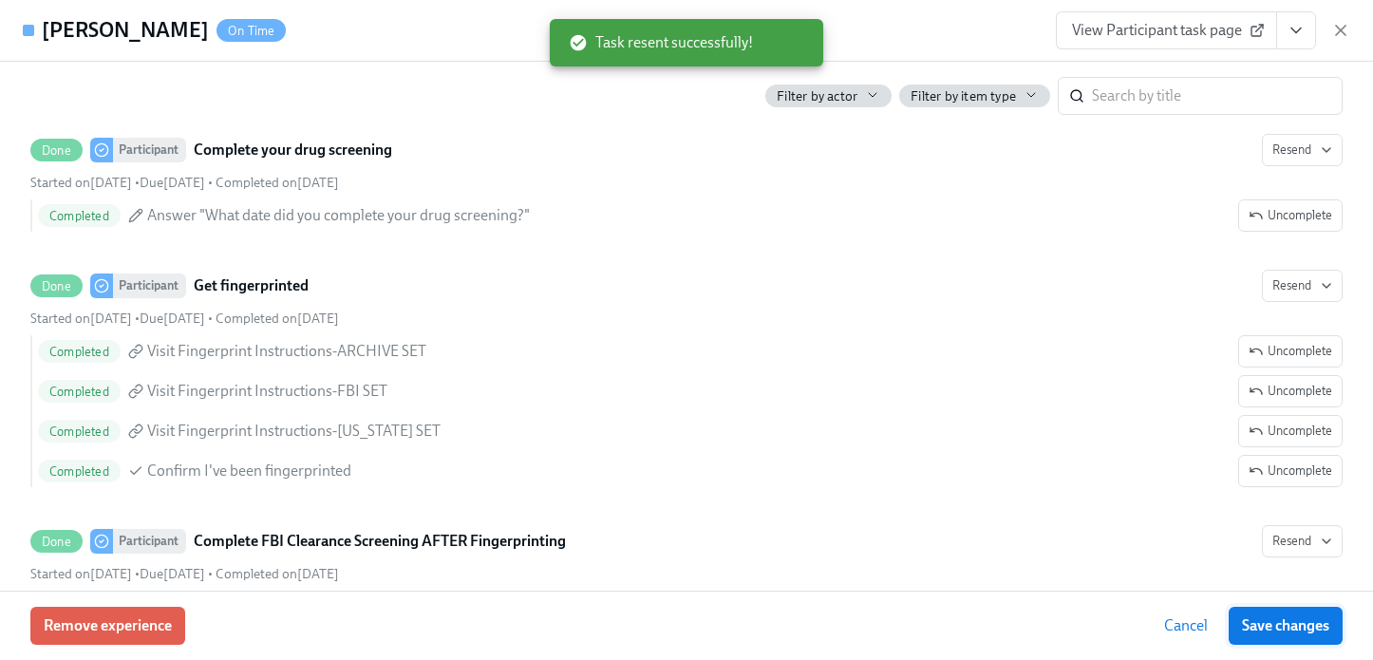
click at [1292, 625] on span "Save changes" at bounding box center [1285, 625] width 87 height 19
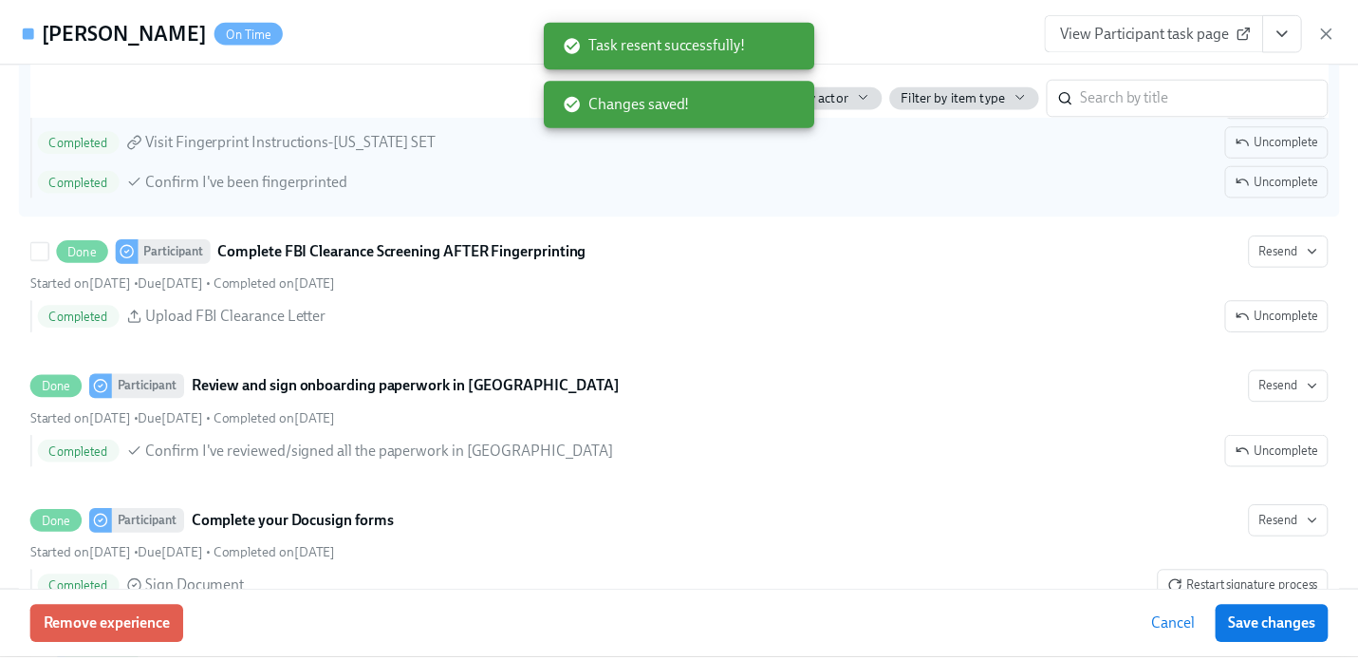
scroll to position [3033, 0]
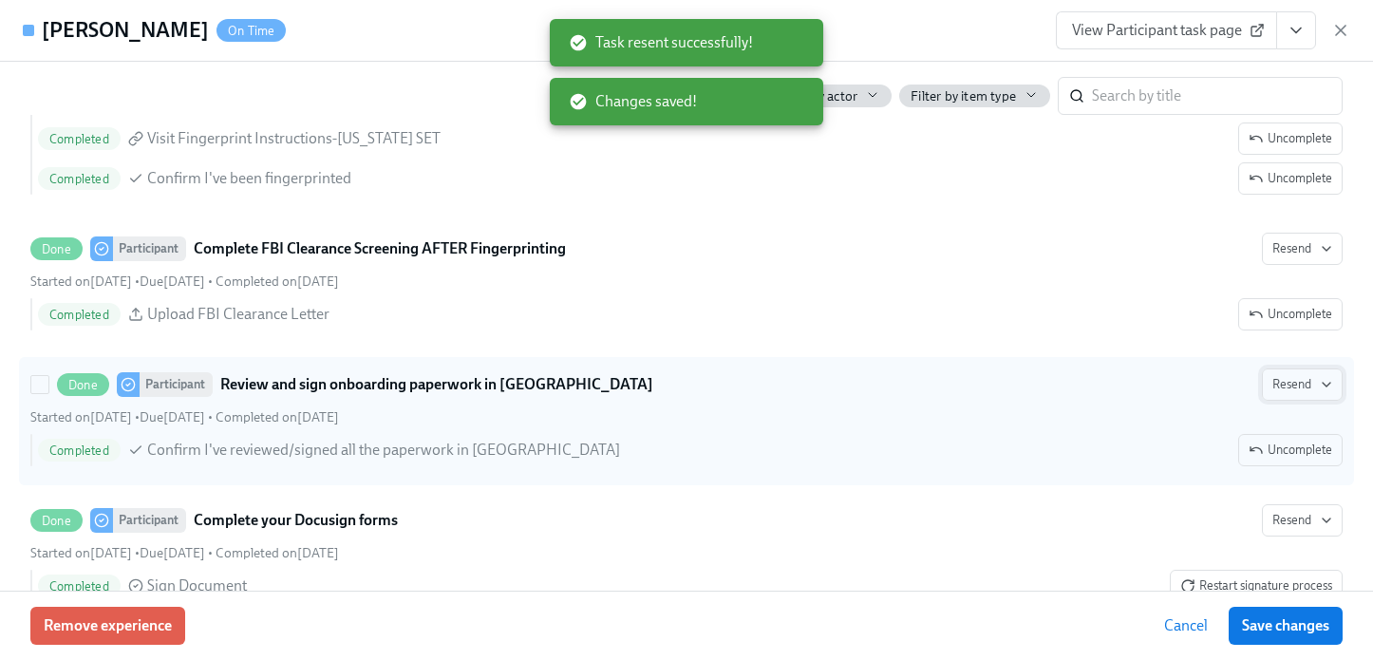
click at [1272, 391] on span "Resend" at bounding box center [1302, 384] width 60 height 19
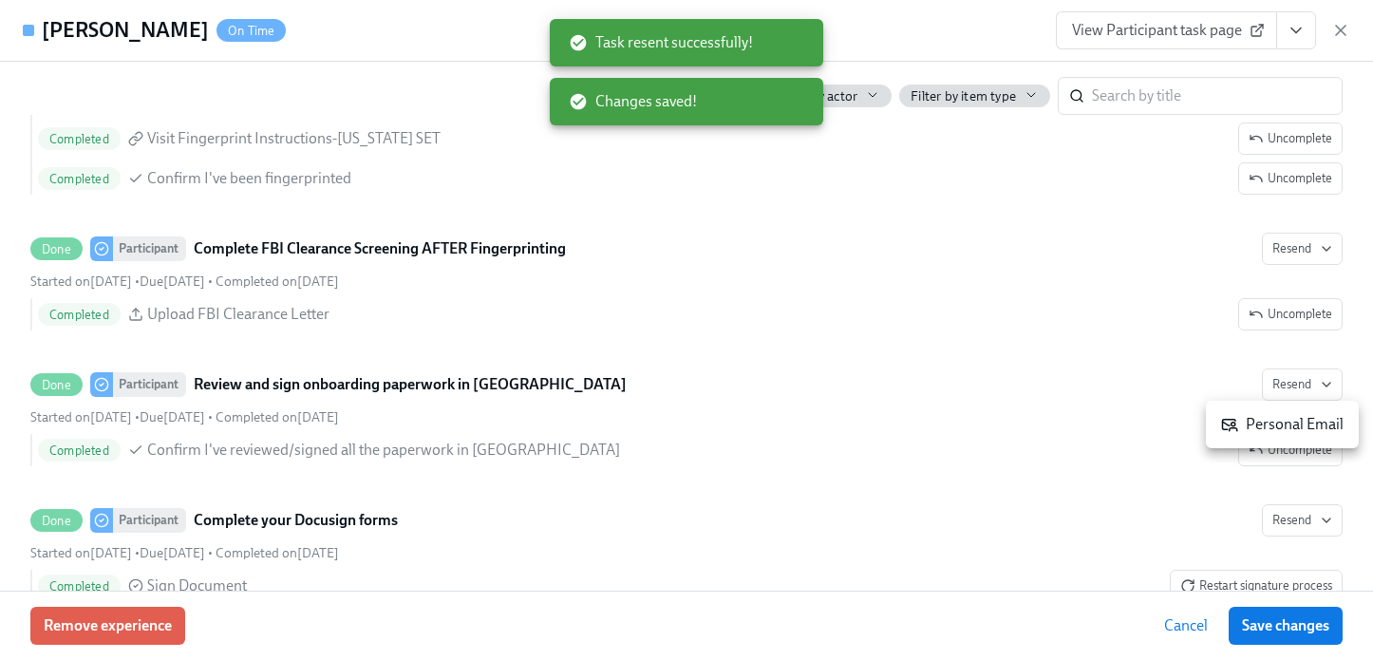
click at [1265, 425] on div "Personal Email" at bounding box center [1282, 424] width 122 height 21
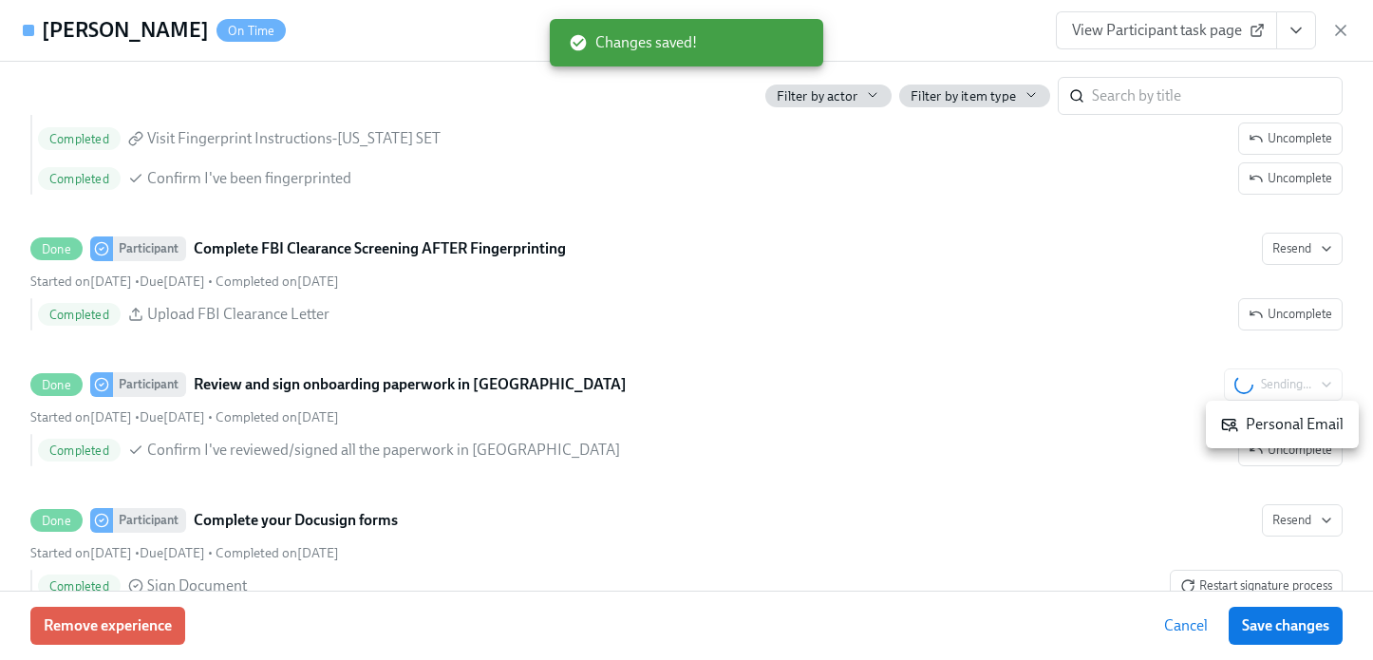
click at [1298, 629] on div at bounding box center [686, 330] width 1373 height 660
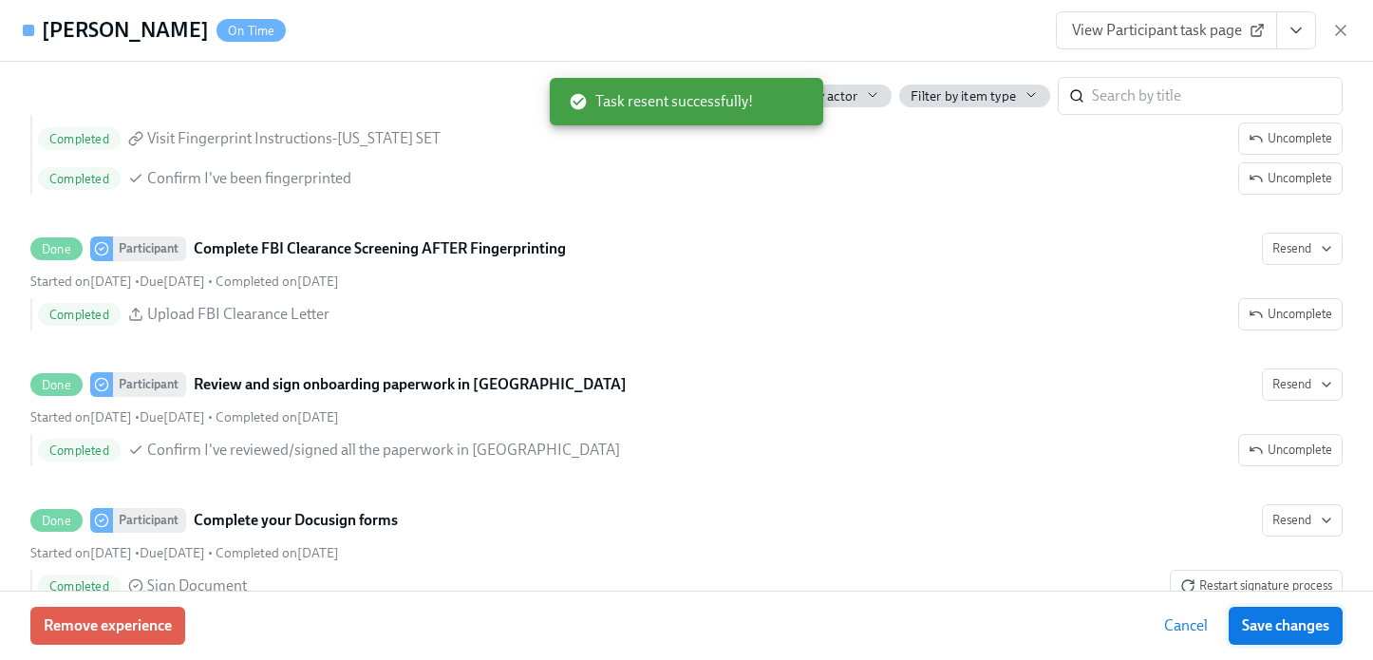
click at [1295, 626] on span "Save changes" at bounding box center [1285, 625] width 87 height 19
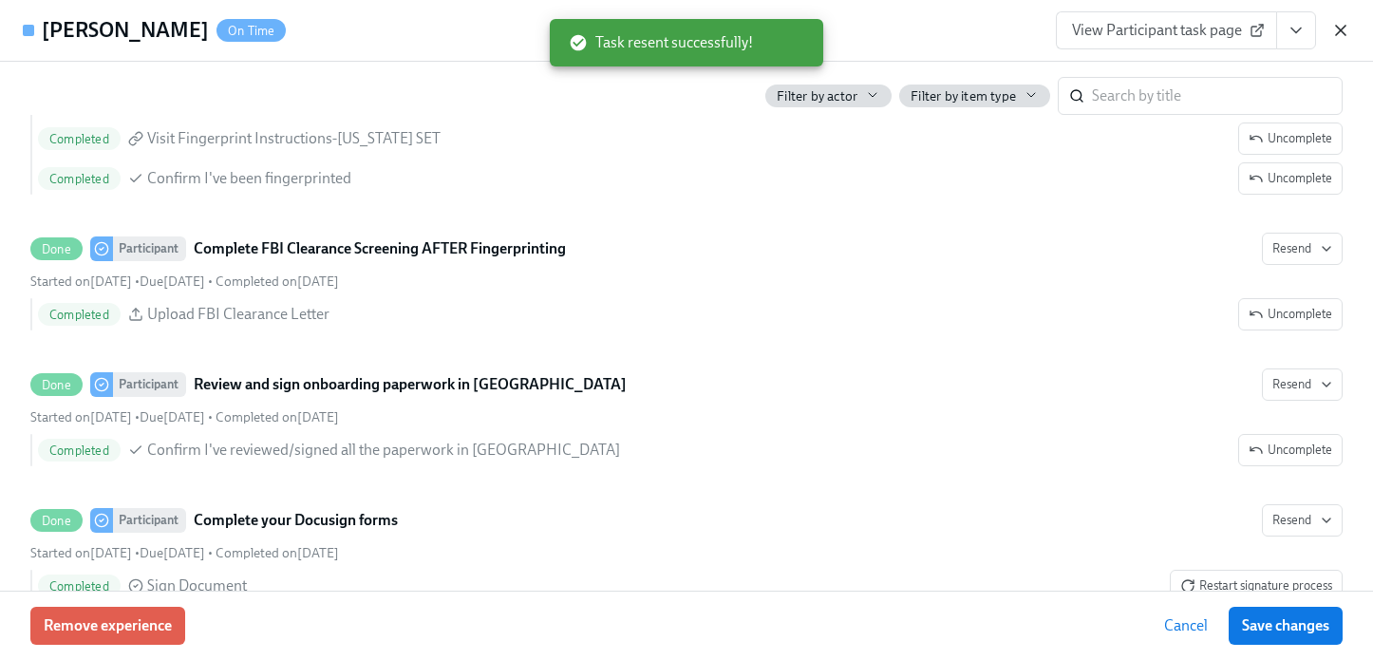
click at [1345, 32] on icon "button" at bounding box center [1340, 30] width 19 height 19
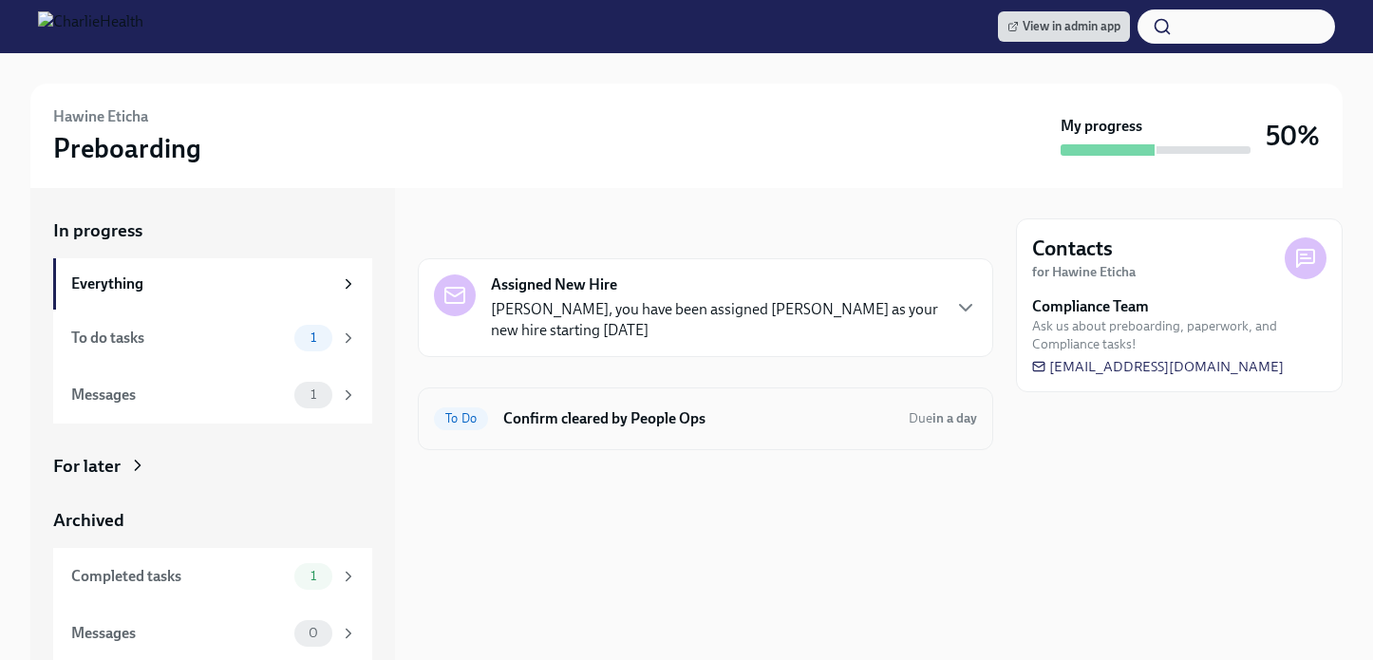
click at [847, 429] on div "To Do Confirm cleared by People Ops Due in a day" at bounding box center [705, 418] width 543 height 30
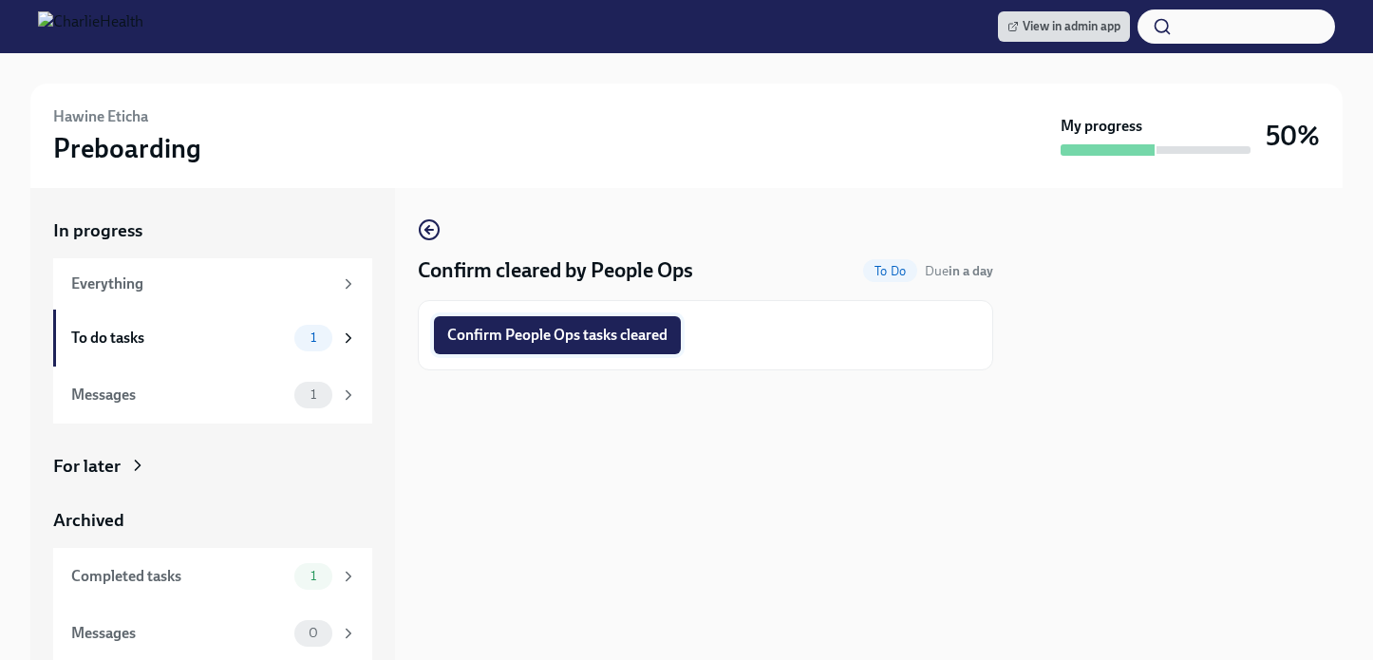
click at [632, 330] on span "Confirm People Ops tasks cleared" at bounding box center [557, 335] width 220 height 19
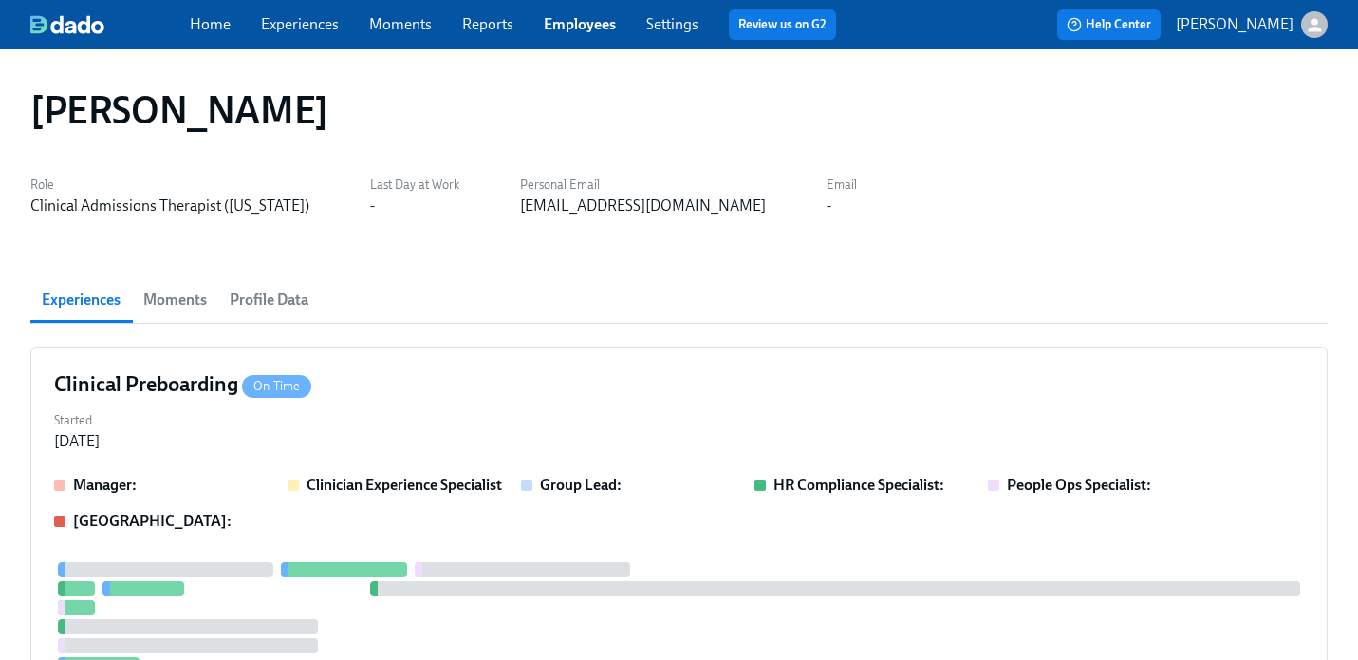
click at [571, 31] on link "Employees" at bounding box center [580, 24] width 72 height 18
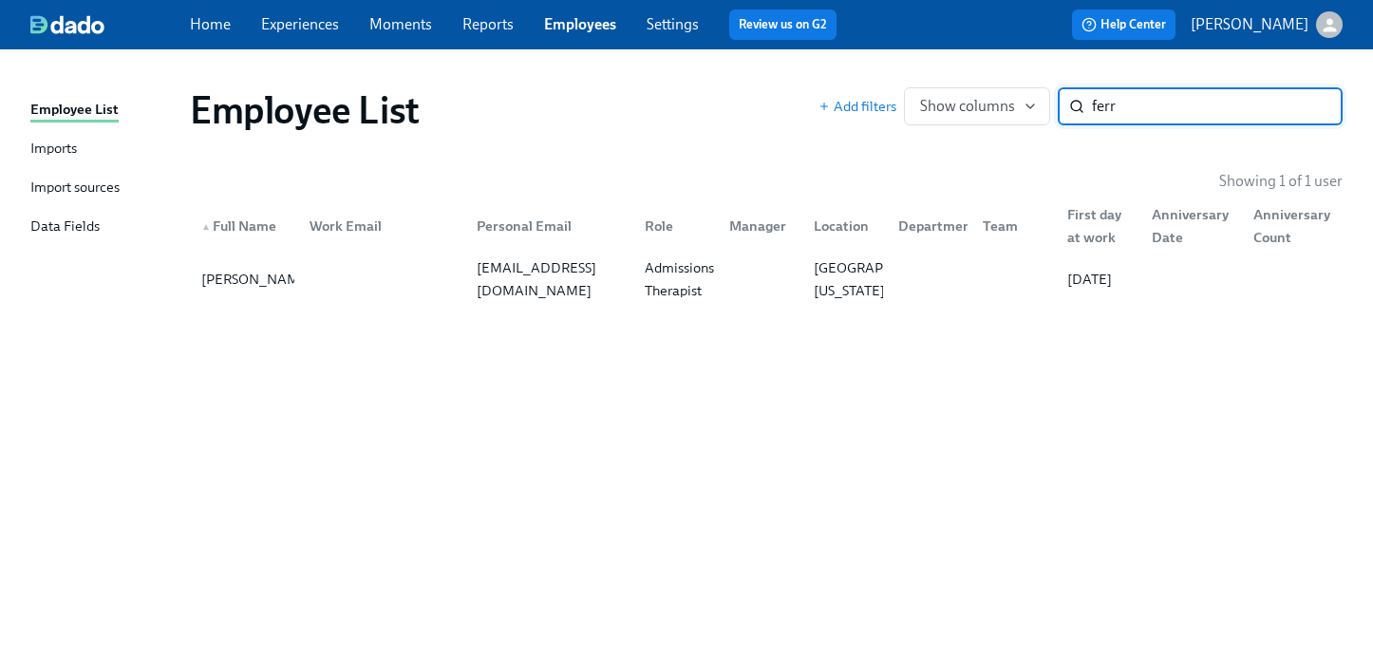
type input "ferr"
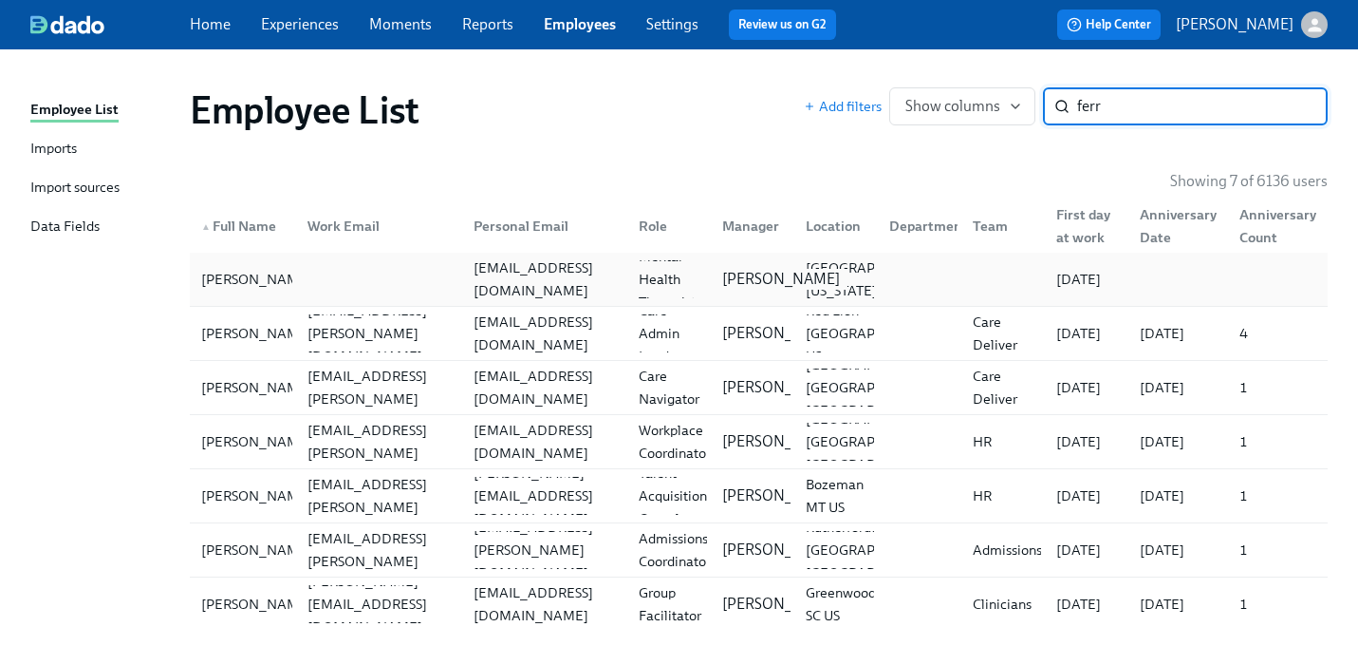
click at [791, 269] on p "[PERSON_NAME]" at bounding box center [781, 279] width 118 height 21
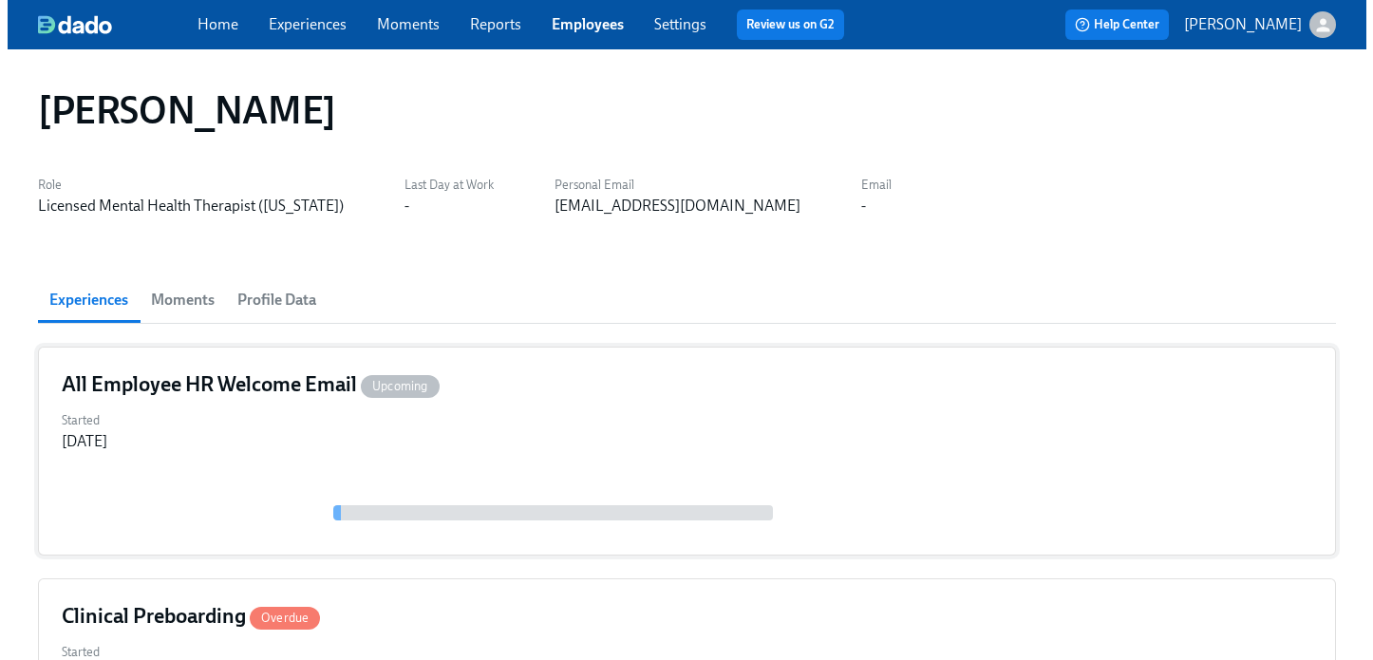
scroll to position [205, 0]
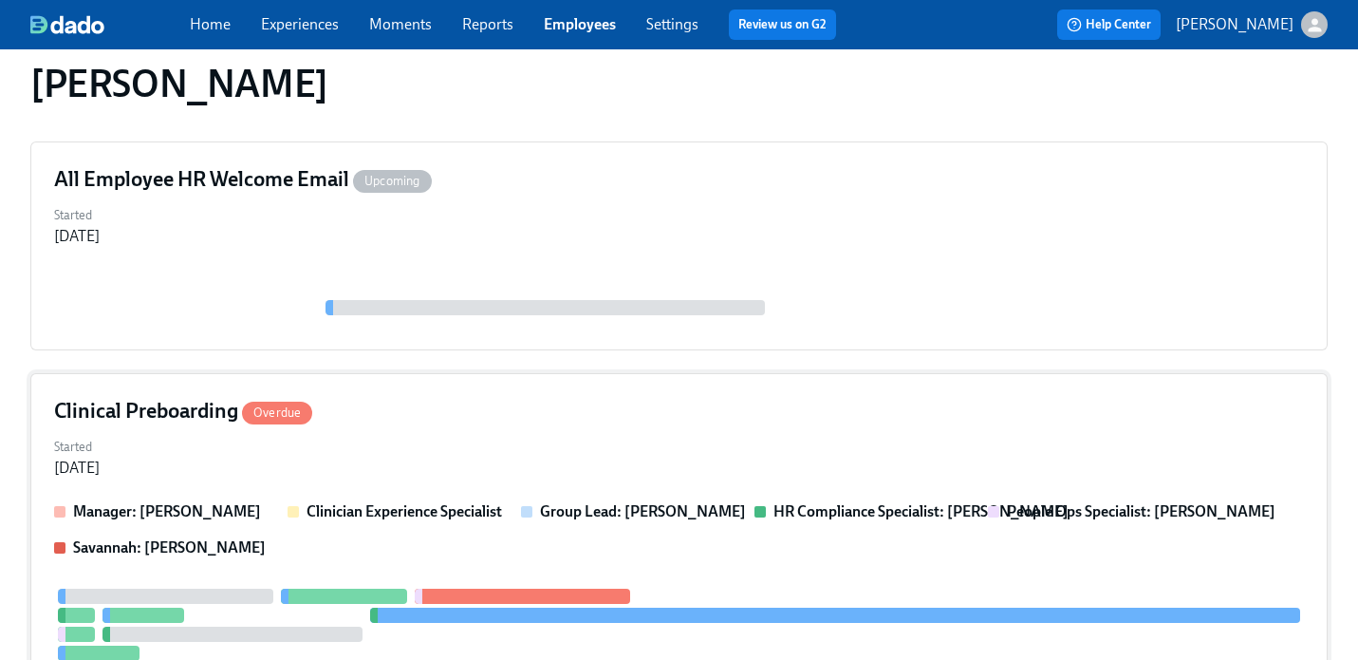
click at [854, 397] on div "Clinical Preboarding Overdue" at bounding box center [679, 411] width 1250 height 28
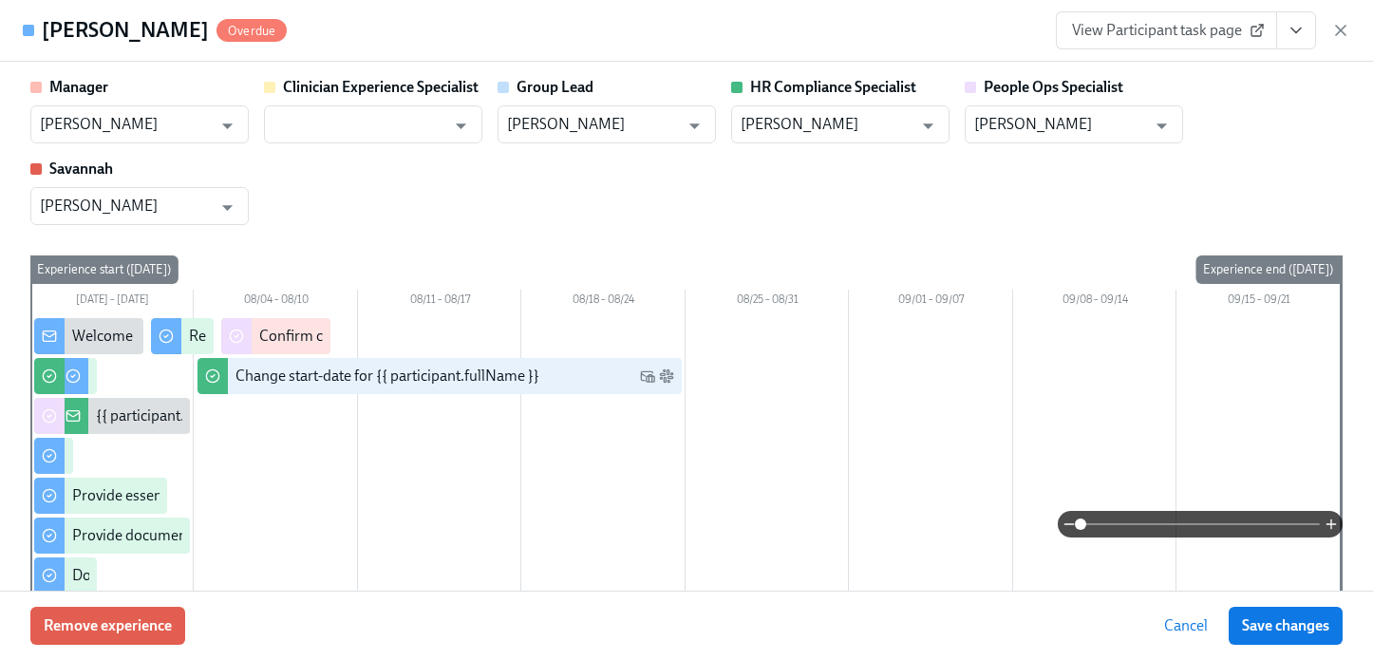
click at [1296, 33] on icon "View task page" at bounding box center [1295, 30] width 19 height 19
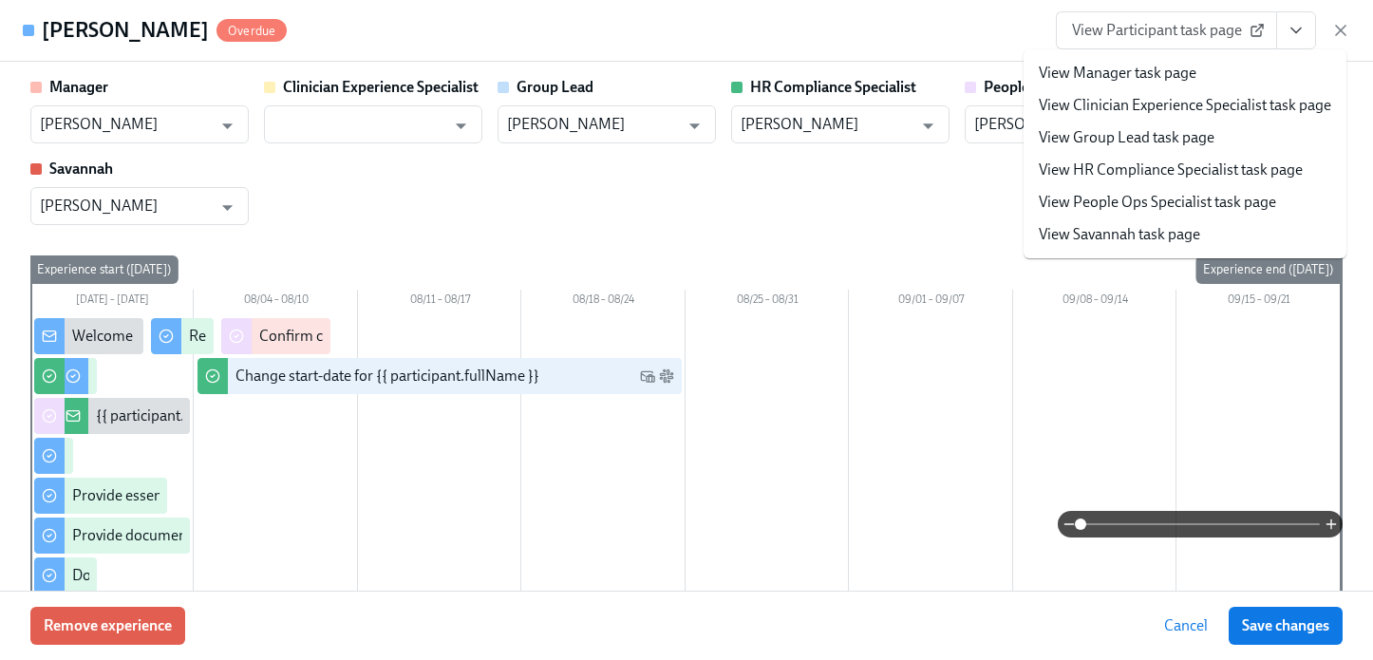
click at [1207, 195] on link "View People Ops Specialist task page" at bounding box center [1157, 202] width 237 height 21
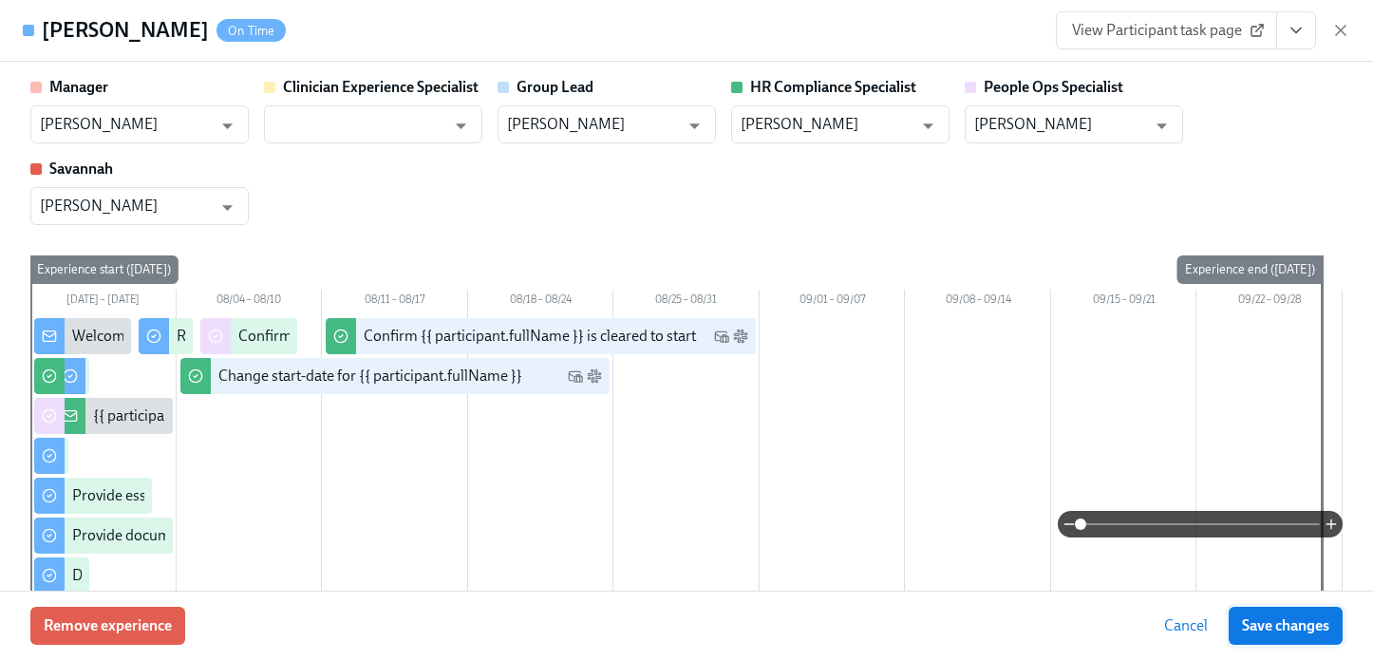
click at [1272, 620] on span "Save changes" at bounding box center [1285, 625] width 87 height 19
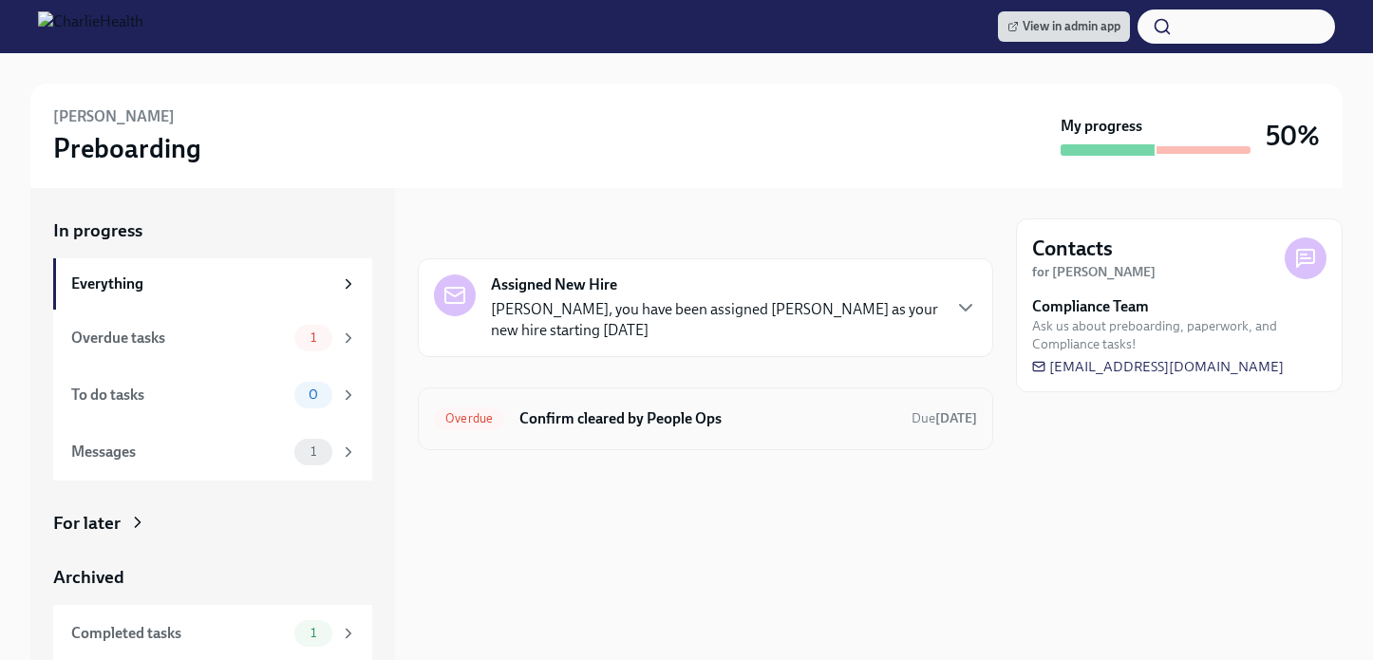
click at [661, 399] on div "Overdue Confirm cleared by People Ops Due [DATE]" at bounding box center [705, 418] width 575 height 63
click at [694, 417] on h6 "Confirm cleared by People Ops" at bounding box center [707, 418] width 377 height 21
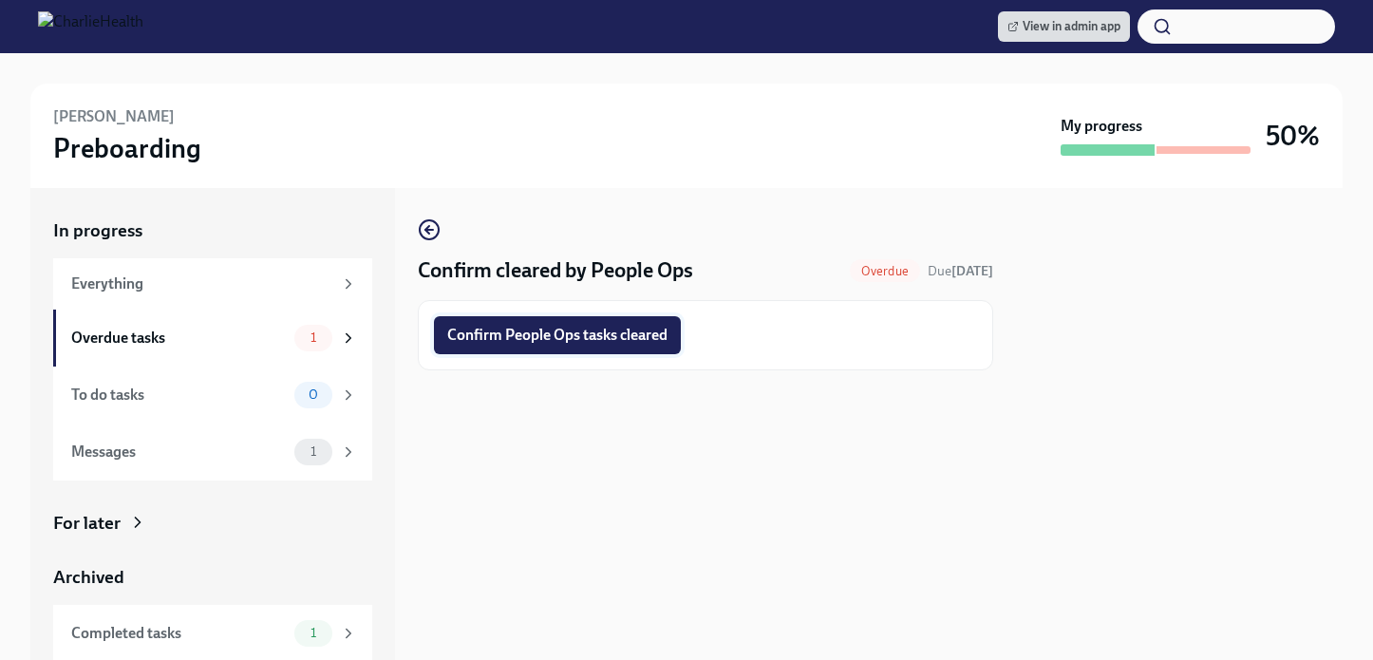
click at [615, 326] on span "Confirm People Ops tasks cleared" at bounding box center [557, 335] width 220 height 19
